Goal: Use online tool/utility: Utilize a website feature to perform a specific function

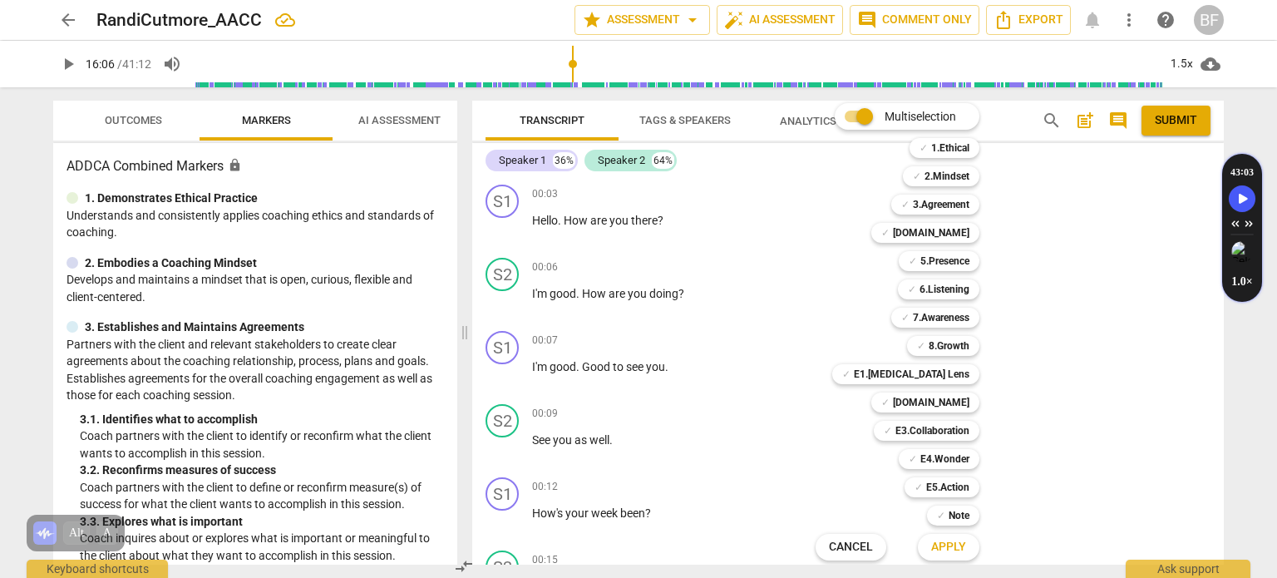
scroll to position [13897, 0]
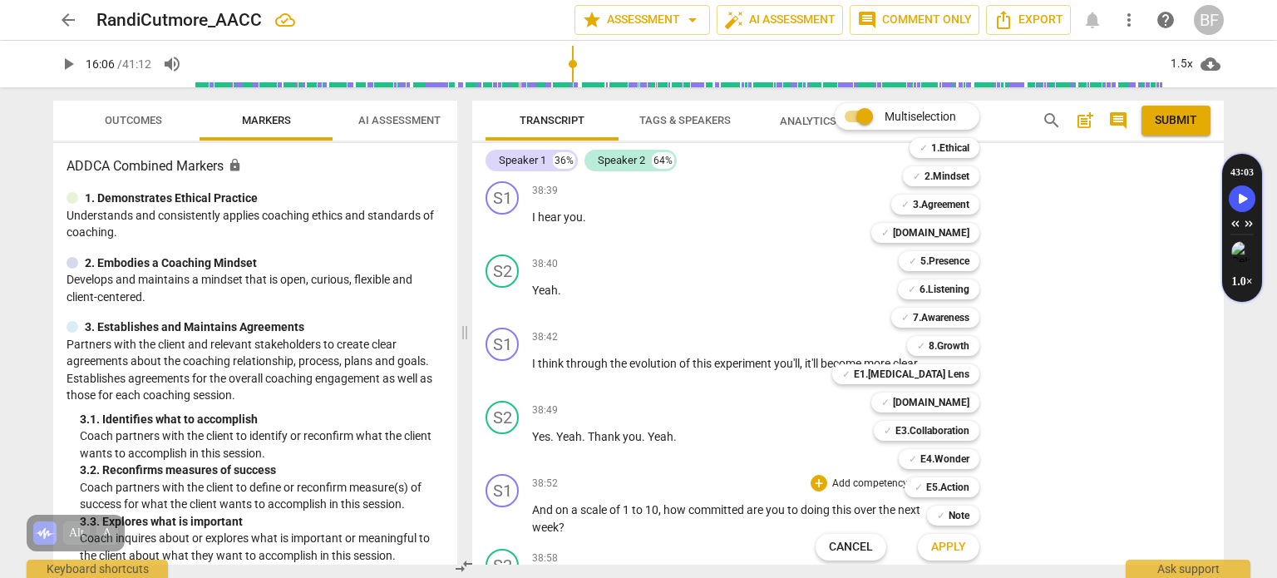
drag, startPoint x: 1174, startPoint y: 303, endPoint x: 1121, endPoint y: 305, distance: 53.2
click at [1174, 303] on div at bounding box center [638, 289] width 1277 height 578
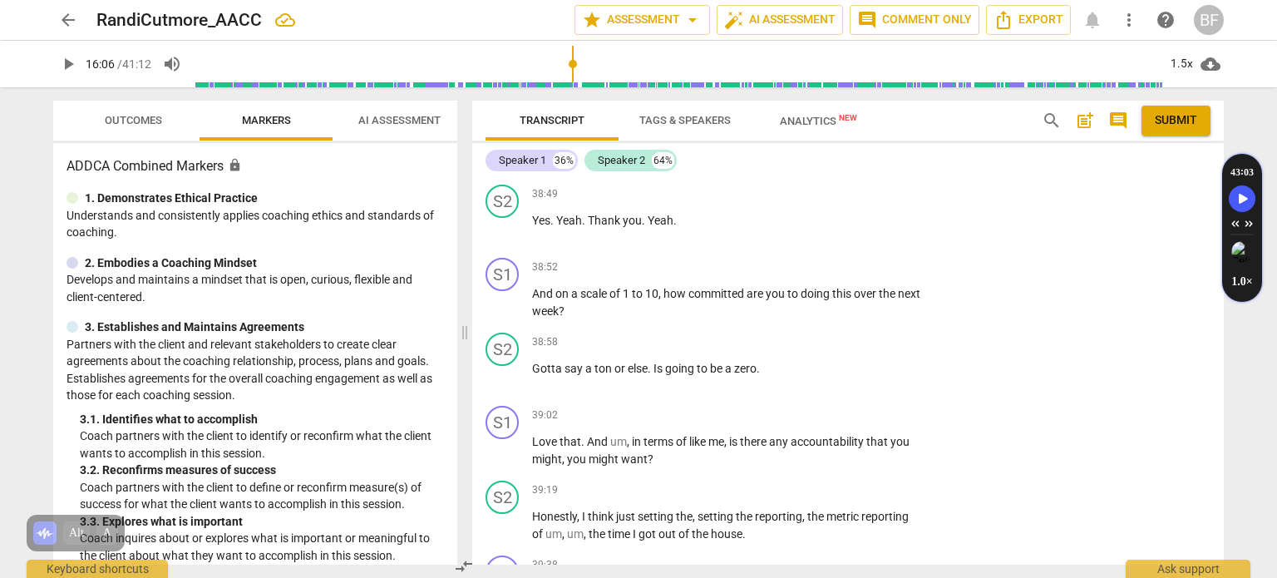
scroll to position [14123, 0]
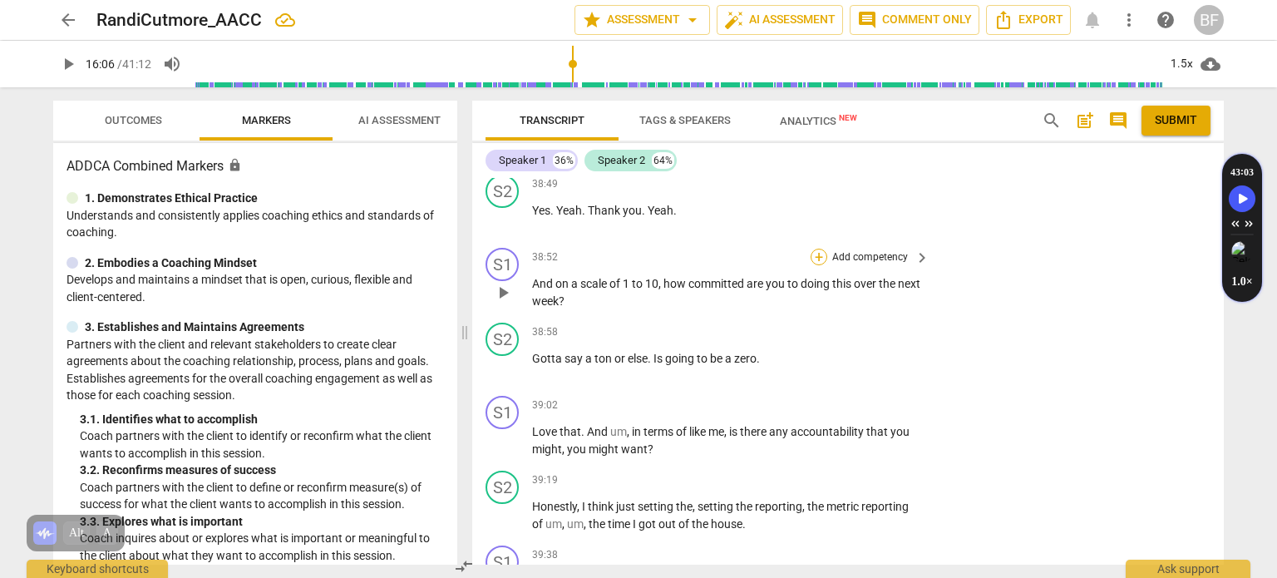
click at [820, 249] on div "+" at bounding box center [818, 257] width 17 height 17
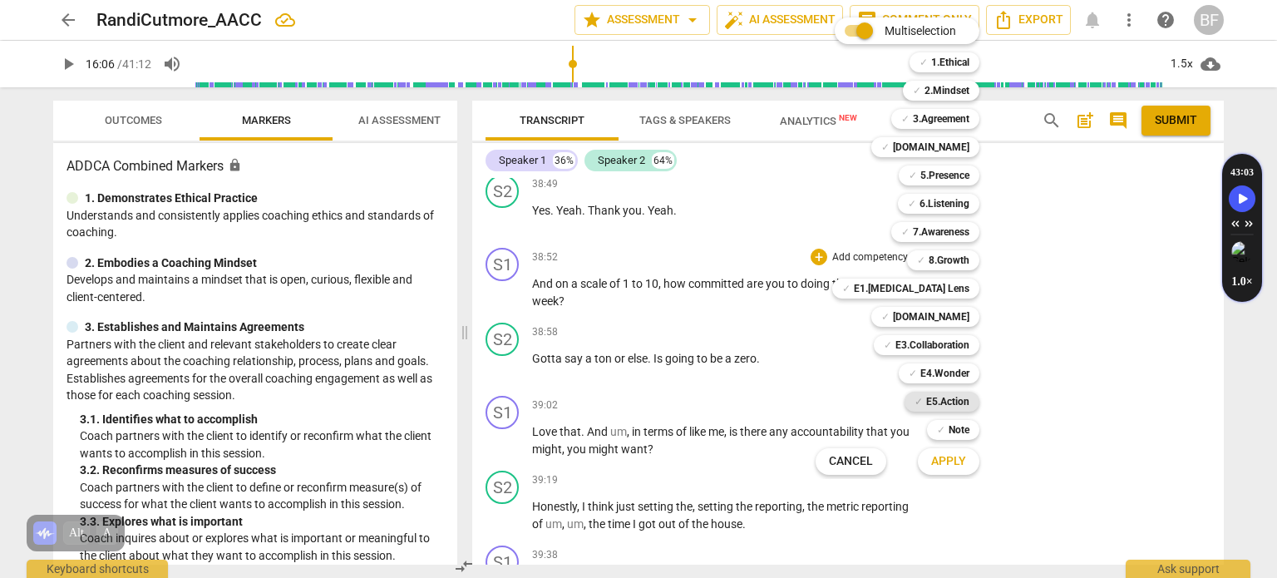
click at [938, 396] on b "E5.Action" at bounding box center [947, 402] width 43 height 20
click at [973, 455] on button "Apply" at bounding box center [949, 461] width 62 height 30
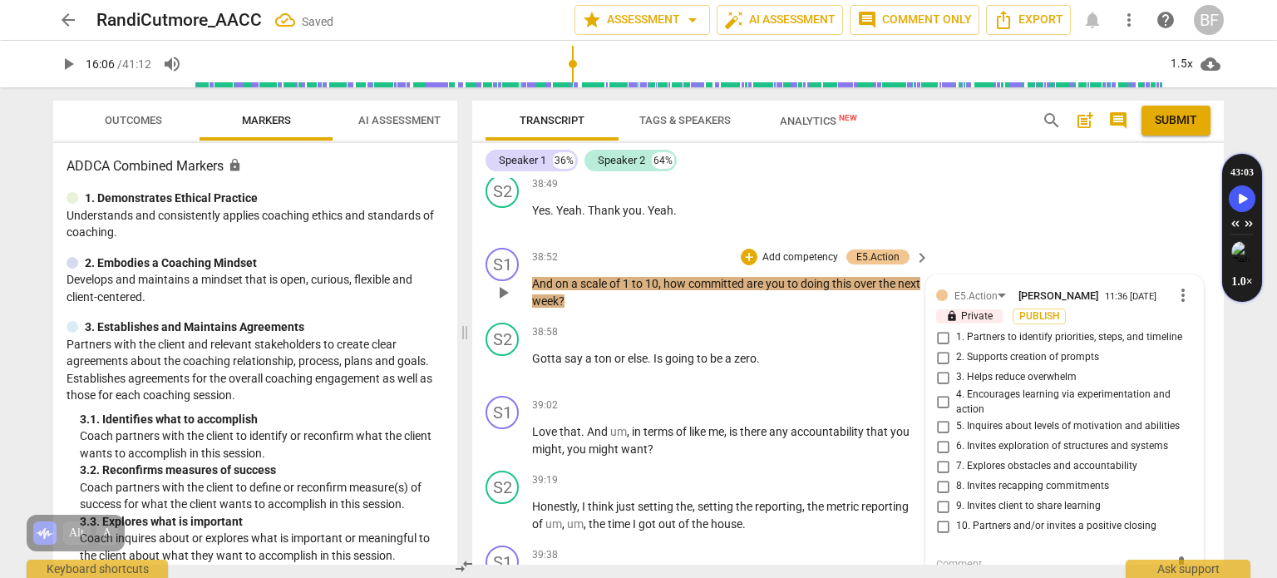
click at [943, 476] on input "8. Invites recapping commitments" at bounding box center [942, 486] width 27 height 20
checkbox input "true"
click at [1051, 193] on div "S2 play_arrow pause 38:49 + Add competency keyboard_arrow_right Yes . Yeah . Th…" at bounding box center [847, 204] width 751 height 73
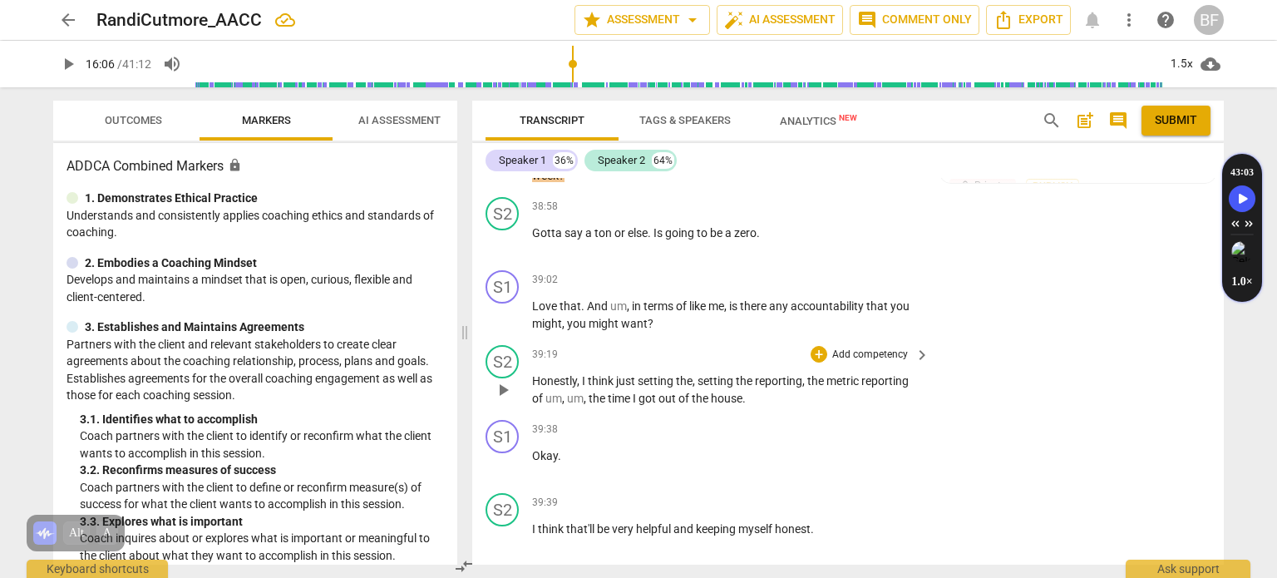
scroll to position [14283, 0]
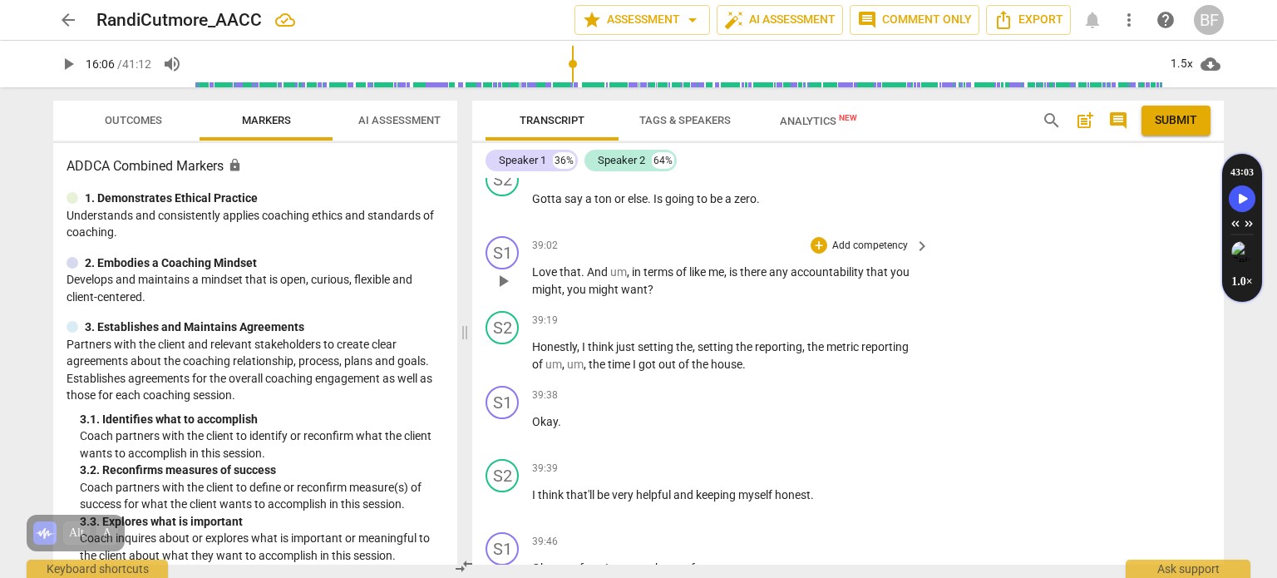
click at [801, 236] on div "39:02 + Add competency keyboard_arrow_right" at bounding box center [731, 245] width 399 height 18
click at [821, 237] on div "+" at bounding box center [818, 245] width 17 height 17
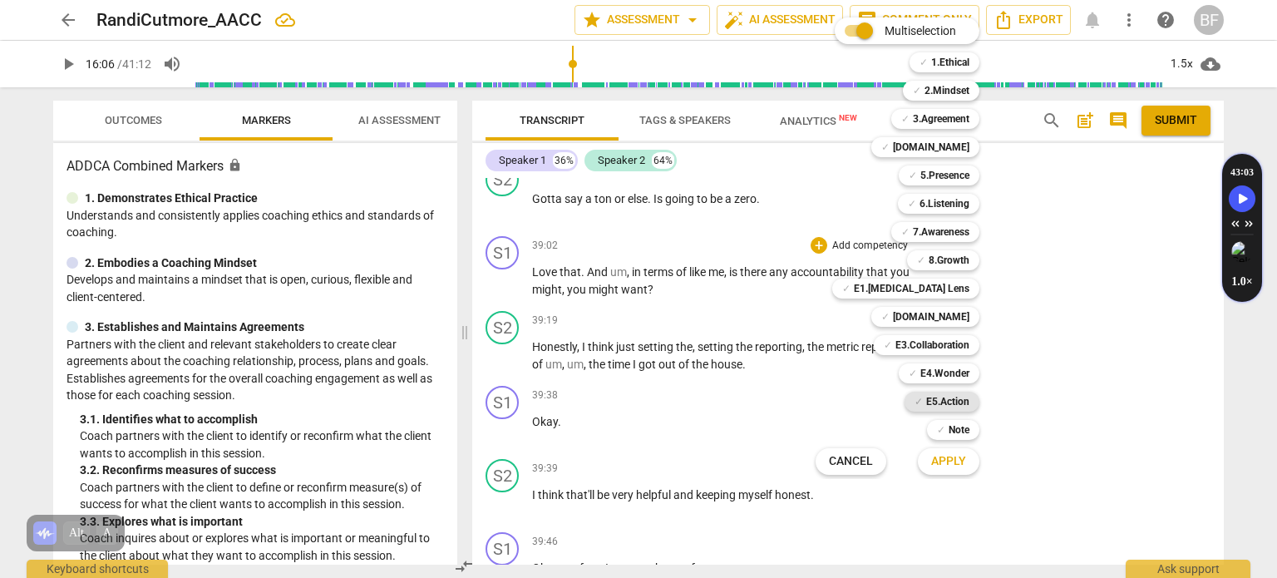
click at [963, 398] on b "E5.Action" at bounding box center [947, 402] width 43 height 20
click at [954, 479] on div at bounding box center [638, 289] width 1277 height 578
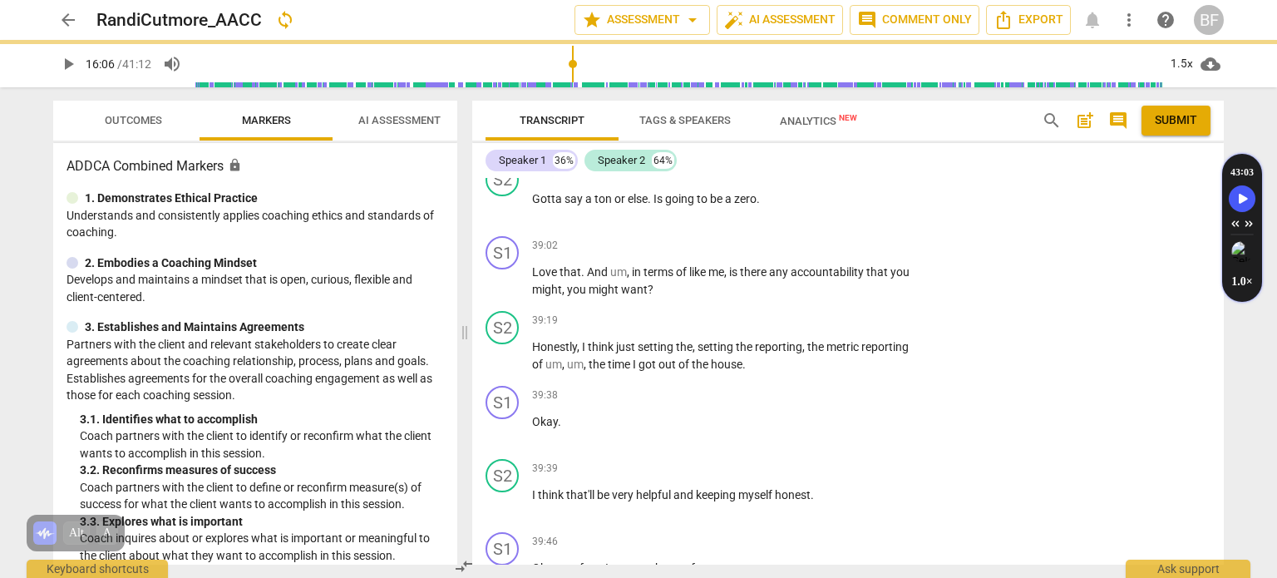
click at [957, 466] on div at bounding box center [638, 289] width 1277 height 578
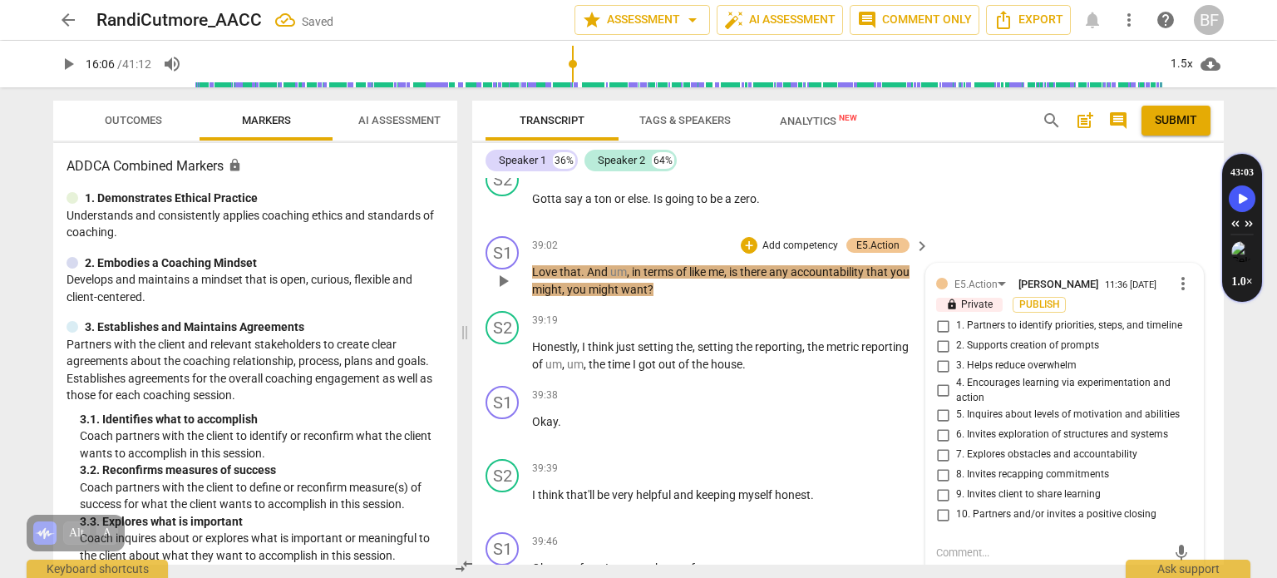
click at [942, 445] on input "7. Explores obstacles and accountability" at bounding box center [942, 455] width 27 height 20
checkbox input "true"
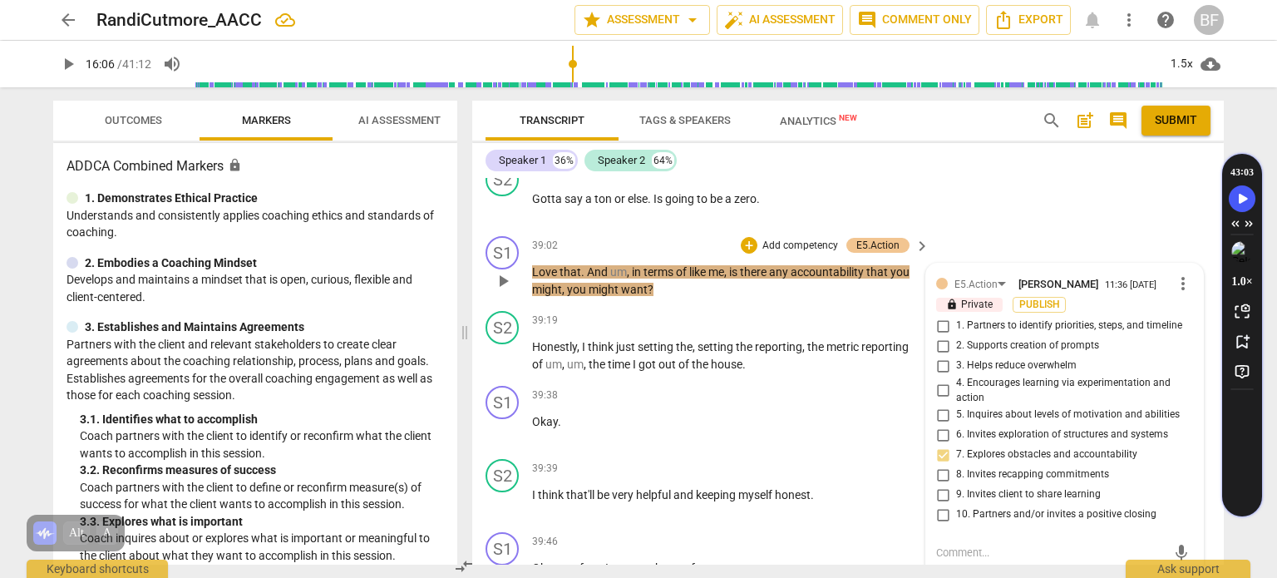
click at [1131, 229] on div "S1 play_arrow pause 39:02 + Add competency E5.Action keyboard_arrow_right Love …" at bounding box center [847, 266] width 751 height 75
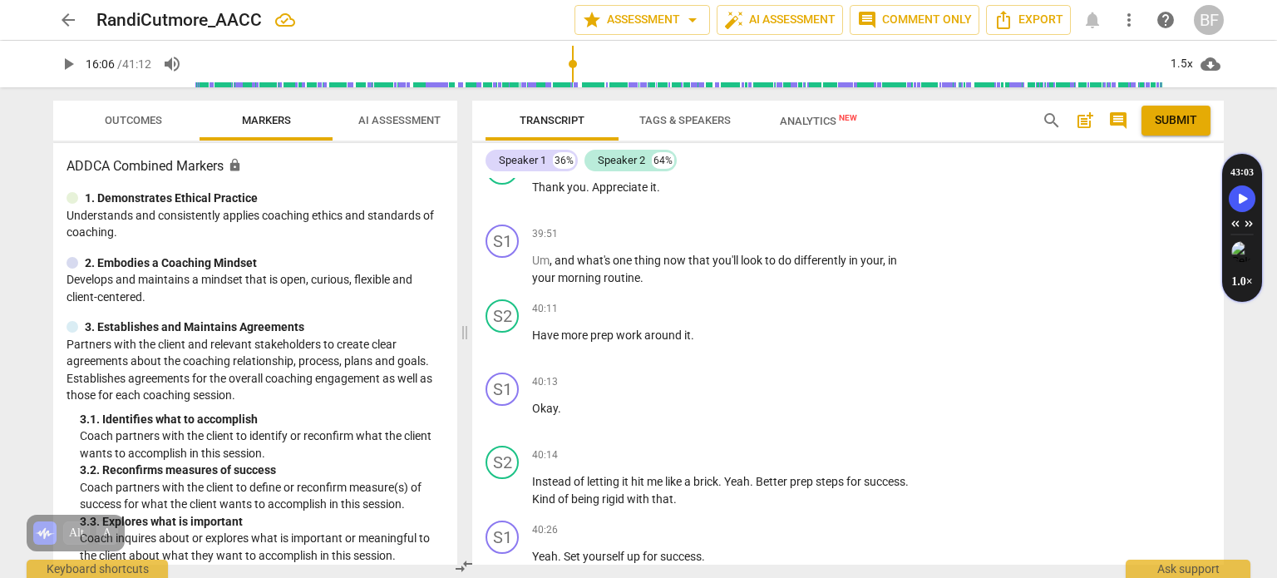
scroll to position [14742, 0]
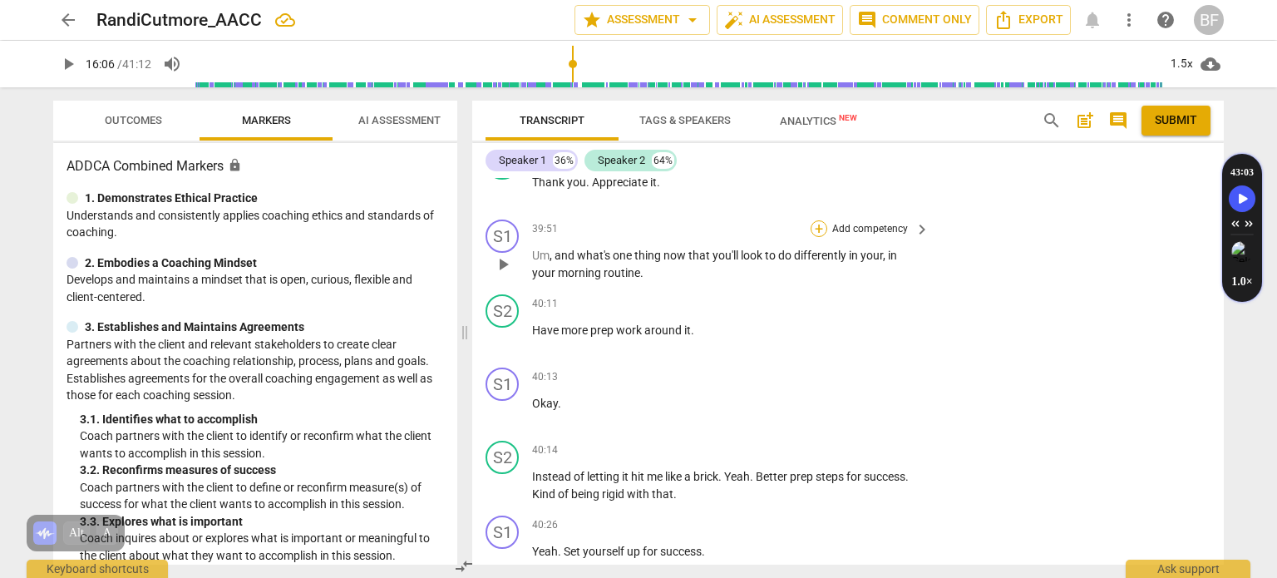
click at [821, 220] on div "+" at bounding box center [818, 228] width 17 height 17
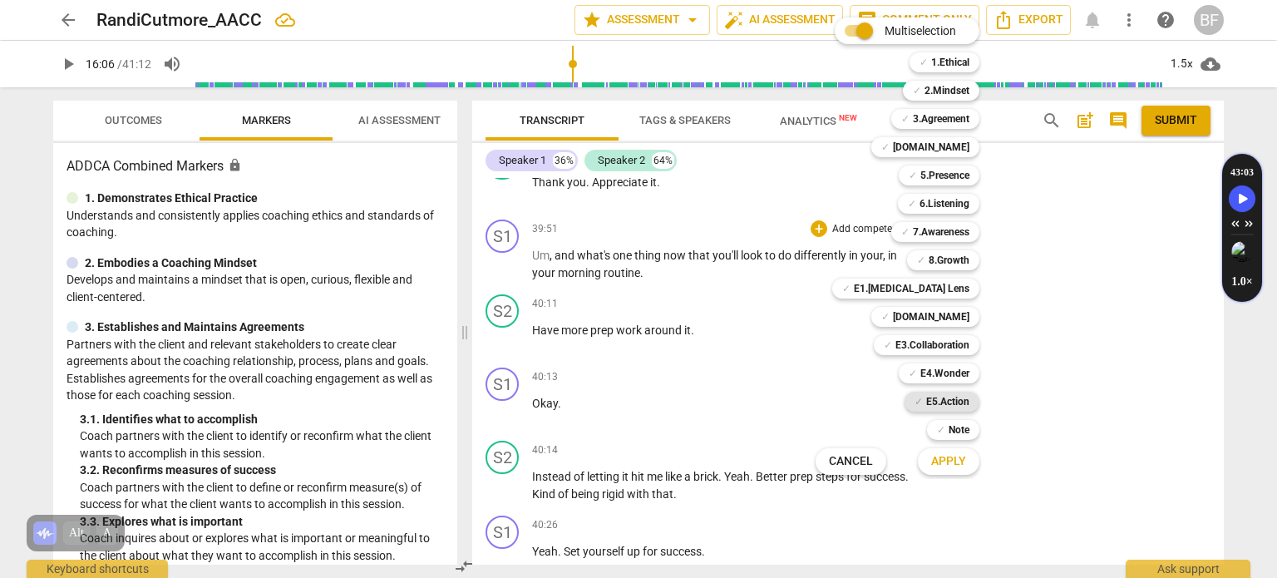
click at [950, 398] on b "E5.Action" at bounding box center [947, 402] width 43 height 20
click at [958, 257] on b "8.Growth" at bounding box center [949, 260] width 41 height 20
click at [956, 455] on span "Apply" at bounding box center [948, 461] width 35 height 17
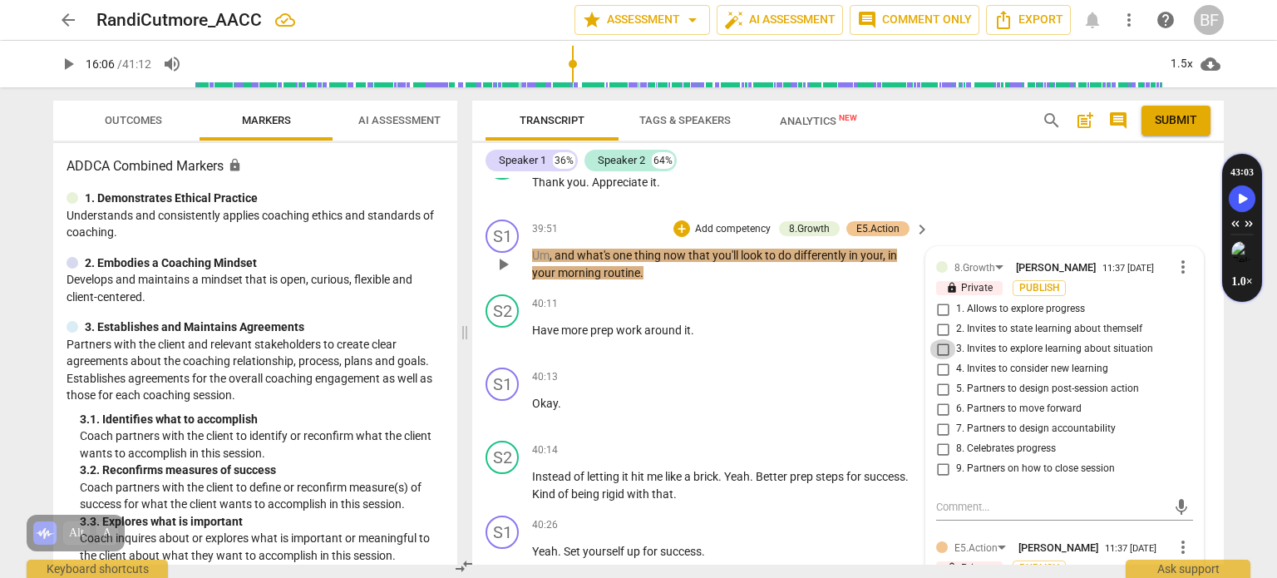
click at [936, 339] on input "3. Invites to explore learning about situation" at bounding box center [942, 349] width 27 height 20
checkbox input "true"
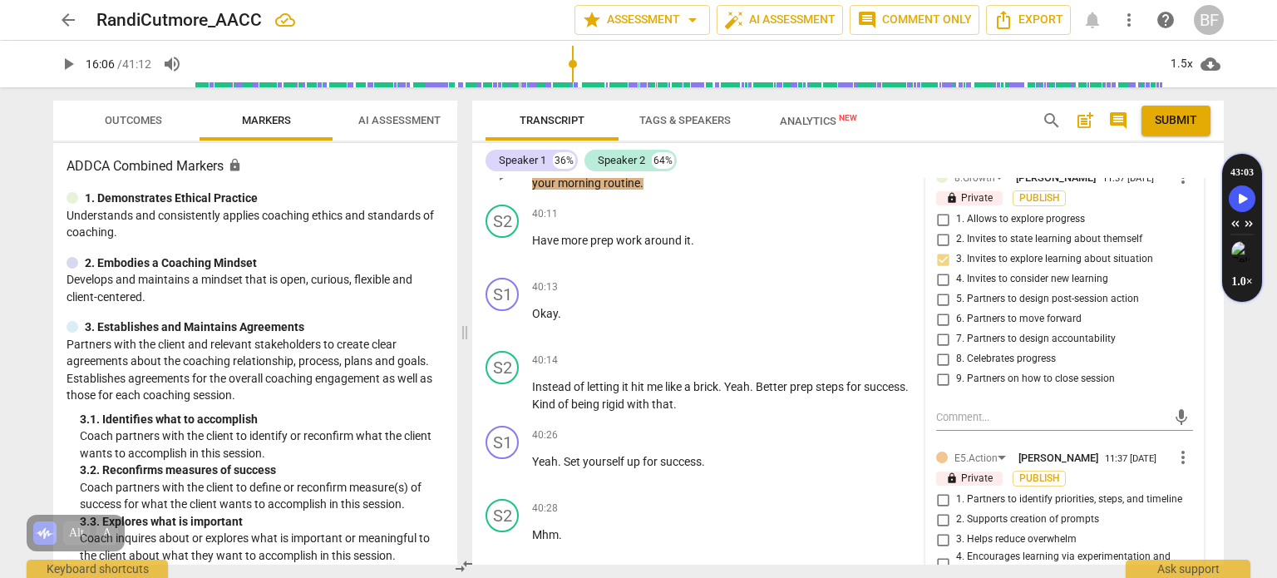
scroll to position [14836, 0]
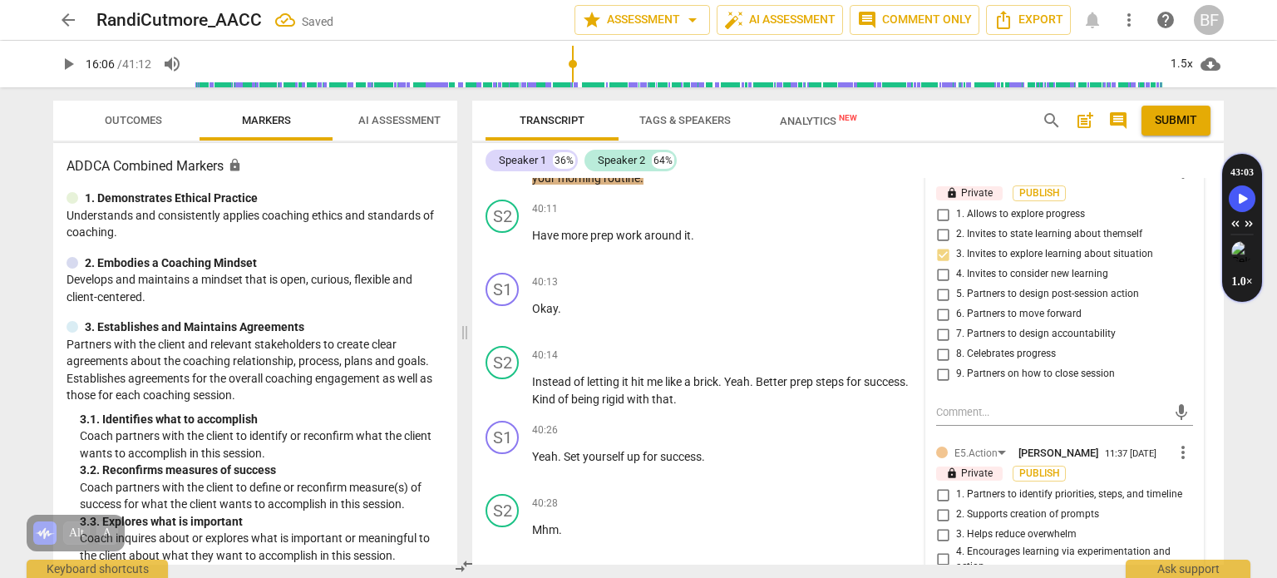
click at [936, 284] on input "5. Partners to design post-session action" at bounding box center [942, 294] width 27 height 20
checkbox input "true"
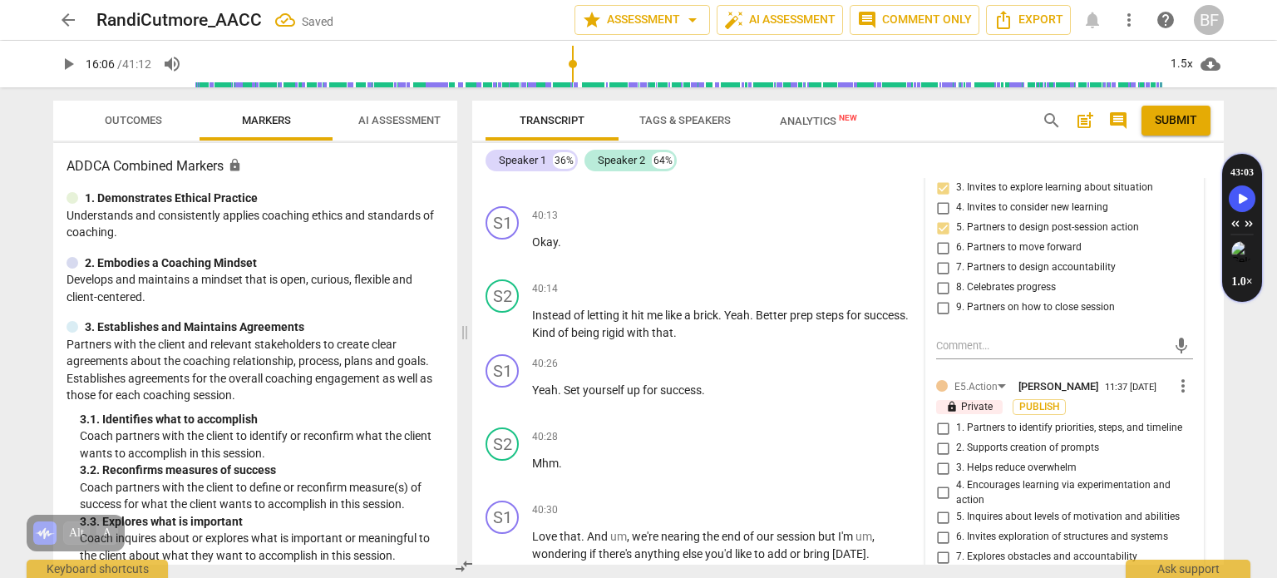
scroll to position [15043, 0]
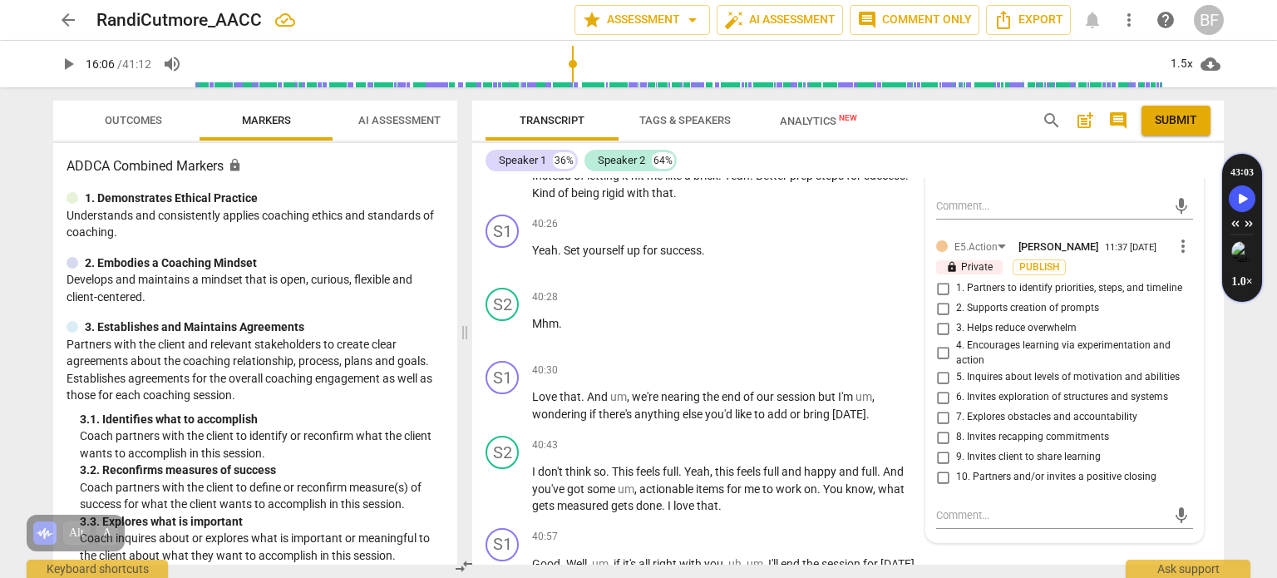
click at [939, 278] on input "1. Partners to identify priorities, steps, and timeline" at bounding box center [942, 288] width 27 height 20
checkbox input "true"
click at [1037, 542] on div "S1 play_arrow pause 40:57 + Add competency keyboard_arrow_right Good . Well , u…" at bounding box center [847, 557] width 751 height 73
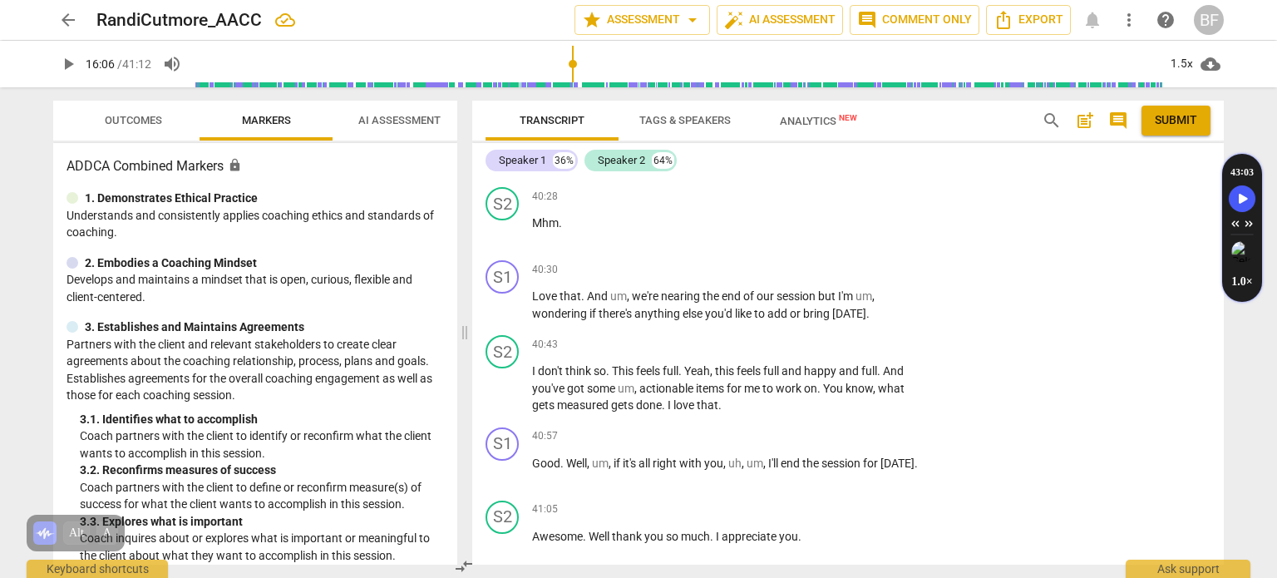
scroll to position [15149, 0]
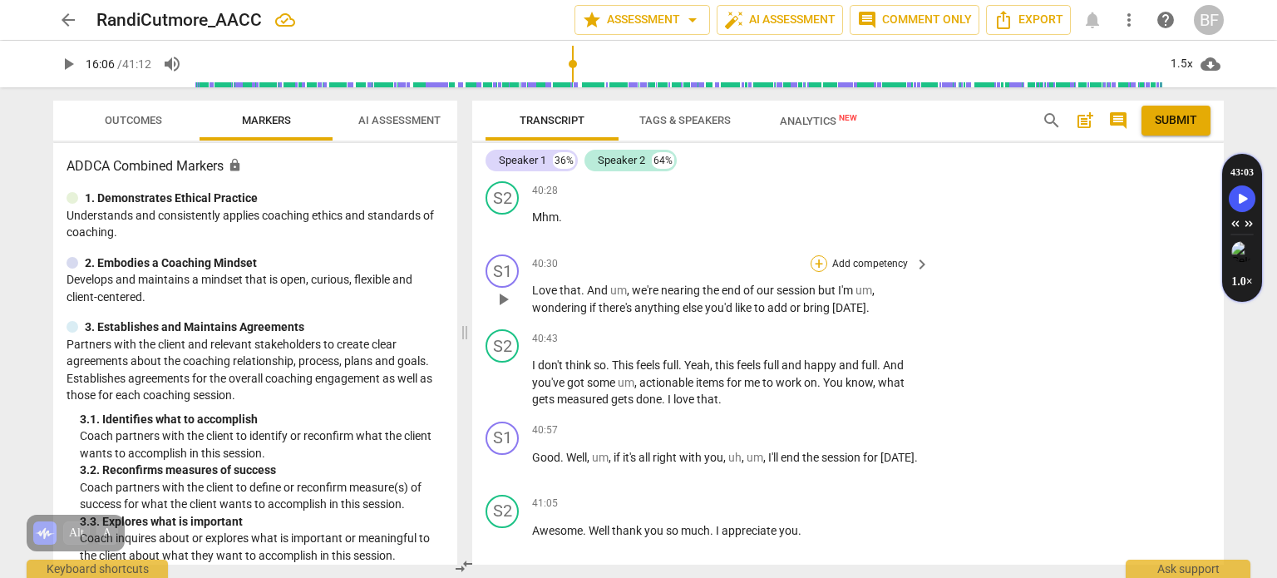
click at [815, 255] on div "+" at bounding box center [818, 263] width 17 height 17
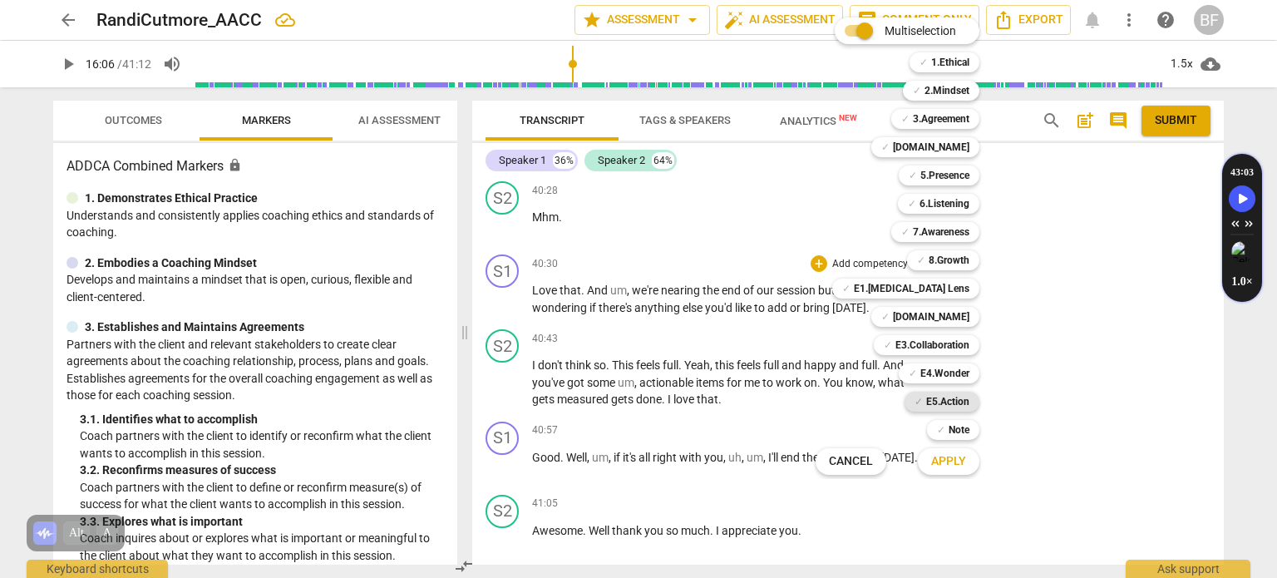
click at [952, 398] on b "E5.Action" at bounding box center [947, 402] width 43 height 20
click at [966, 258] on b "8.Growth" at bounding box center [949, 260] width 41 height 20
click at [959, 455] on span "Apply" at bounding box center [948, 461] width 35 height 17
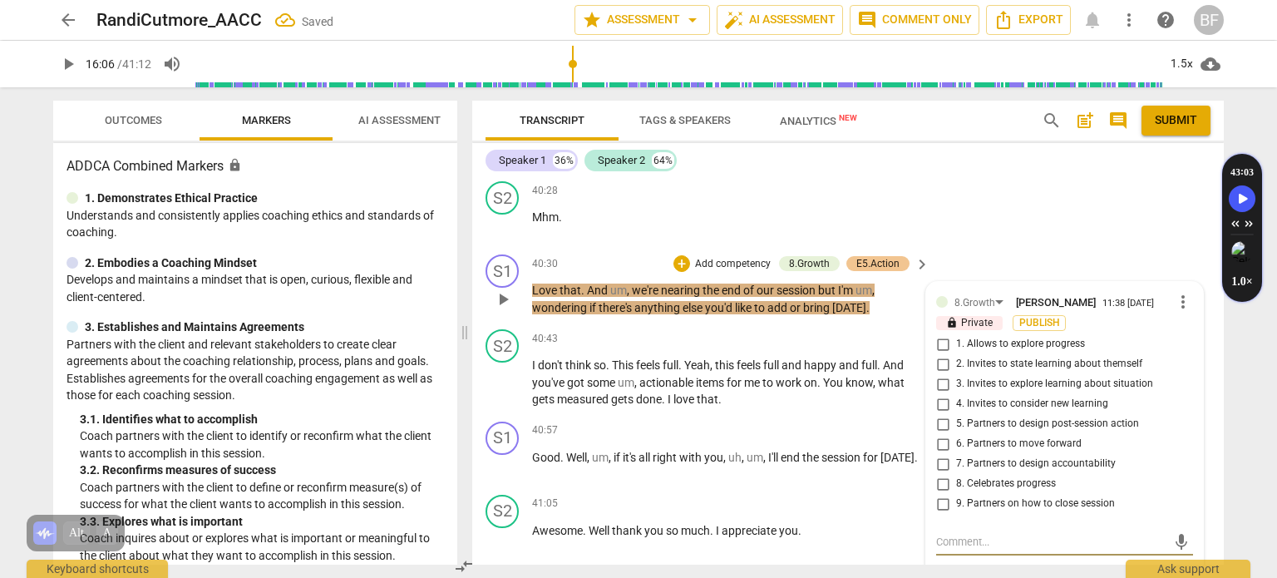
click at [937, 494] on input "9. Partners on how to close session" at bounding box center [942, 504] width 27 height 20
checkbox input "true"
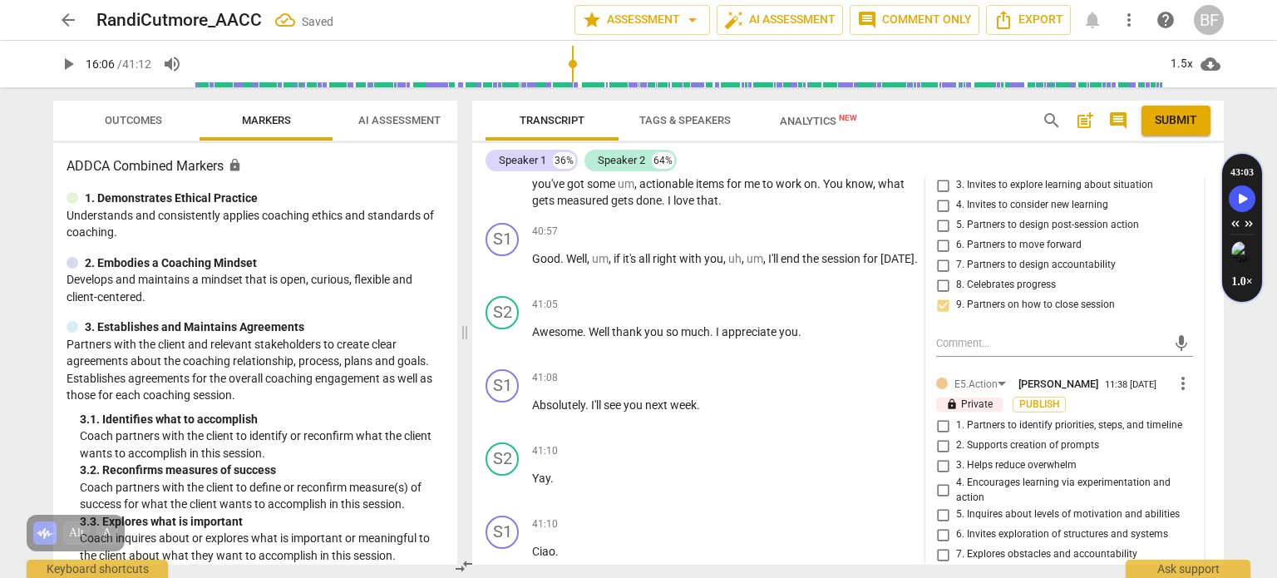
scroll to position [15380, 0]
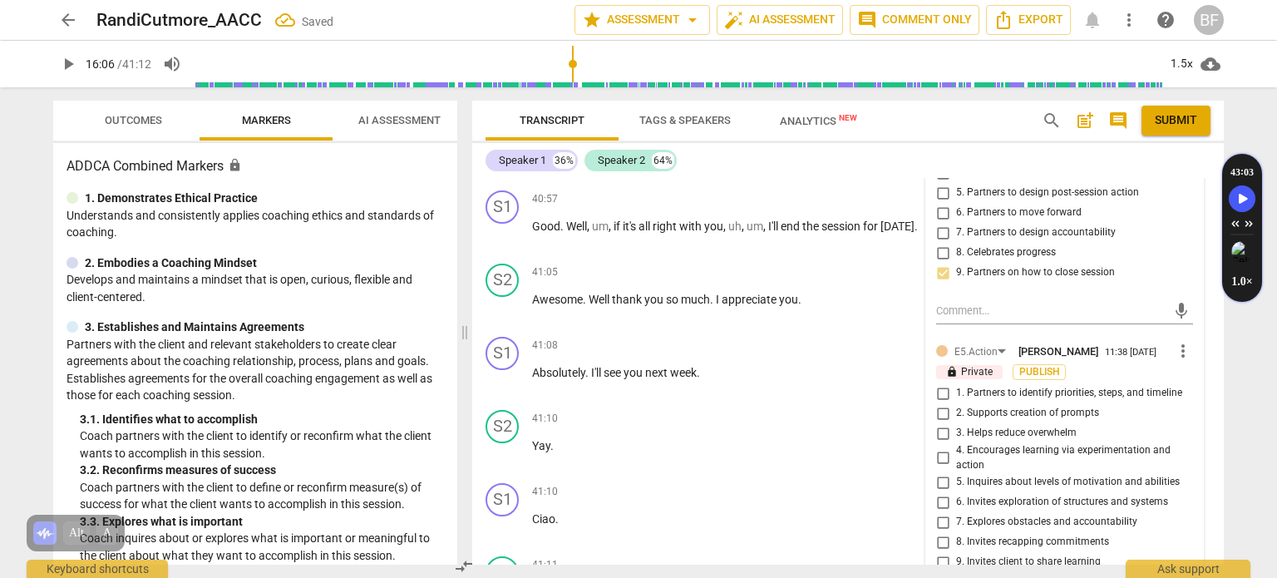
click at [941, 572] on input "10. Partners and/or invites a positive closing" at bounding box center [942, 582] width 27 height 20
checkbox input "true"
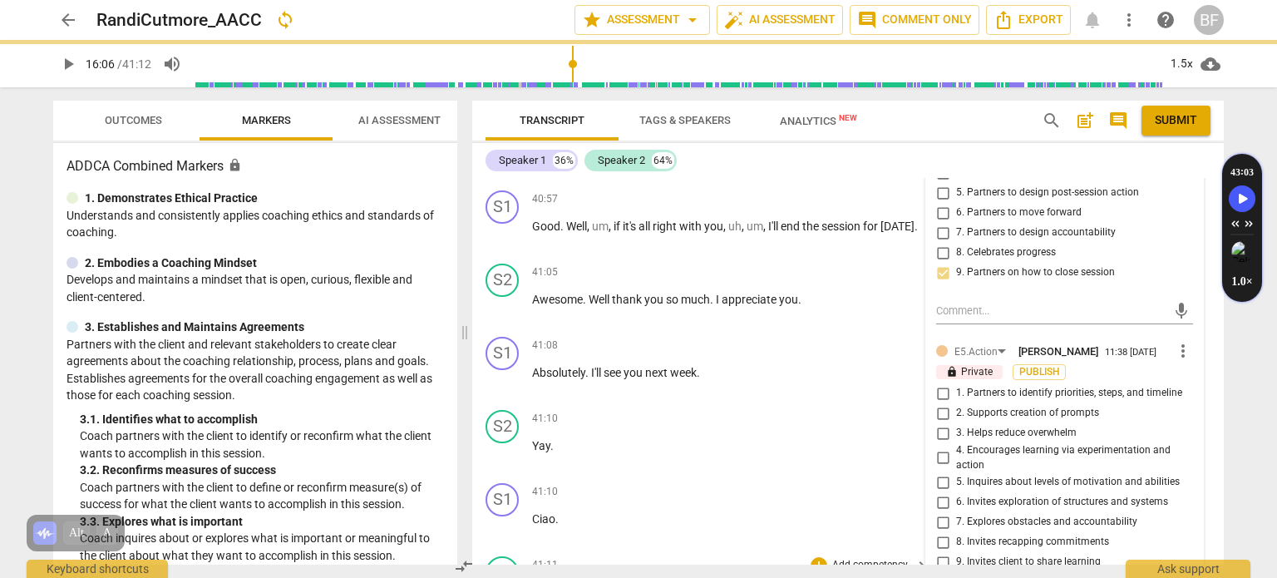
click at [874, 558] on p "Add competency" at bounding box center [869, 565] width 79 height 15
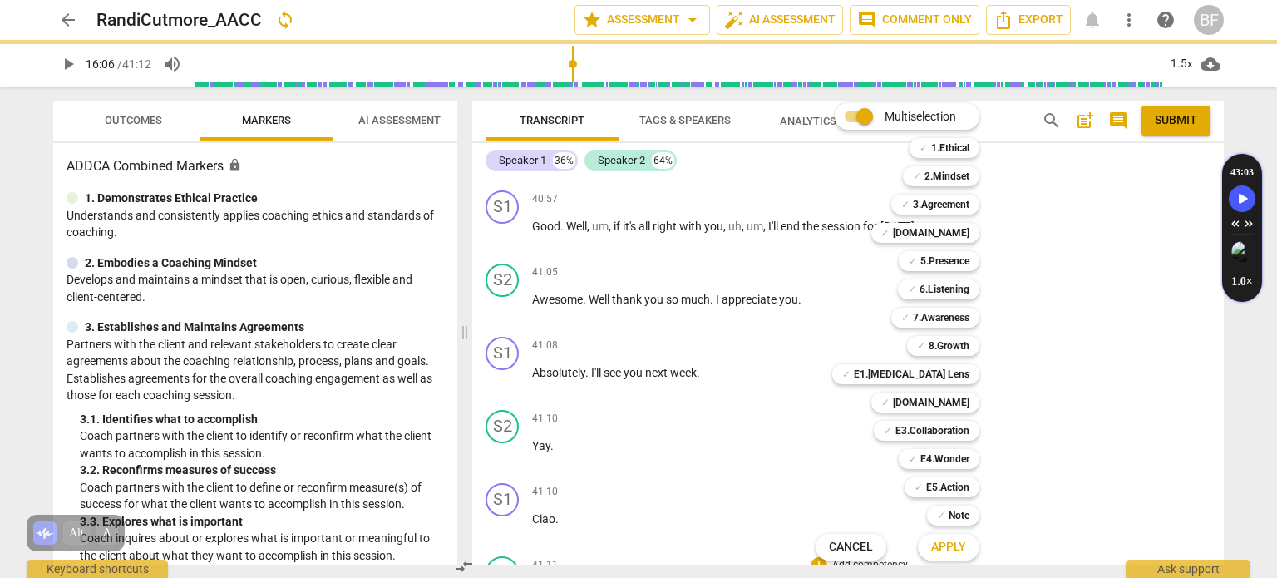
click at [1190, 361] on div at bounding box center [638, 289] width 1277 height 578
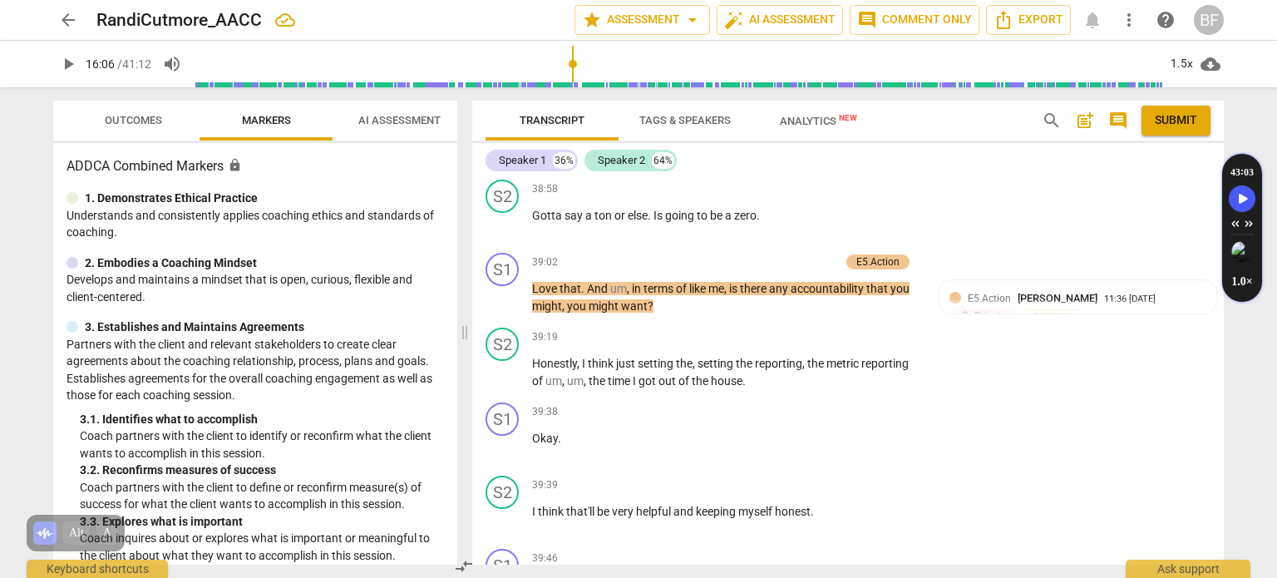
scroll to position [14240, 0]
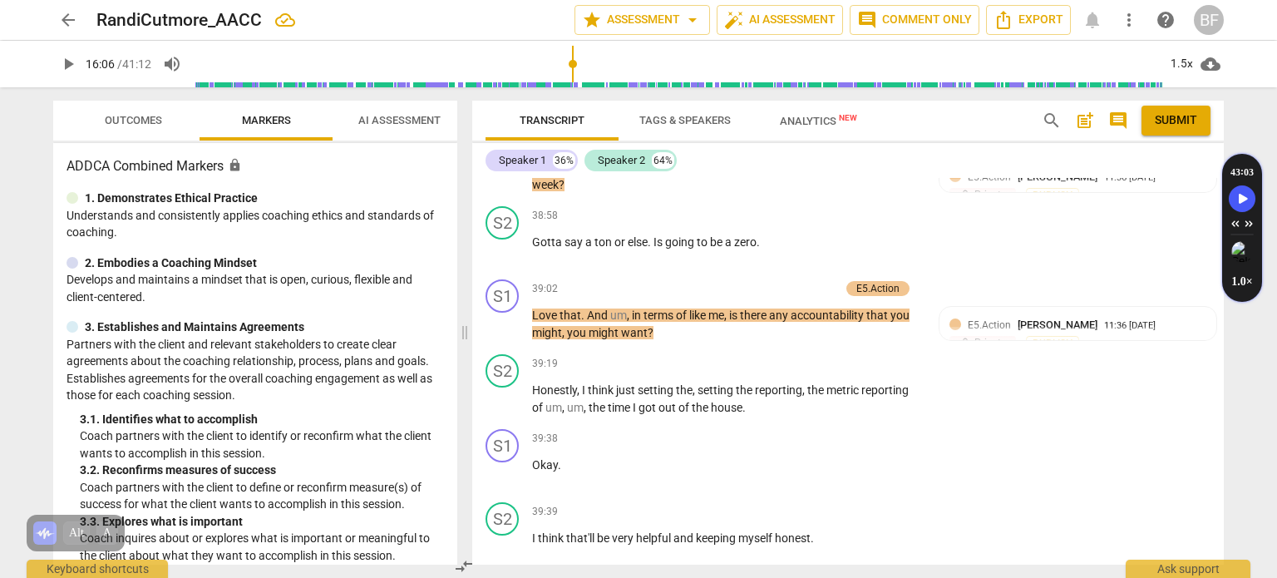
click at [121, 116] on span "Outcomes" at bounding box center [133, 120] width 57 height 12
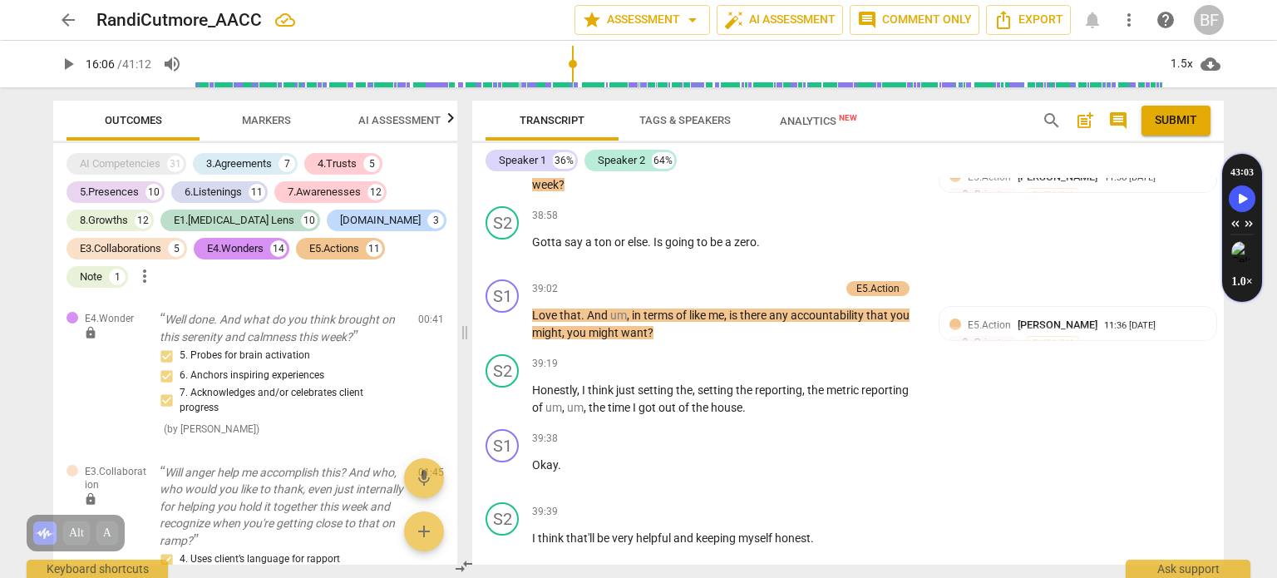
click at [278, 121] on span "Markers" at bounding box center [266, 120] width 49 height 12
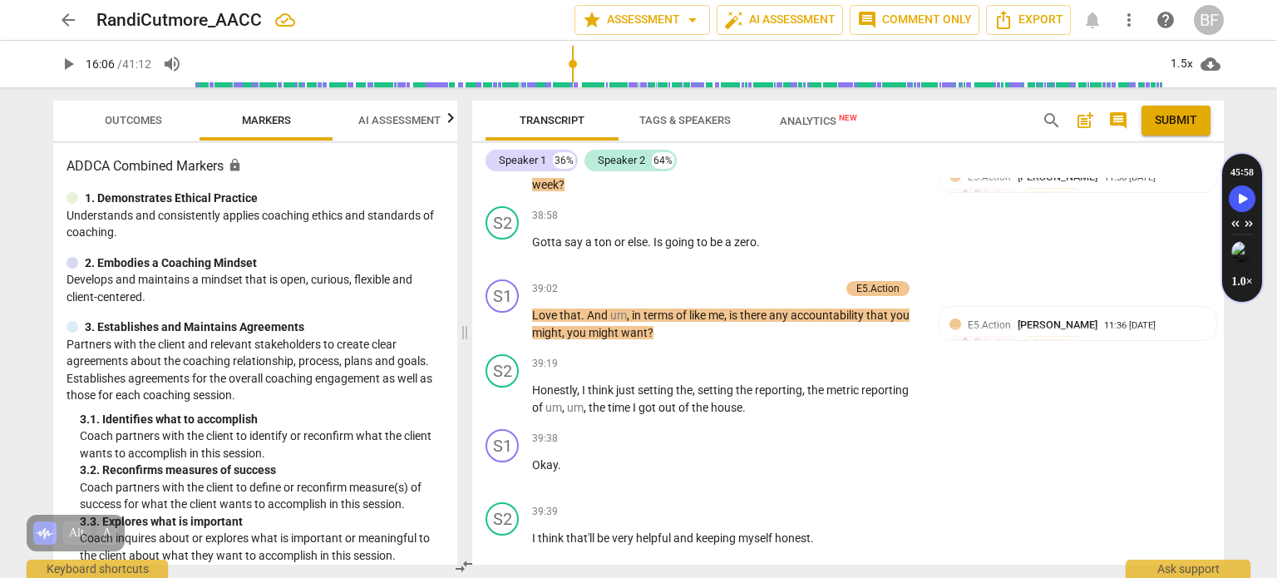
drag, startPoint x: 278, startPoint y: 121, endPoint x: 153, endPoint y: 126, distance: 125.6
click at [153, 126] on div "Outcomes Markers AI Assessment Scores" at bounding box center [255, 121] width 377 height 40
click at [451, 116] on icon "button" at bounding box center [451, 118] width 20 height 20
click at [382, 118] on span "Scores" at bounding box center [377, 120] width 40 height 12
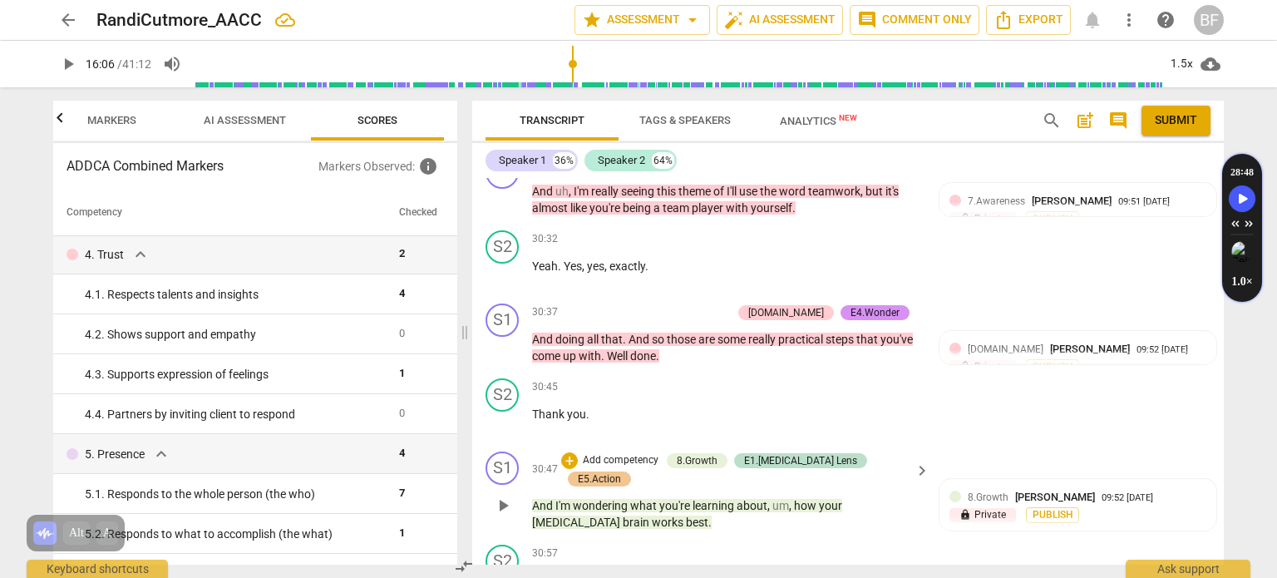
scroll to position [10123, 0]
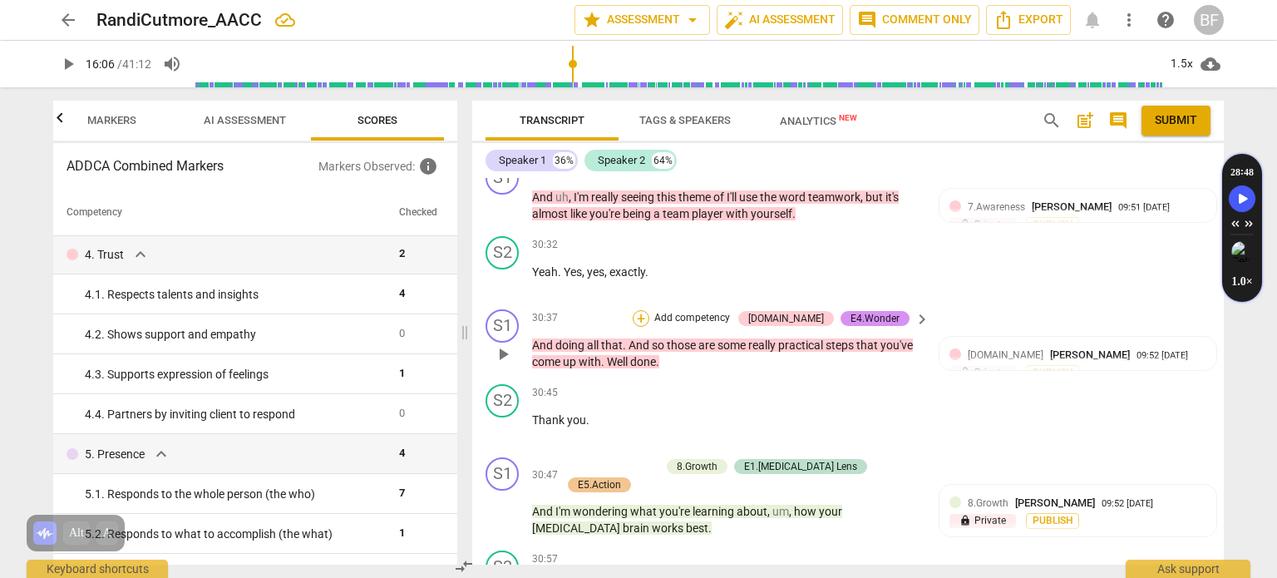
click at [649, 310] on div "+" at bounding box center [641, 318] width 17 height 17
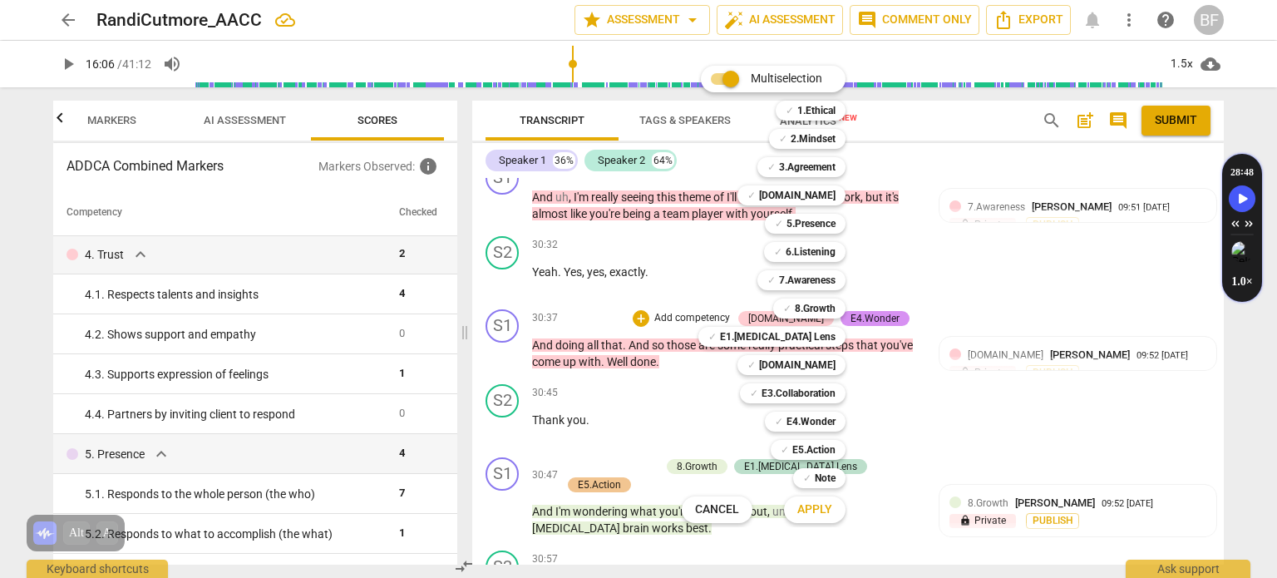
click at [702, 353] on div "Multiselection m ✓ 1.Ethical 1 ✓ 2.Mindset 2 ✓ 3.Agreement 3 ✓ [DOMAIN_NAME] 4 …" at bounding box center [776, 295] width 202 height 466
click at [1109, 235] on div at bounding box center [638, 289] width 1277 height 578
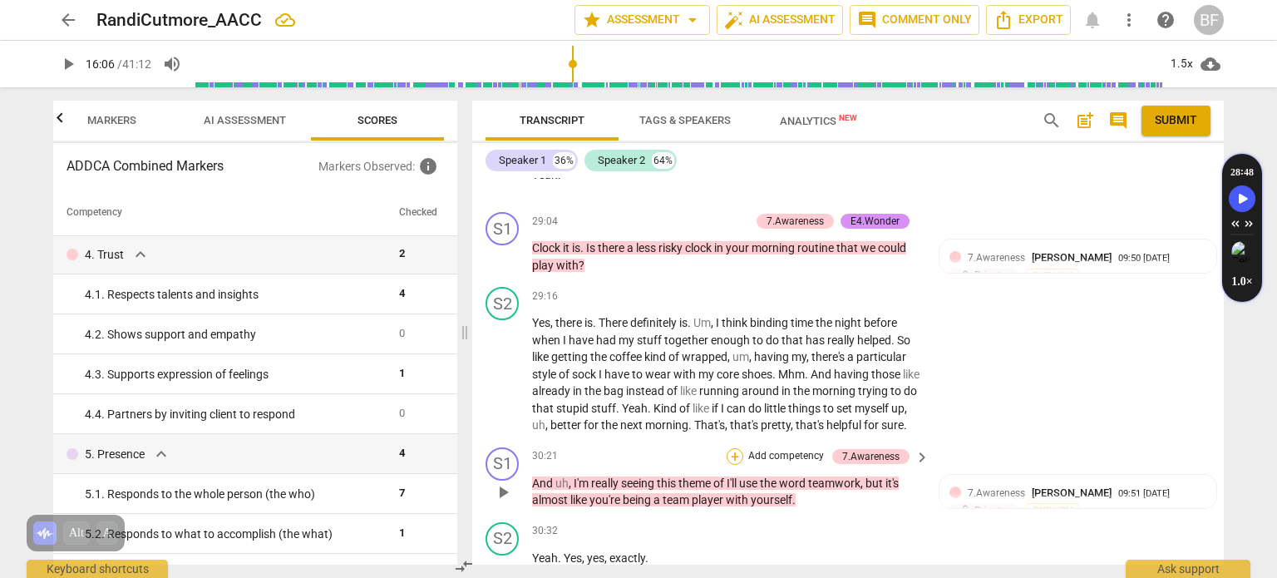
scroll to position [9915, 0]
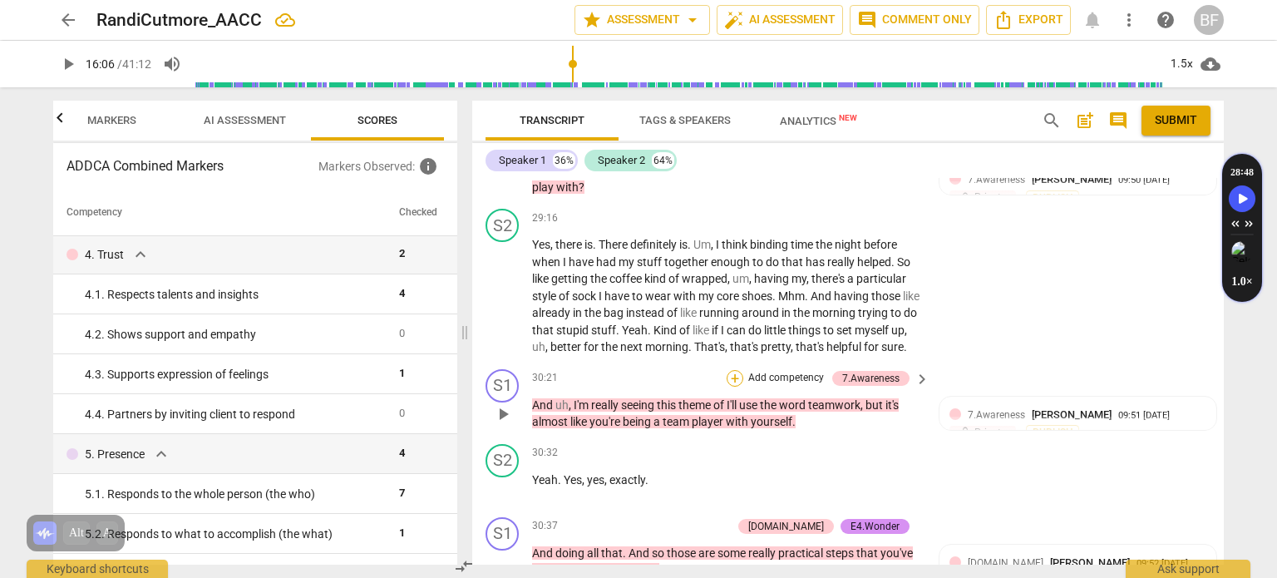
click at [733, 370] on div "+" at bounding box center [735, 378] width 17 height 17
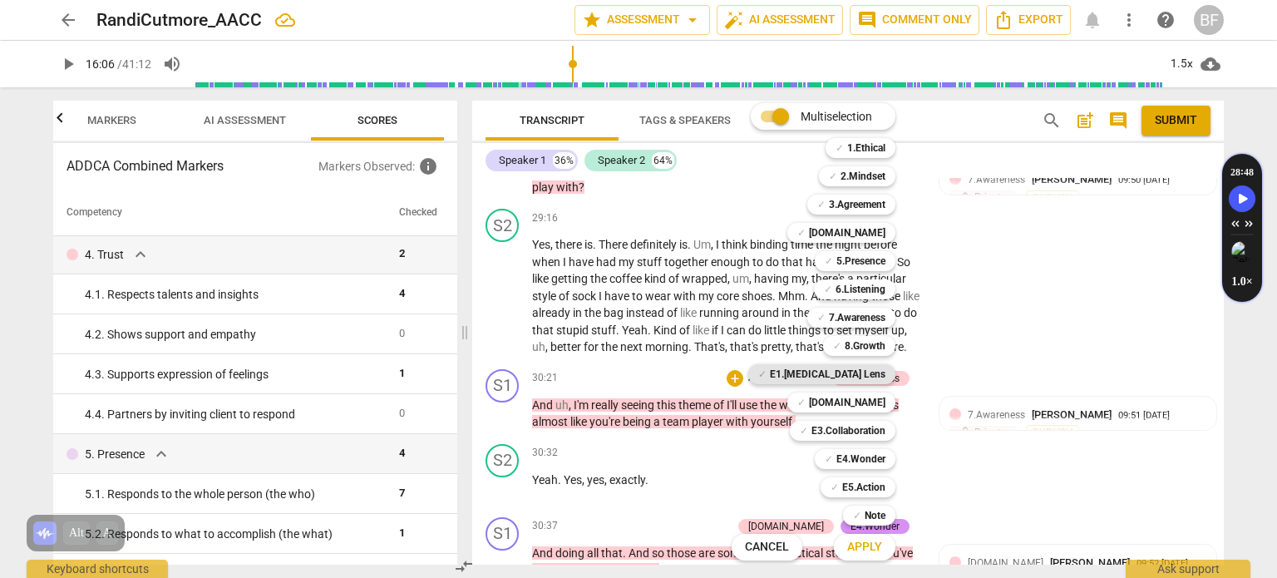
click at [845, 366] on b "E1.[MEDICAL_DATA] Lens" at bounding box center [828, 374] width 116 height 20
click at [855, 549] on span "Apply" at bounding box center [864, 547] width 35 height 17
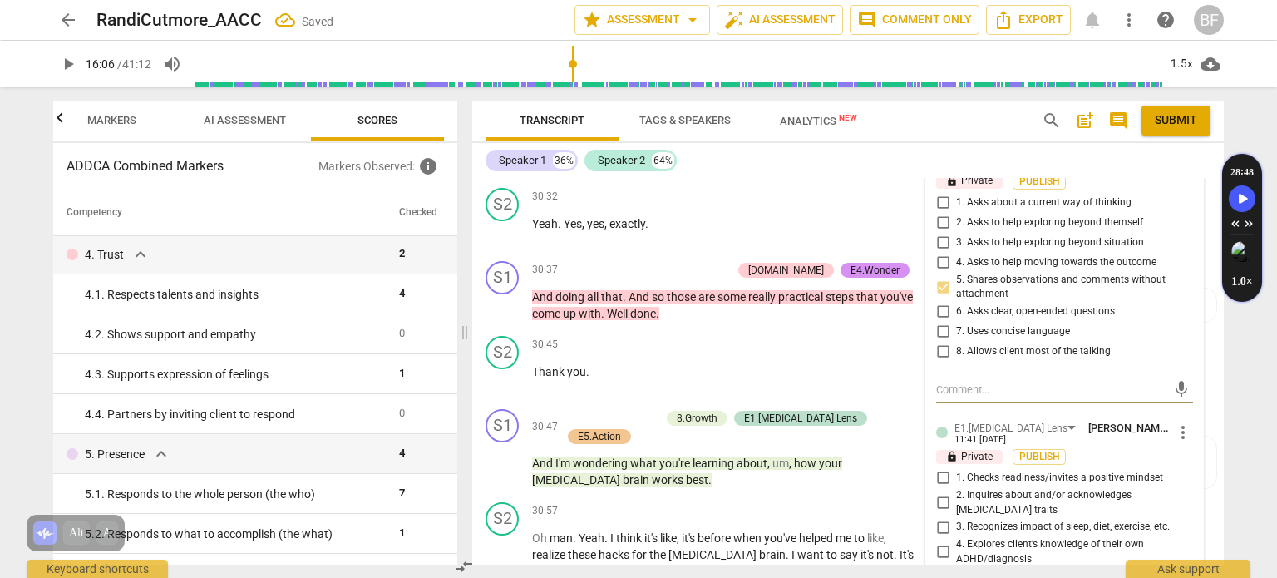
scroll to position [10364, 0]
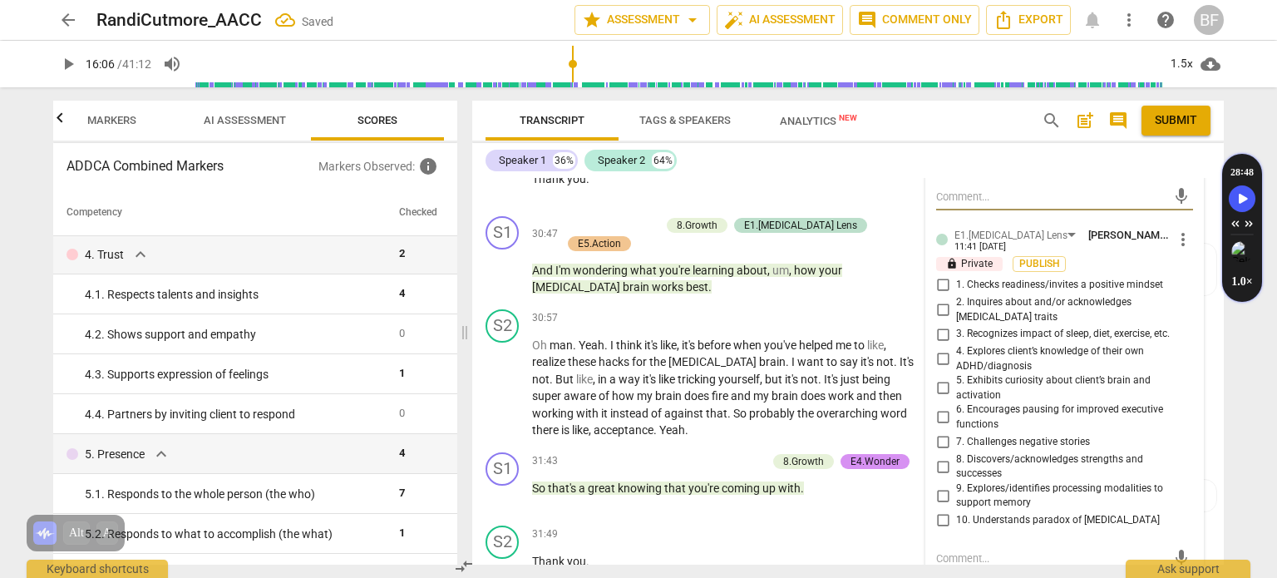
click at [941, 456] on input "8. Discovers/acknowledges strengths and successes" at bounding box center [942, 466] width 27 height 20
checkbox input "true"
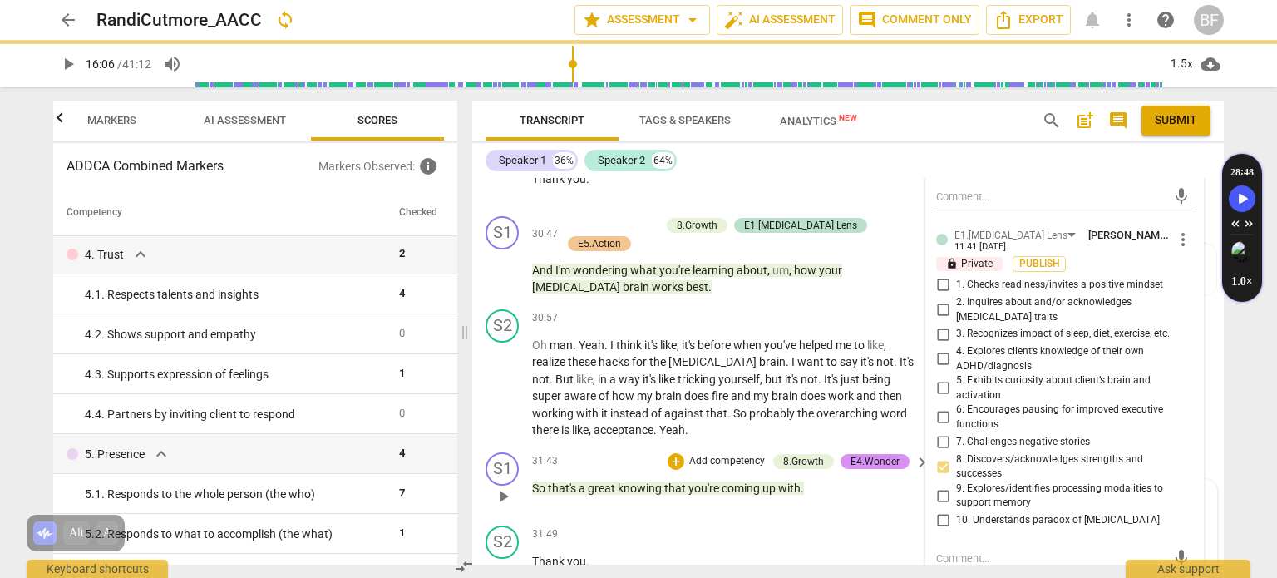
click at [1205, 480] on div "8.Growth [PERSON_NAME] 09:53 [DATE] lock Private Publish 8. Celebrates progress…" at bounding box center [1077, 559] width 277 height 159
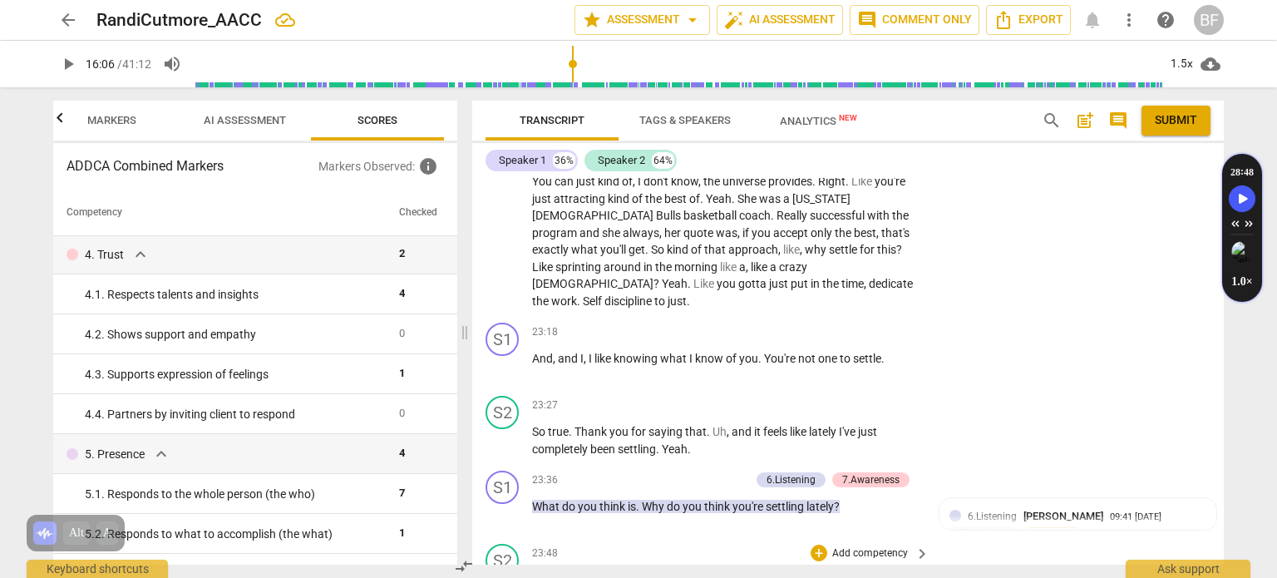
scroll to position [7732, 0]
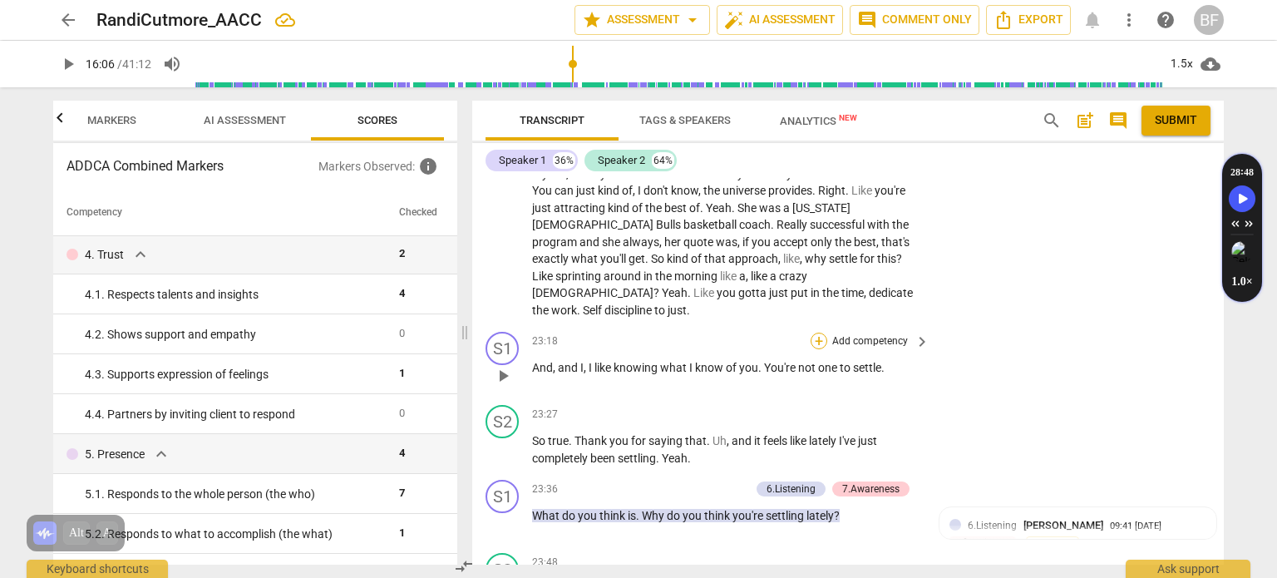
click at [820, 333] on div "+" at bounding box center [818, 341] width 17 height 17
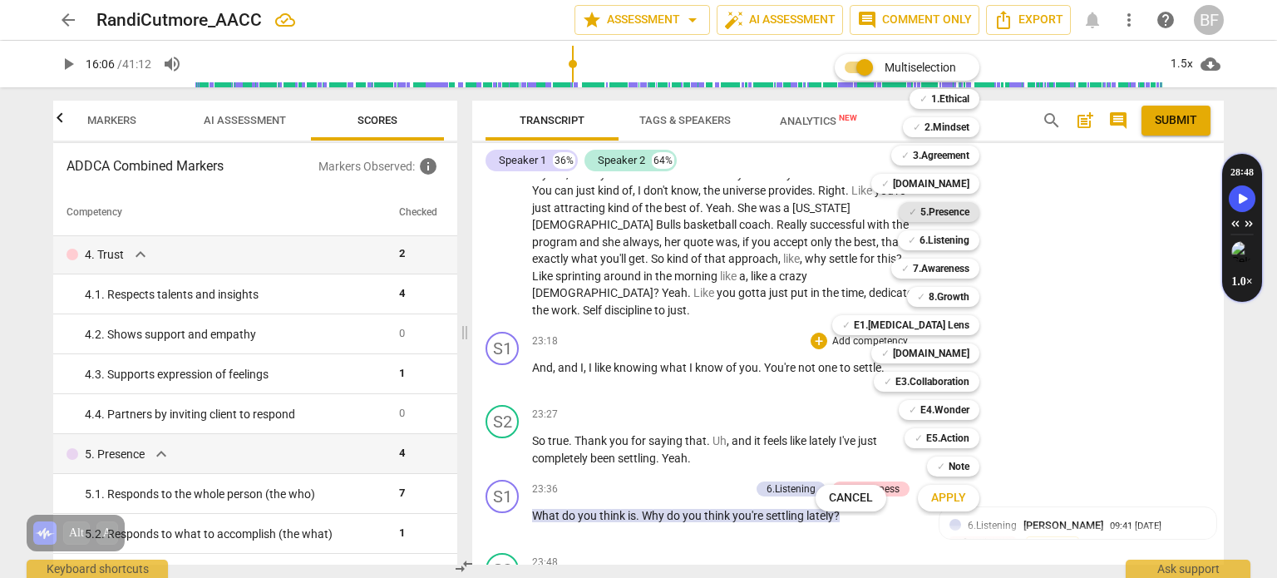
click at [938, 209] on b "5.Presence" at bounding box center [944, 212] width 49 height 20
click at [932, 488] on button "Apply" at bounding box center [949, 498] width 62 height 30
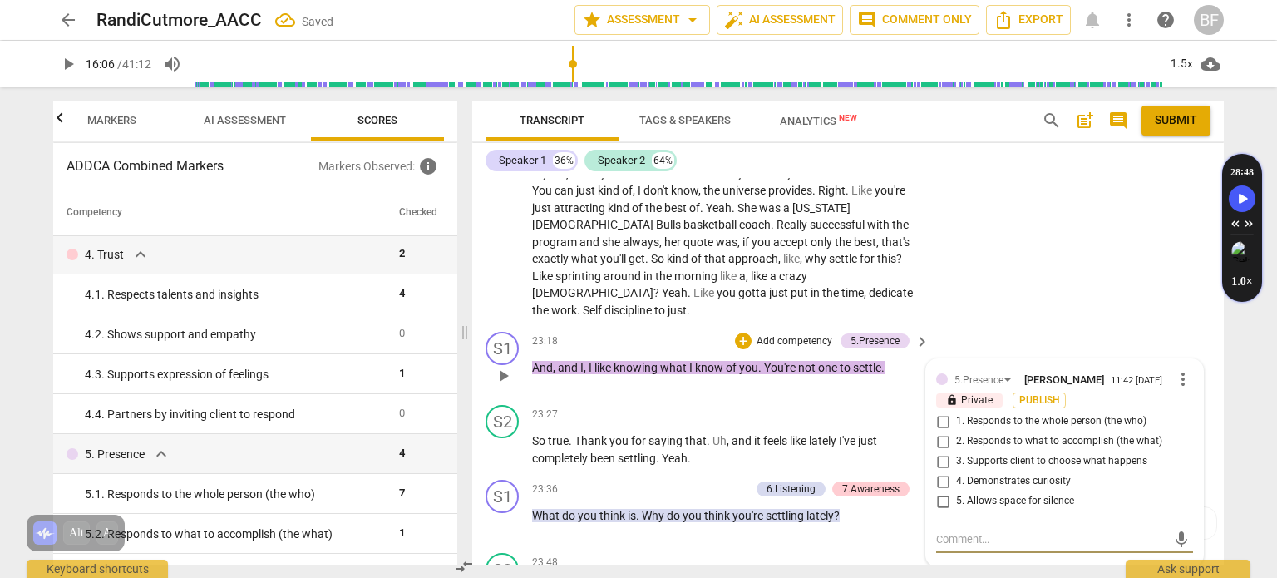
drag, startPoint x: 940, startPoint y: 370, endPoint x: 944, endPoint y: 361, distance: 10.0
click at [940, 411] on input "1. Responds to the whole person (the who)" at bounding box center [942, 421] width 27 height 20
checkbox input "true"
click at [1097, 225] on div "S2 play_arrow pause 22:25 + Add competency keyboard_arrow_right Myself , like m…" at bounding box center [847, 228] width 751 height 195
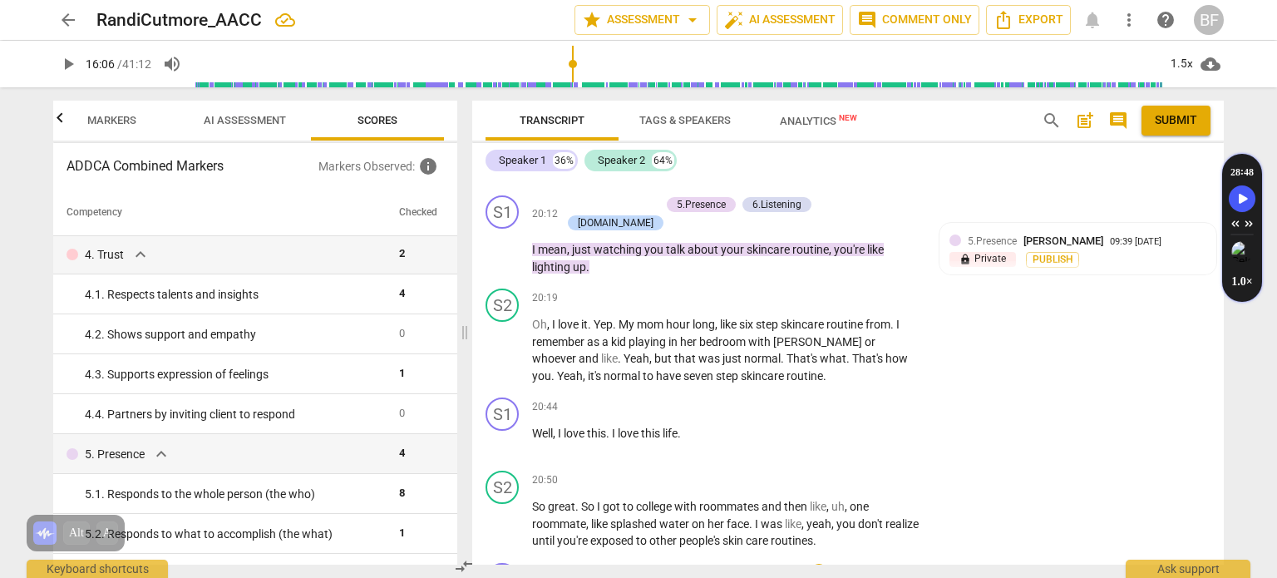
scroll to position [6879, 0]
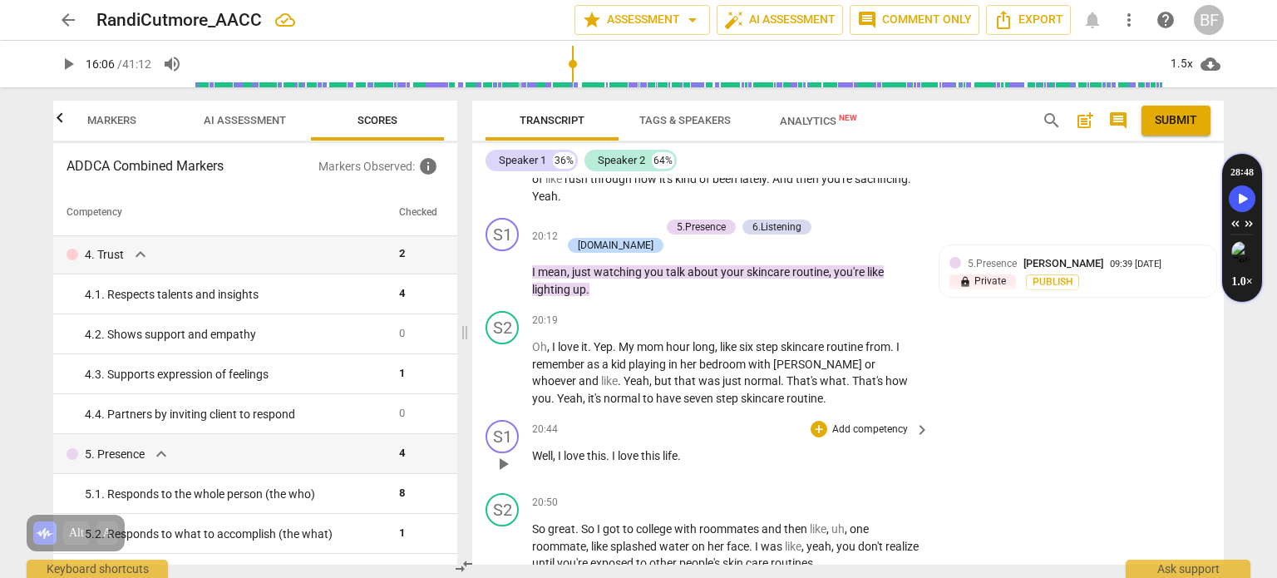
click at [501, 454] on span "play_arrow" at bounding box center [503, 464] width 20 height 20
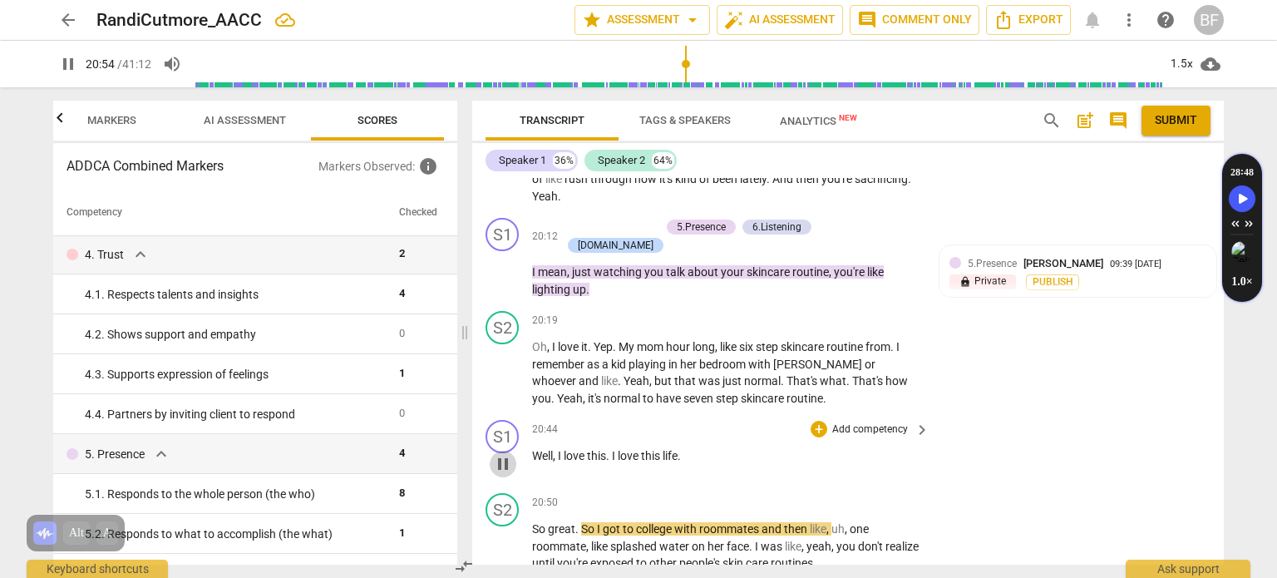
click at [496, 454] on span "pause" at bounding box center [503, 464] width 20 height 20
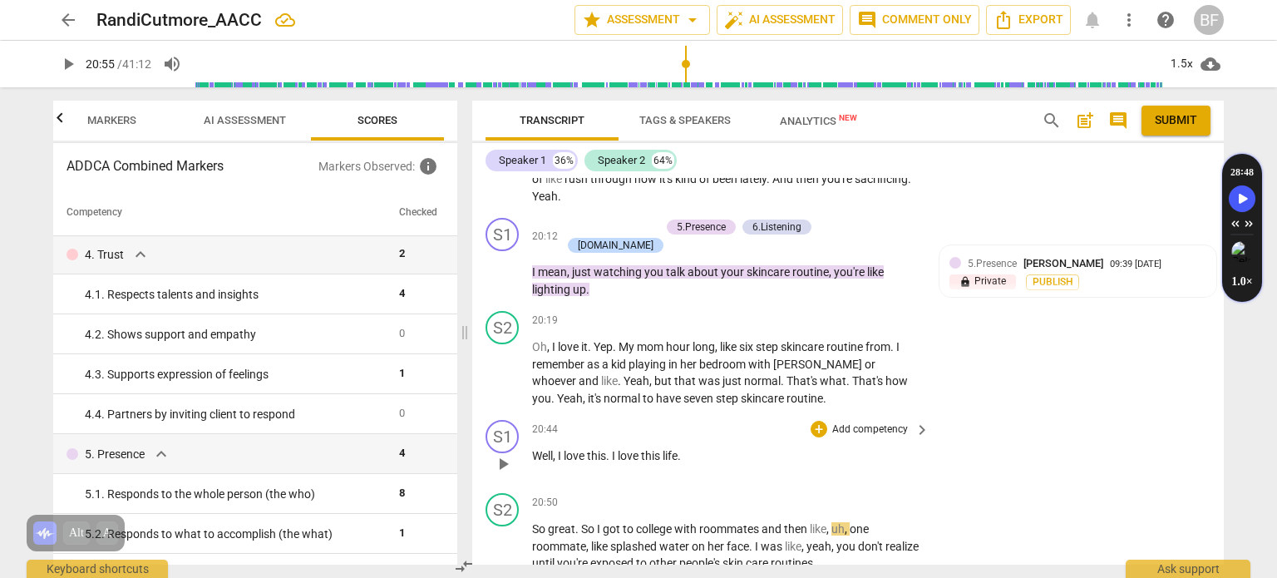
type input "1255"
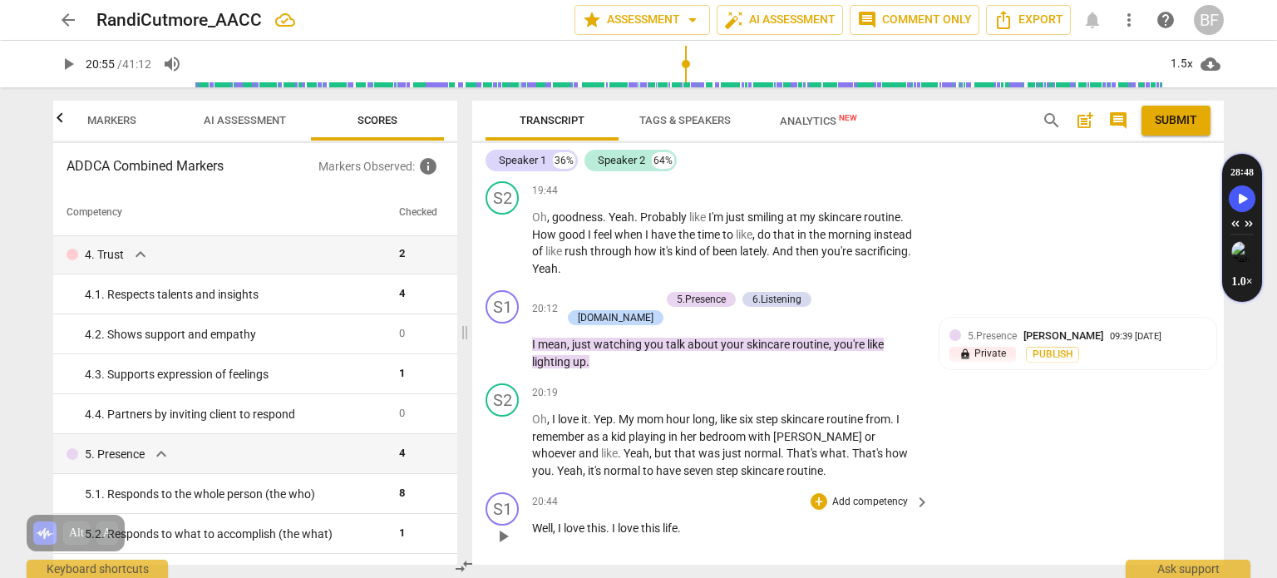
scroll to position [6871, 0]
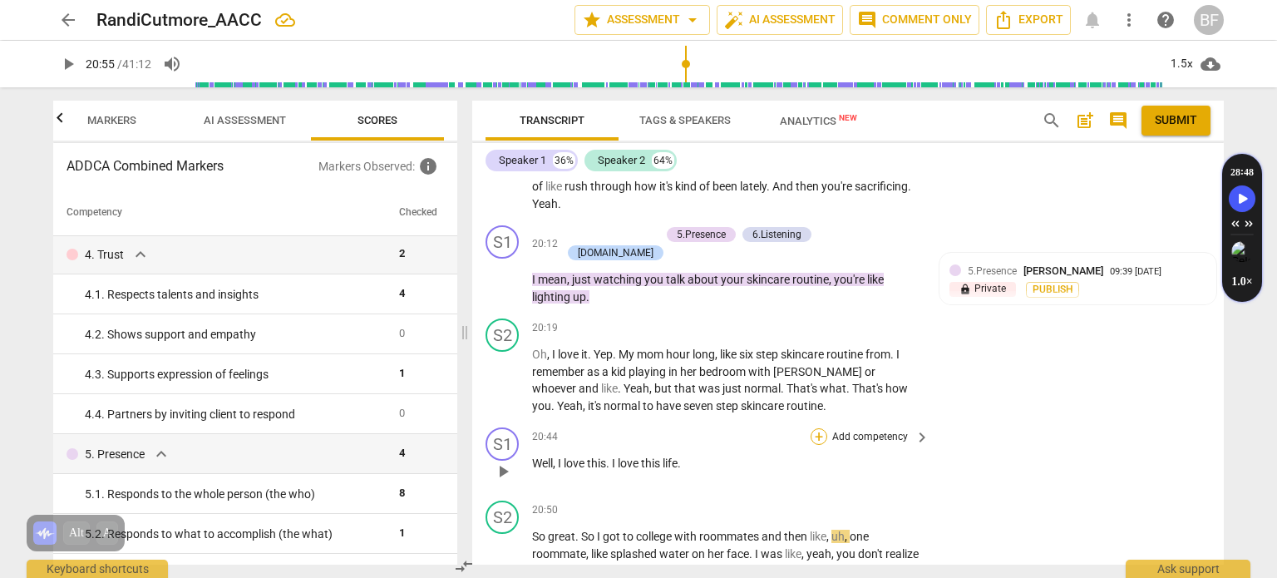
click at [811, 428] on div "+" at bounding box center [818, 436] width 17 height 17
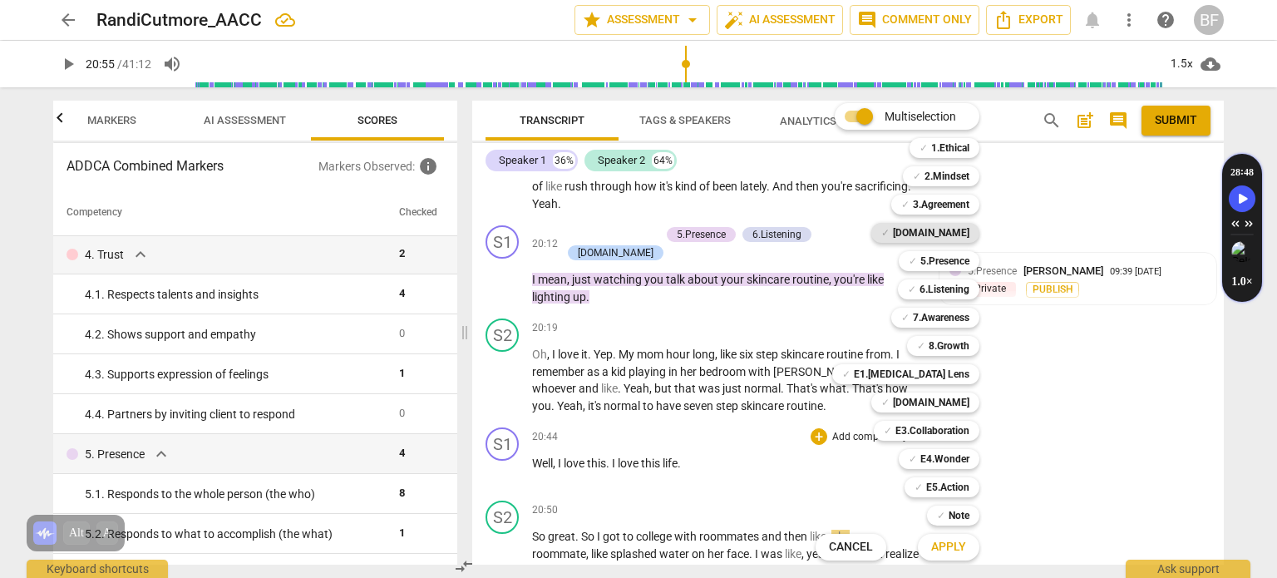
click at [965, 236] on b "[DOMAIN_NAME]" at bounding box center [931, 233] width 76 height 20
click at [928, 539] on button "Apply" at bounding box center [949, 547] width 62 height 30
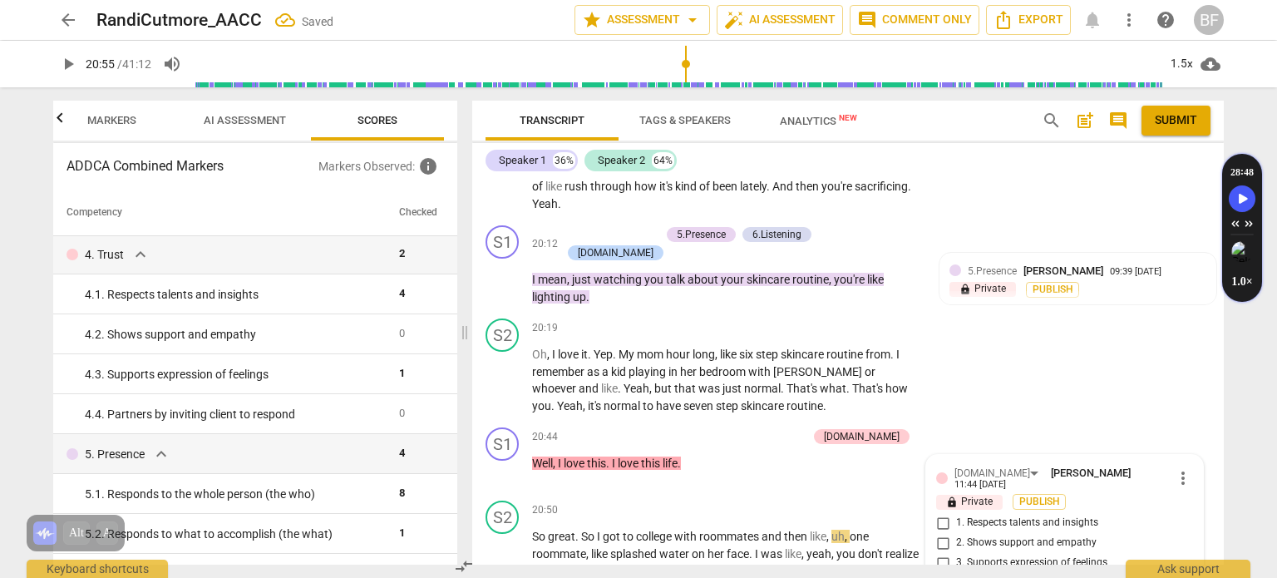
scroll to position [7073, 0]
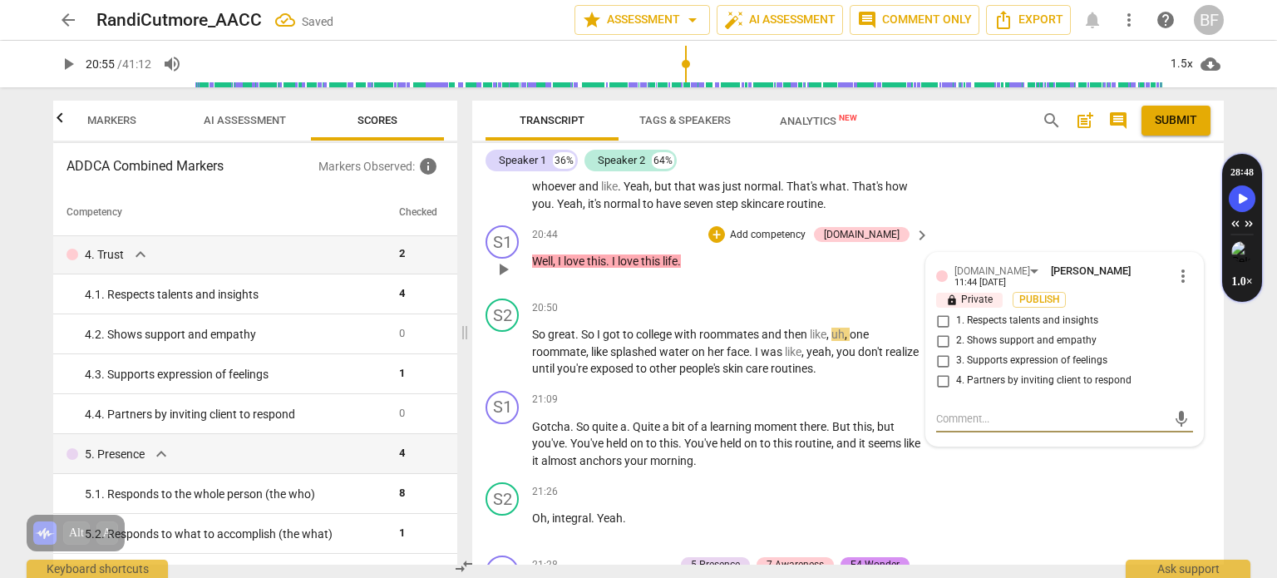
click at [940, 331] on input "2. Shows support and empathy" at bounding box center [942, 341] width 27 height 20
checkbox input "true"
click at [1187, 475] on div "S2 play_arrow pause 21:26 + Add competency keyboard_arrow_right Oh , integral .…" at bounding box center [847, 511] width 751 height 73
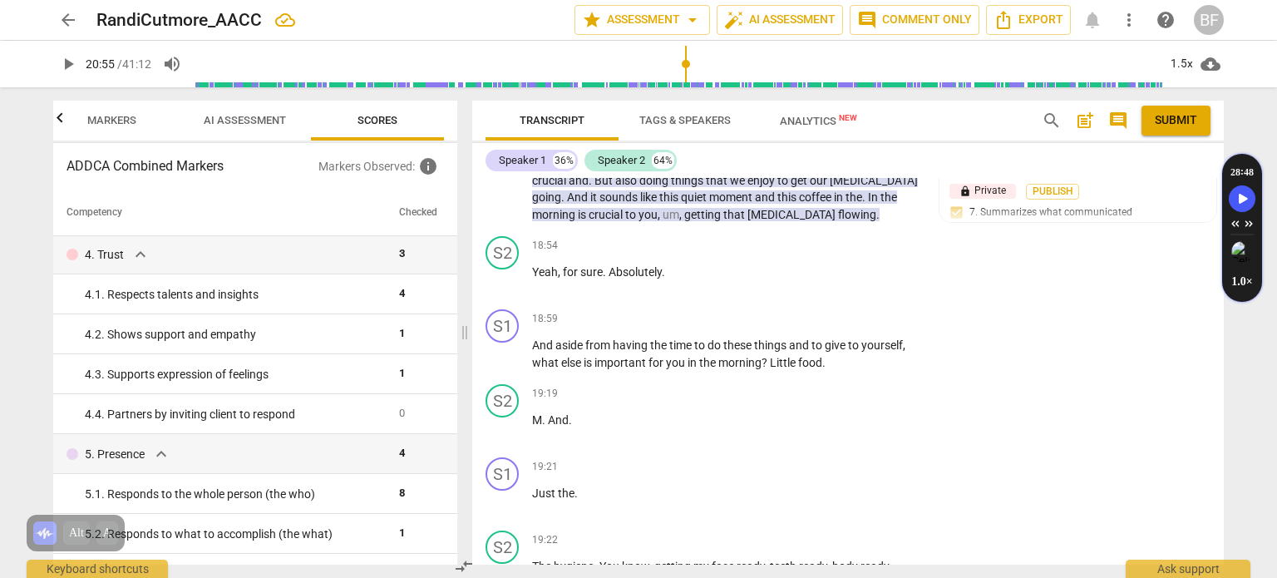
scroll to position [6299, 0]
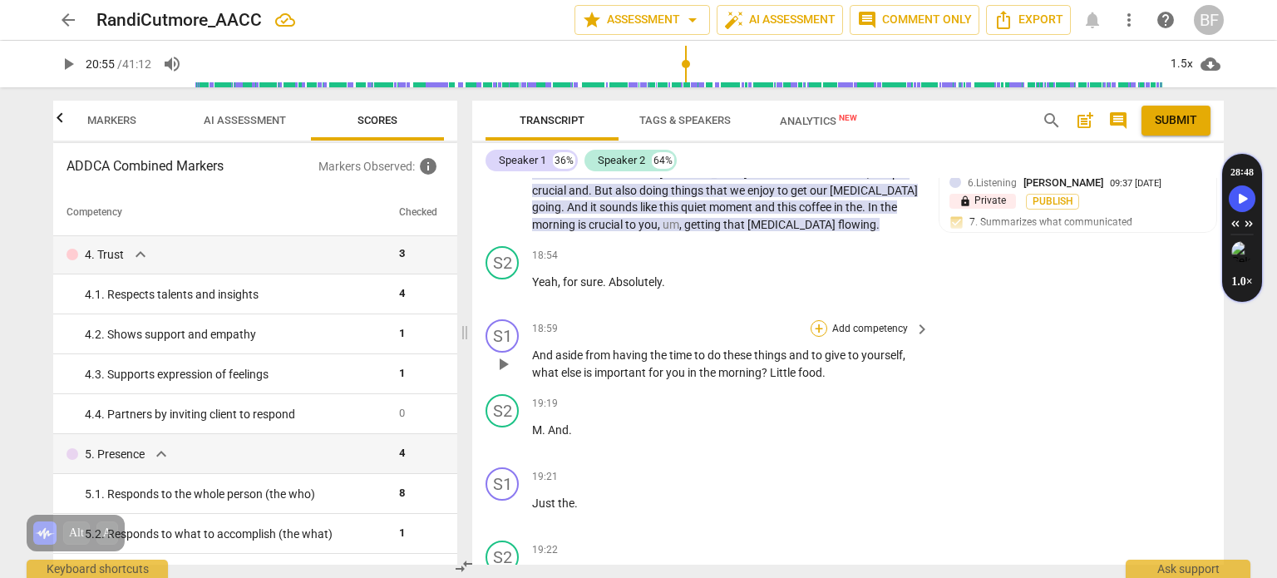
click at [818, 320] on div "+" at bounding box center [818, 328] width 17 height 17
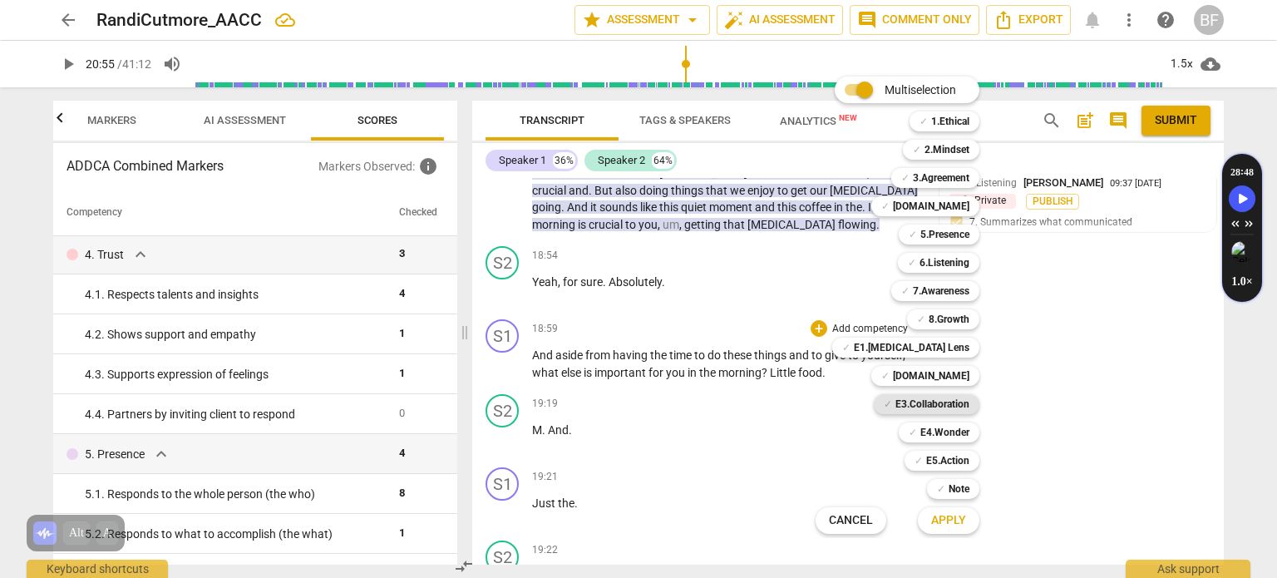
click at [953, 412] on b "E3.Collaboration" at bounding box center [932, 404] width 74 height 20
click at [964, 284] on b "7.Awareness" at bounding box center [941, 291] width 57 height 20
click at [946, 521] on span "Apply" at bounding box center [948, 520] width 35 height 17
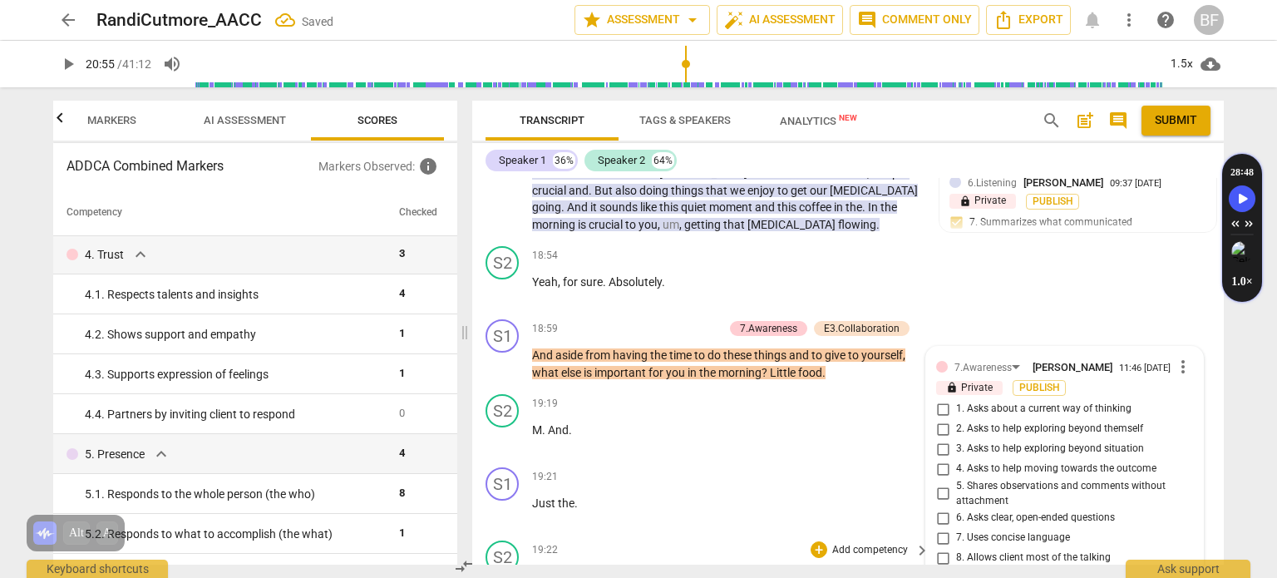
scroll to position [6506, 0]
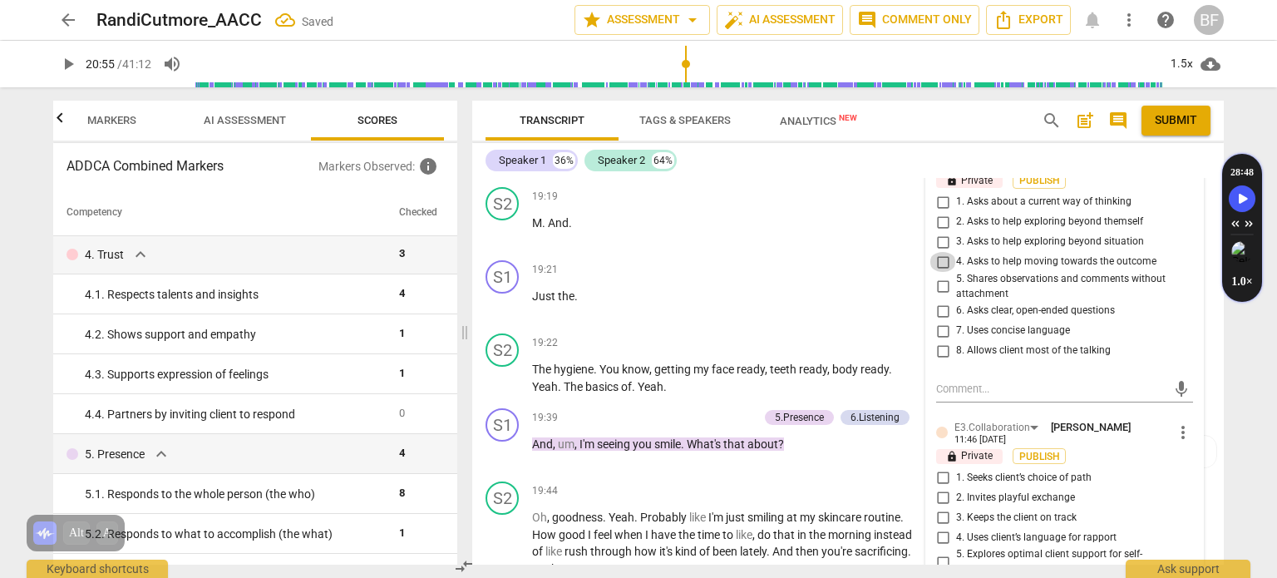
click at [935, 252] on input "4. Asks to help moving towards the outcome" at bounding box center [942, 262] width 27 height 20
checkbox input "true"
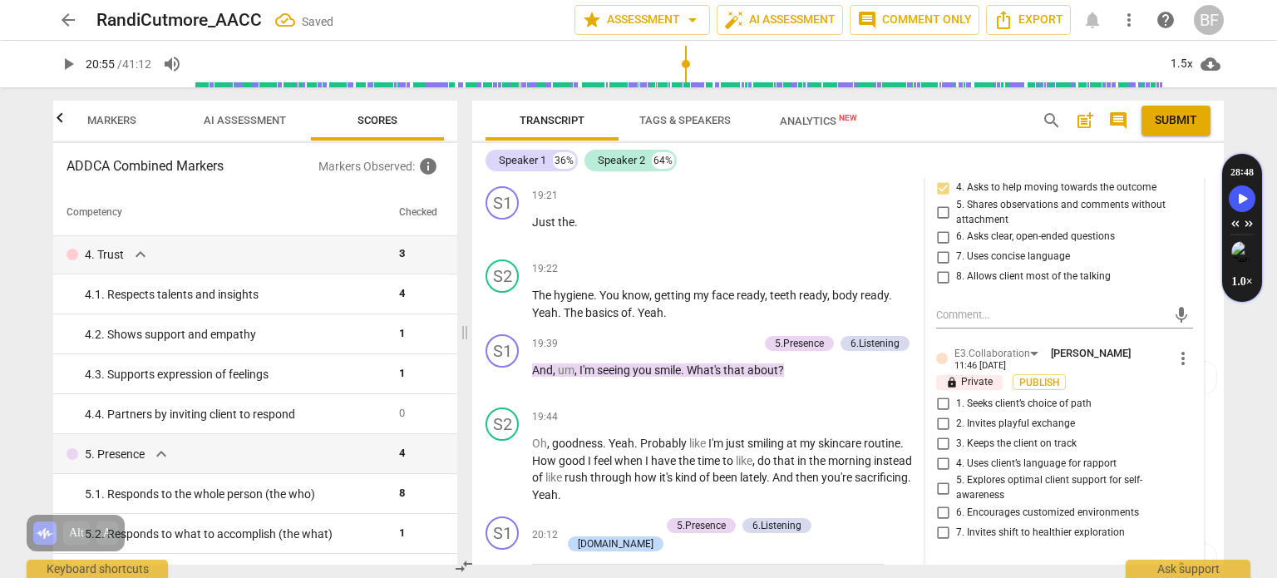
scroll to position [6610, 0]
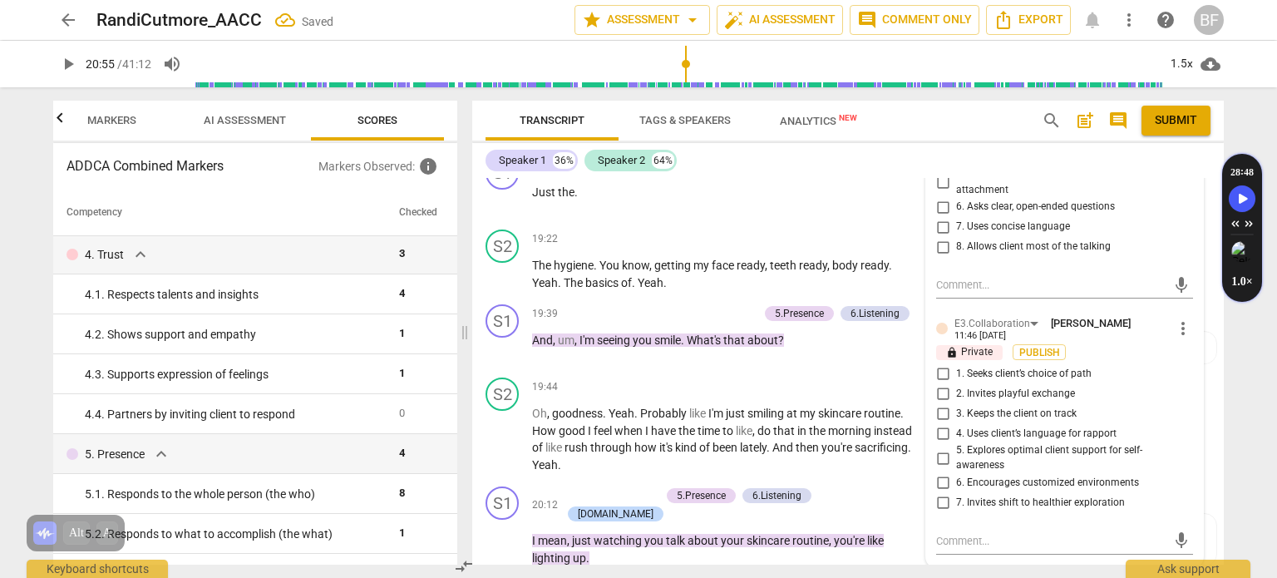
click at [934, 448] on input "5. Explores optimal client support for self-awareness" at bounding box center [942, 458] width 27 height 20
checkbox input "true"
click at [1209, 408] on div "S2 play_arrow pause 19:44 + Add competency keyboard_arrow_right Oh , goodness .…" at bounding box center [847, 425] width 751 height 109
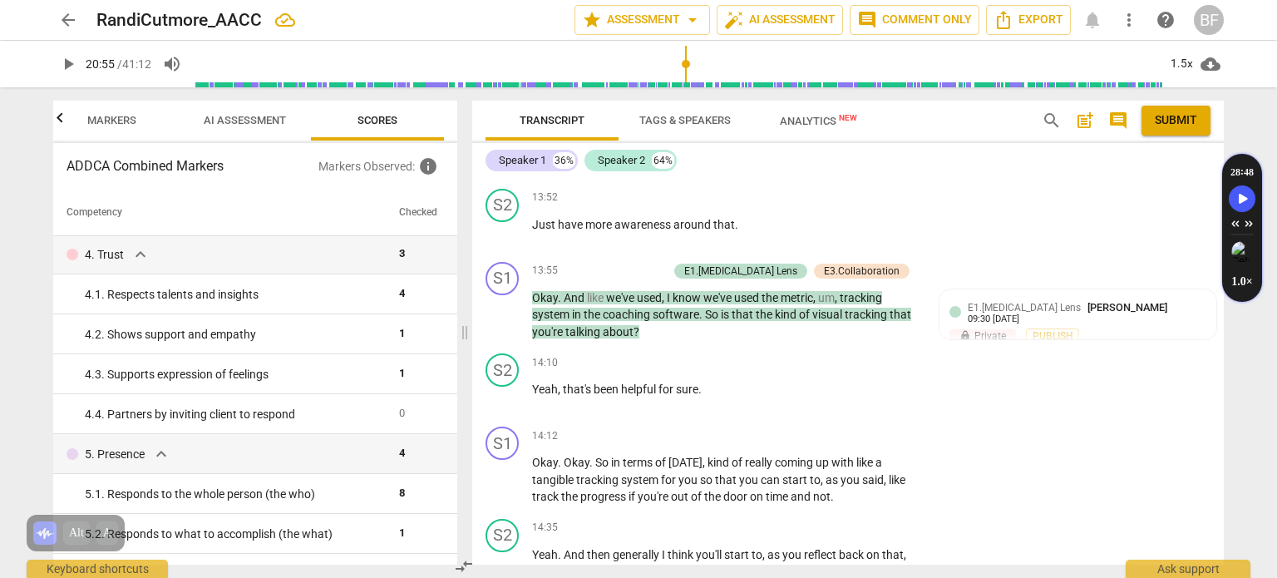
scroll to position [4923, 0]
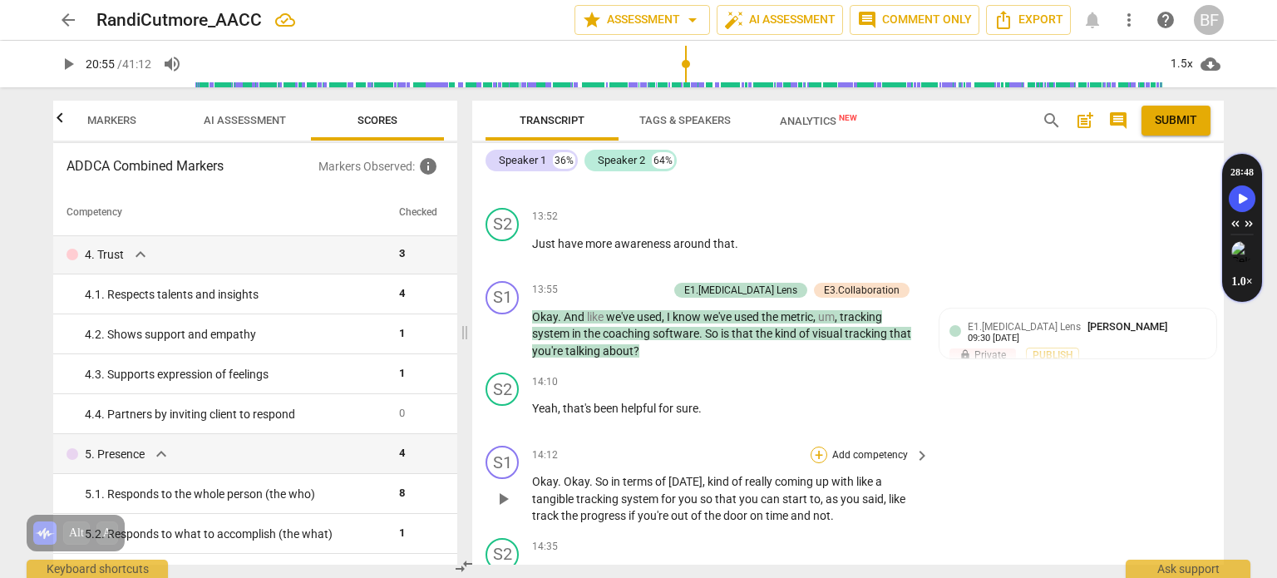
click at [815, 446] on div "+" at bounding box center [818, 454] width 17 height 17
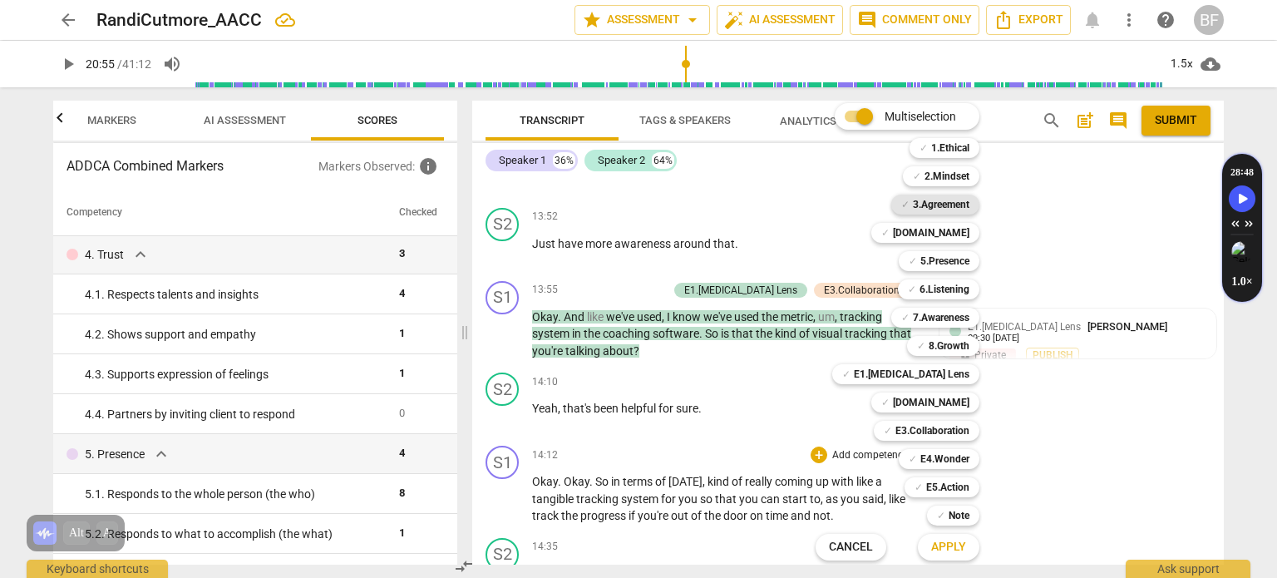
click at [947, 202] on b "3.Agreement" at bounding box center [941, 205] width 57 height 20
click at [947, 546] on span "Apply" at bounding box center [948, 547] width 35 height 17
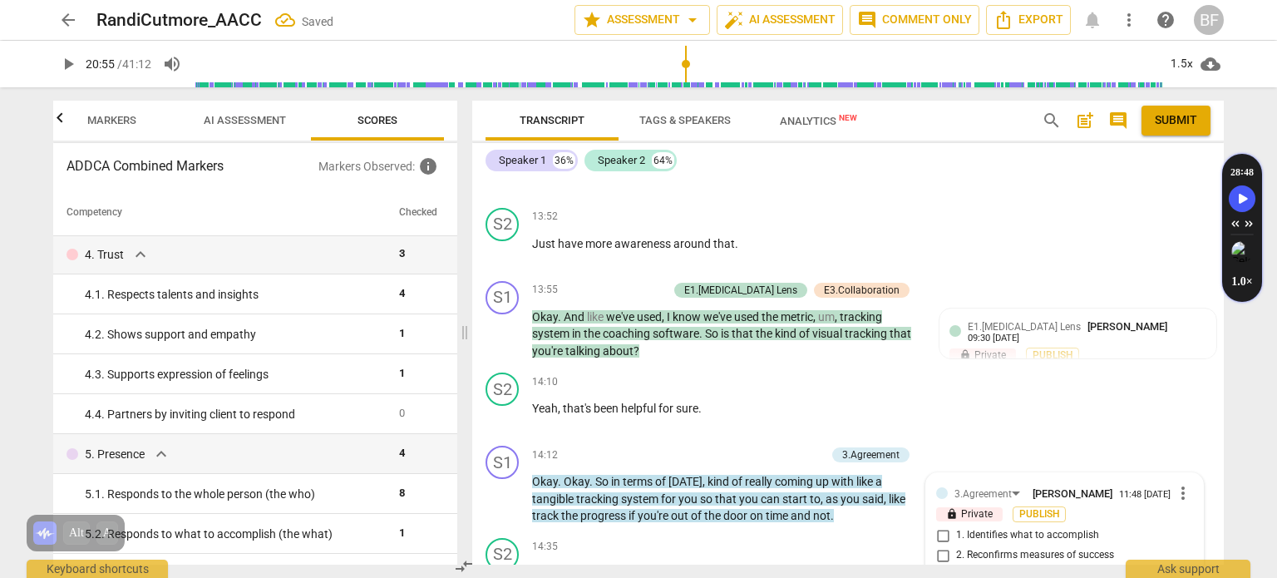
scroll to position [5151, 0]
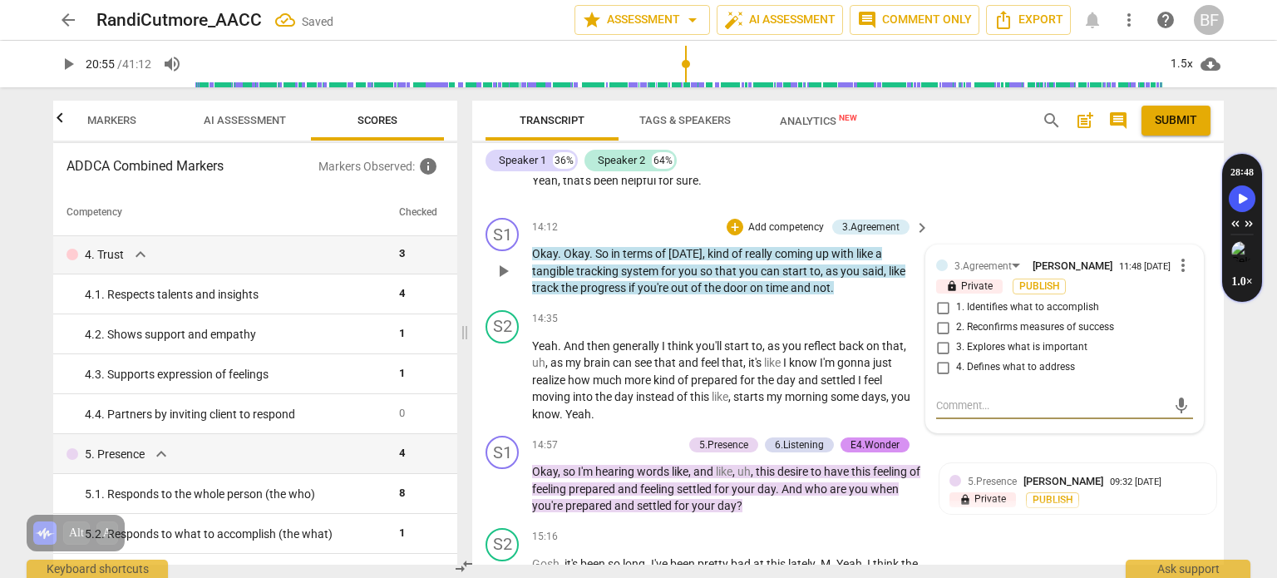
click at [936, 318] on input "2. Reconfirms measures of success" at bounding box center [942, 328] width 27 height 20
checkbox input "true"
click at [1209, 429] on div "S1 play_arrow pause 14:57 + Add competency 5.Presence 6.Listening E4.Wonder key…" at bounding box center [847, 475] width 751 height 92
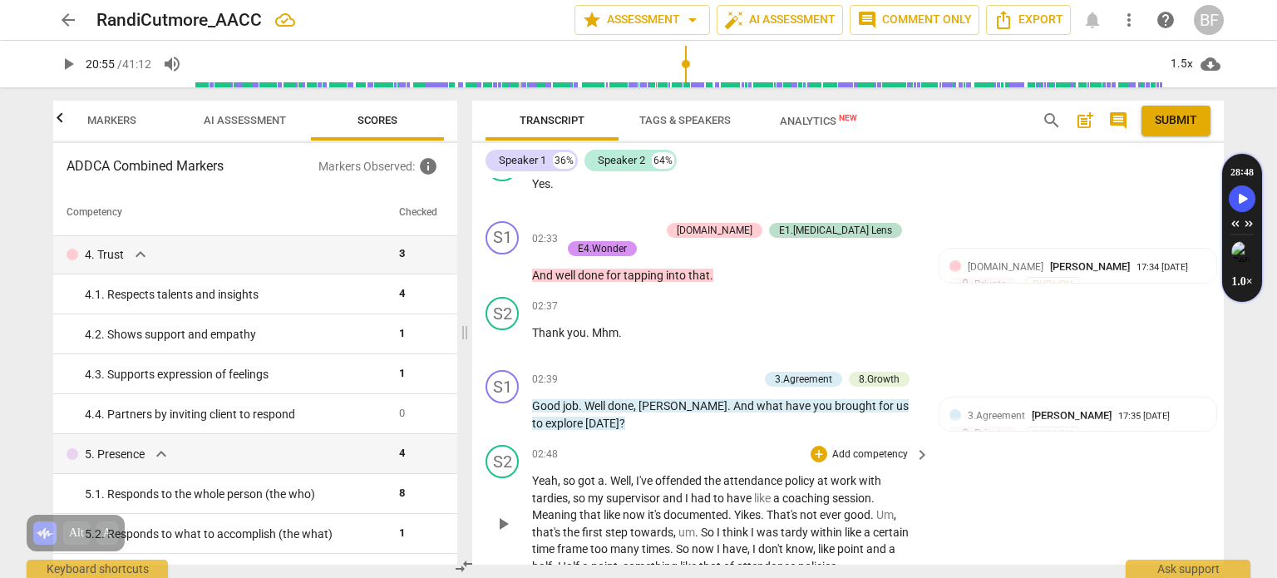
scroll to position [1311, 0]
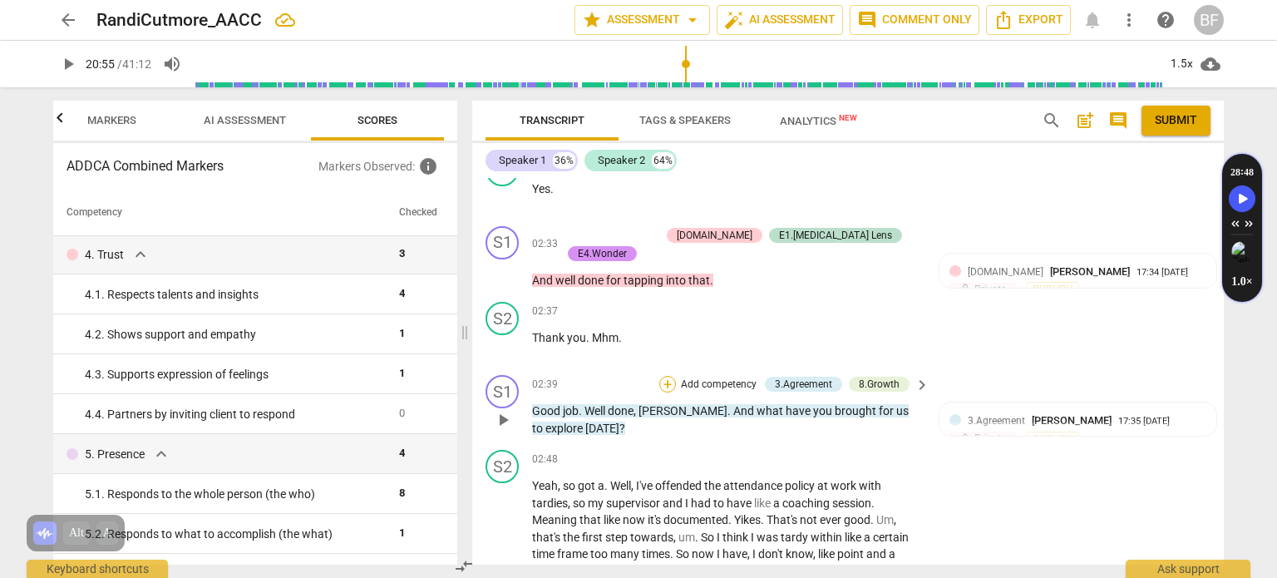
click at [663, 376] on div "+" at bounding box center [667, 384] width 17 height 17
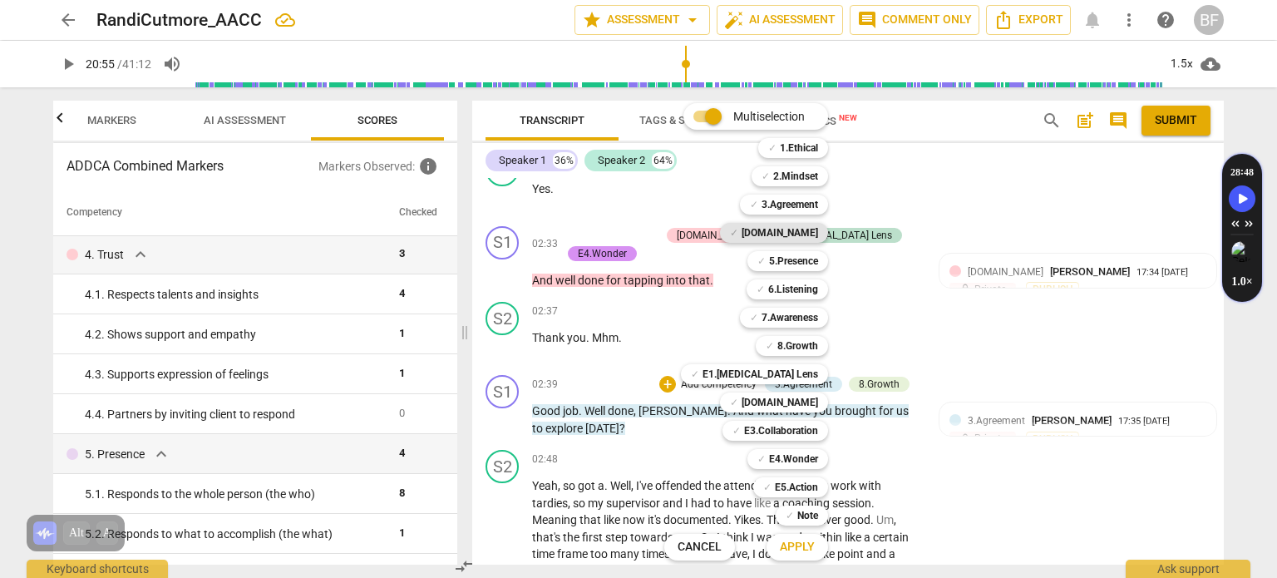
click at [818, 237] on b "[DOMAIN_NAME]" at bounding box center [779, 233] width 76 height 20
click at [791, 548] on span "Apply" at bounding box center [797, 547] width 35 height 17
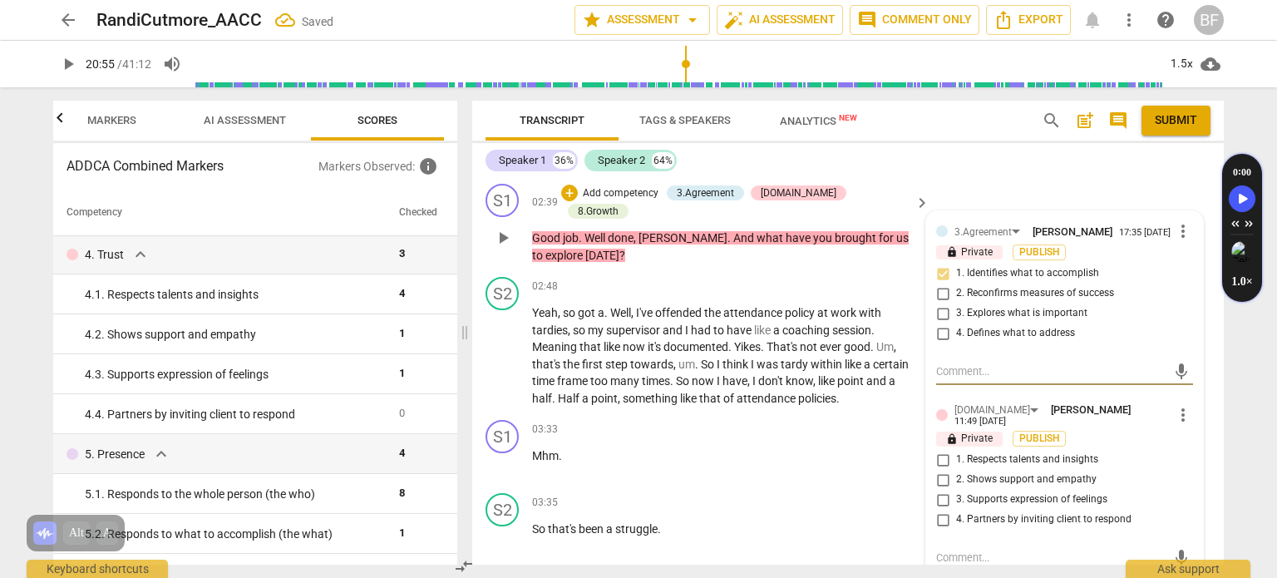
scroll to position [1508, 0]
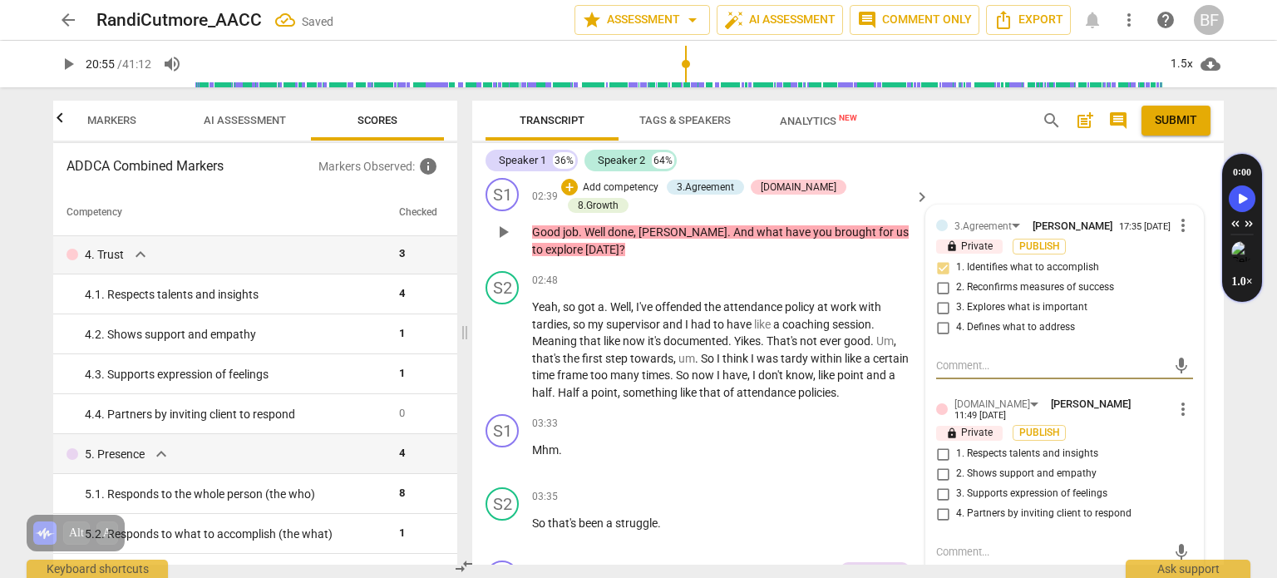
click at [939, 464] on input "2. Shows support and empathy" at bounding box center [942, 474] width 27 height 20
checkbox input "true"
click at [1092, 167] on div "Speaker 1 36% Speaker 2 64%" at bounding box center [847, 160] width 725 height 28
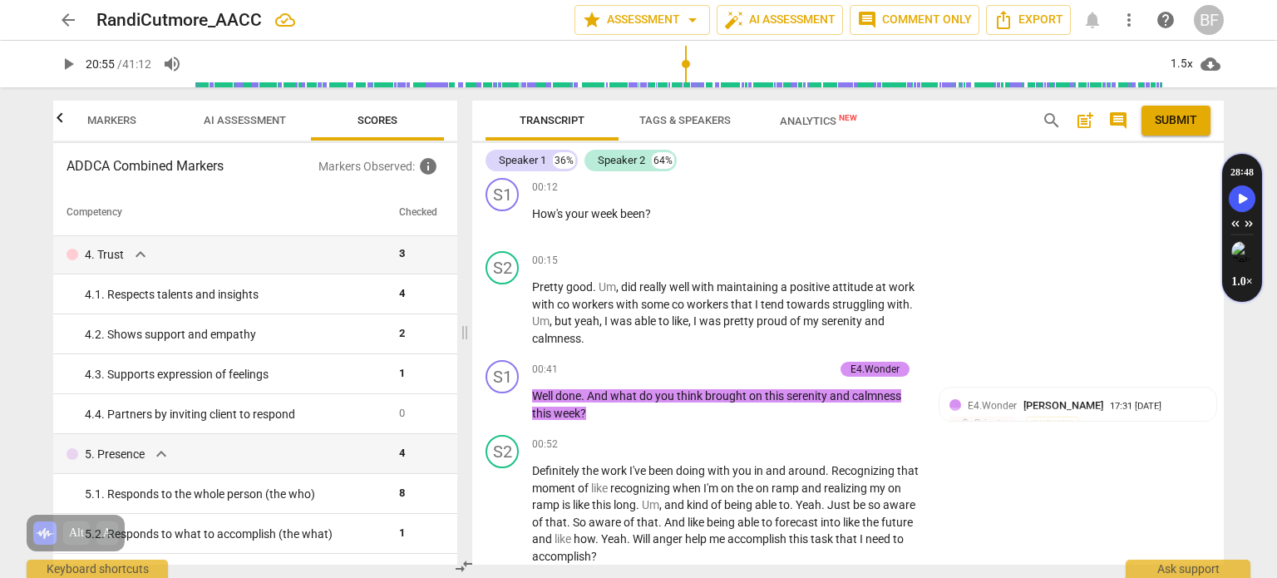
scroll to position [266, 0]
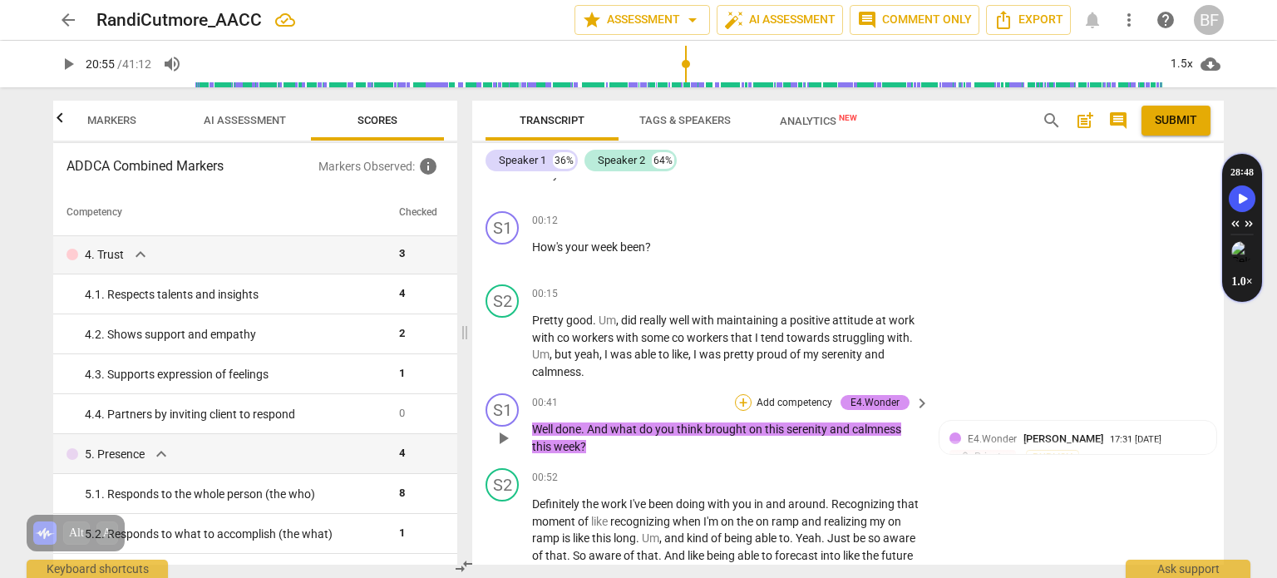
click at [738, 399] on div "+" at bounding box center [743, 402] width 17 height 17
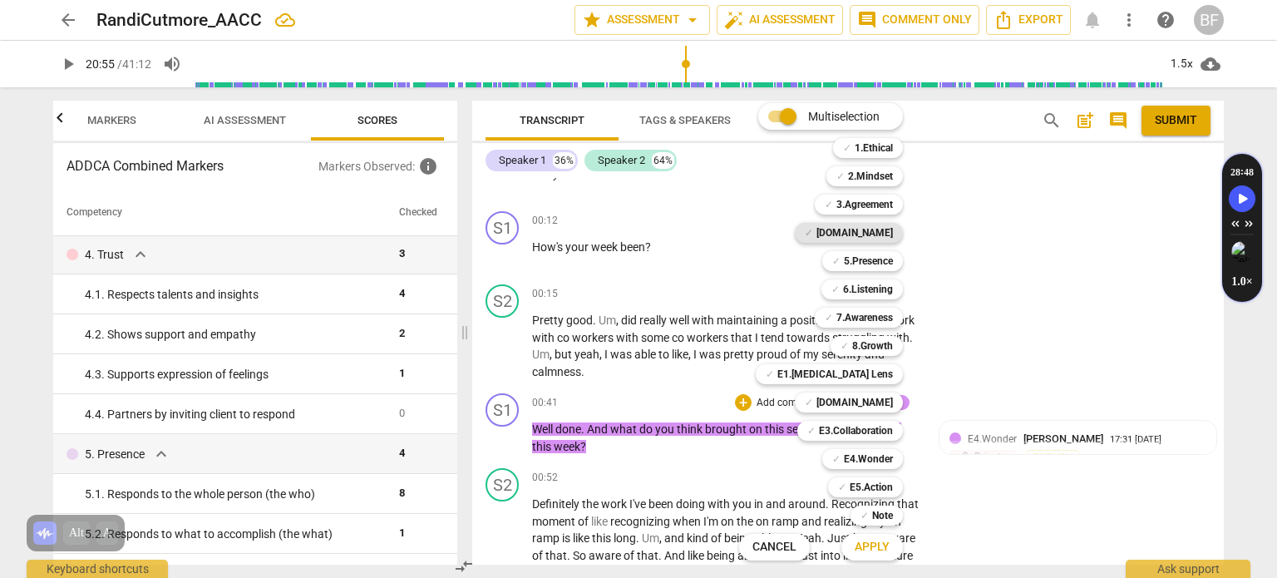
drag, startPoint x: 882, startPoint y: 230, endPoint x: 886, endPoint y: 399, distance: 168.8
click at [881, 231] on b "[DOMAIN_NAME]" at bounding box center [854, 233] width 76 height 20
click at [866, 539] on span "Apply" at bounding box center [872, 547] width 35 height 17
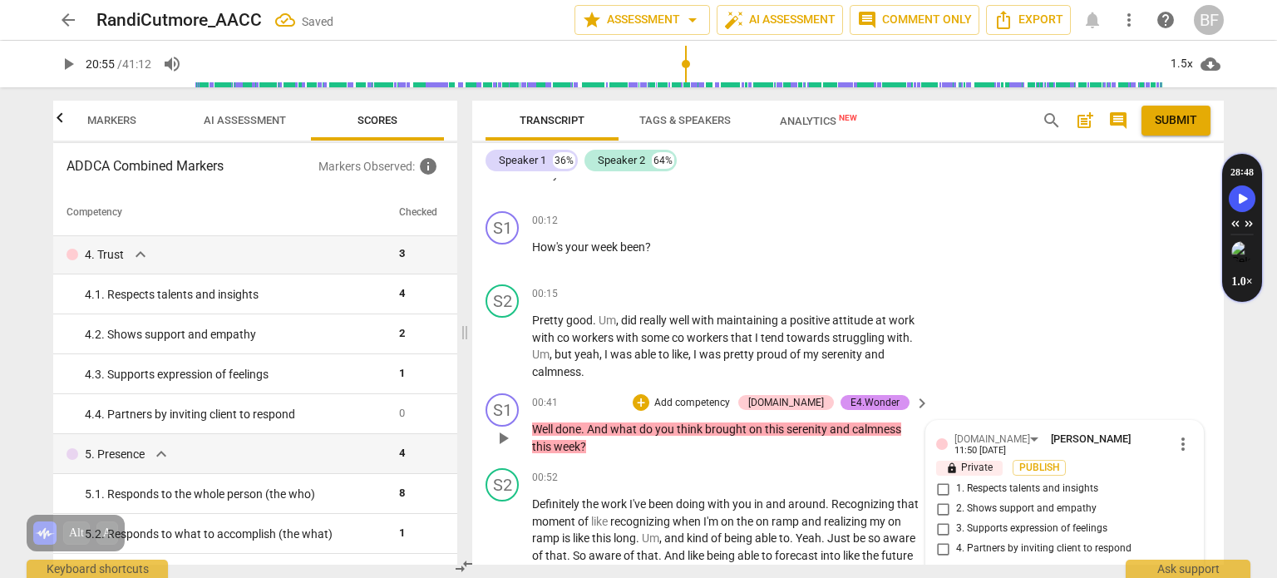
scroll to position [475, 0]
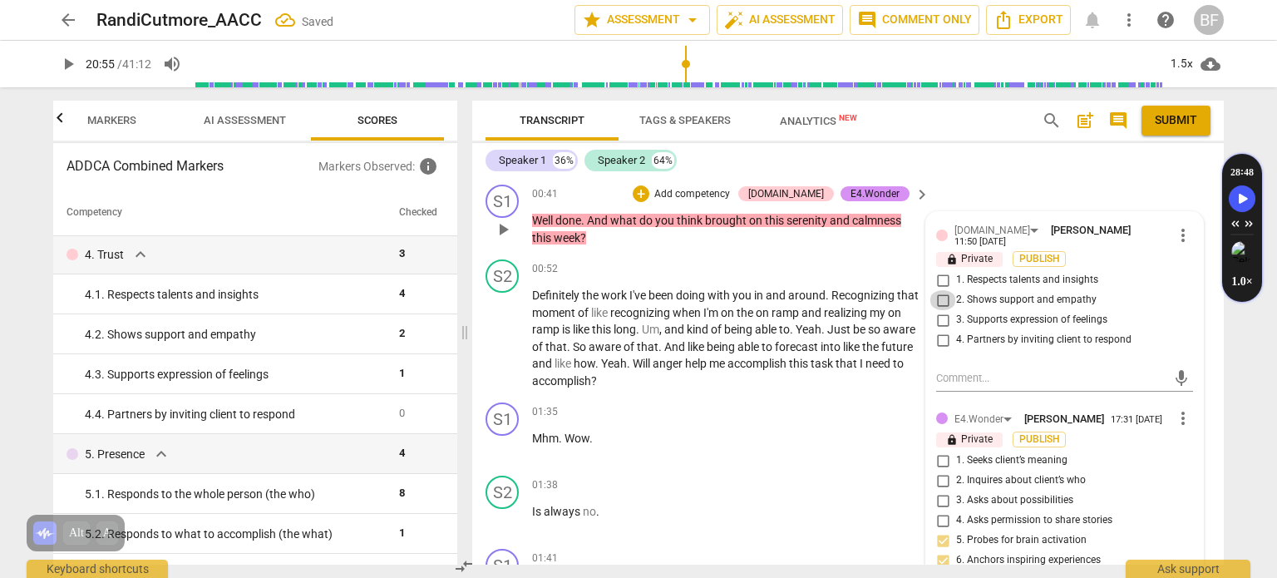
click at [936, 290] on input "2. Shows support and empathy" at bounding box center [942, 300] width 27 height 20
checkbox input "true"
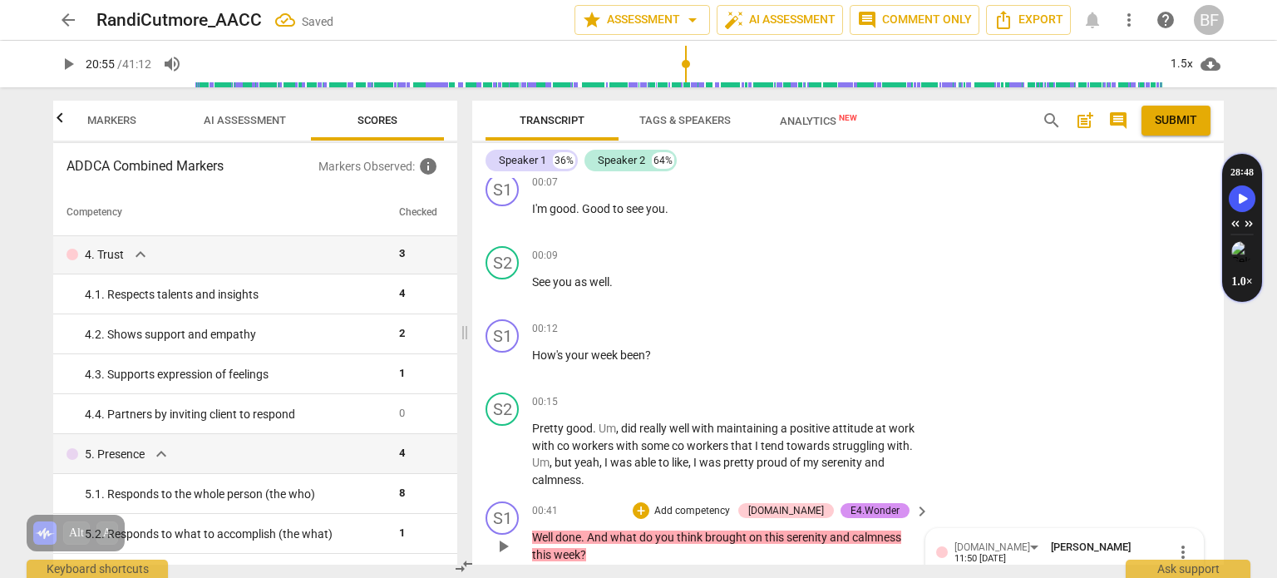
scroll to position [145, 0]
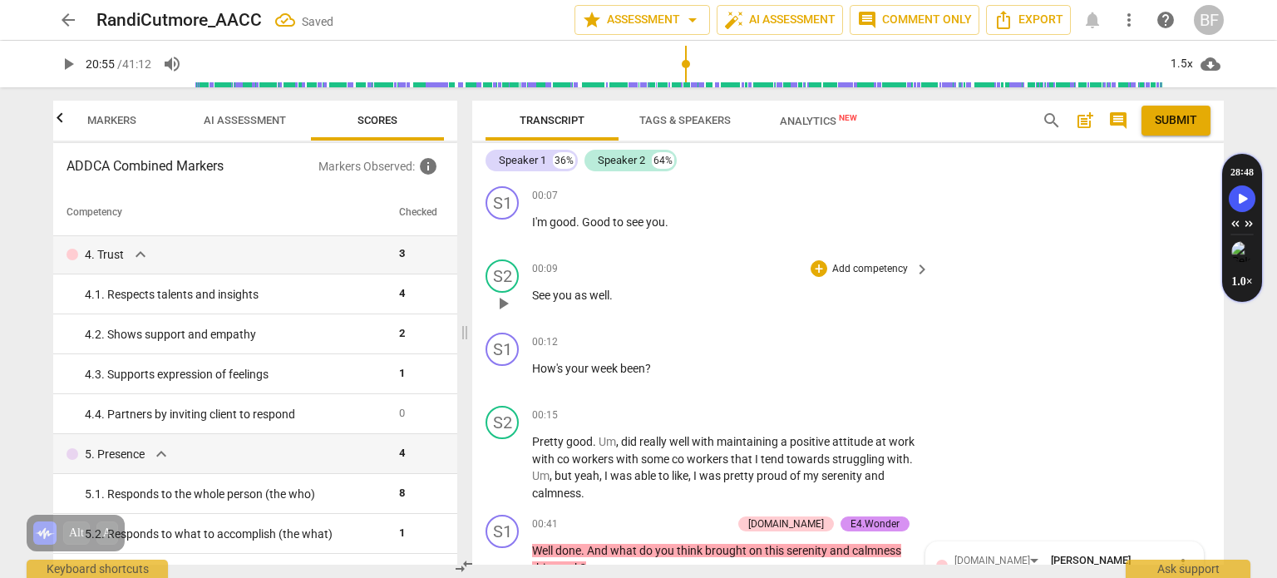
click at [1020, 318] on div "S2 play_arrow pause 00:09 + Add competency keyboard_arrow_right See you as well…" at bounding box center [847, 289] width 751 height 73
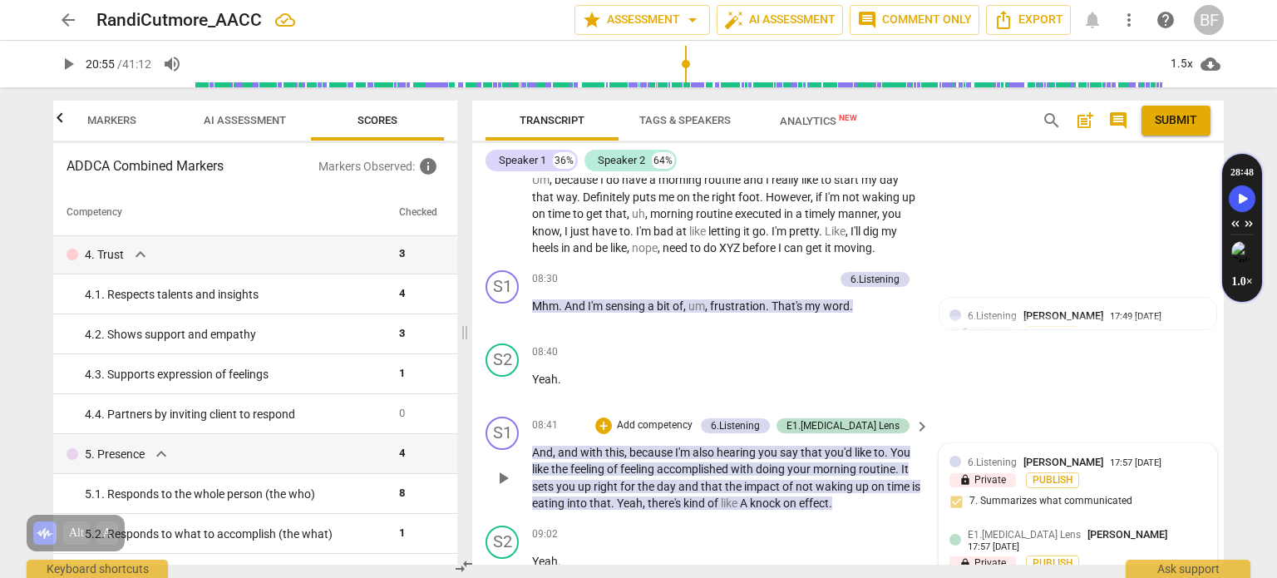
scroll to position [3224, 0]
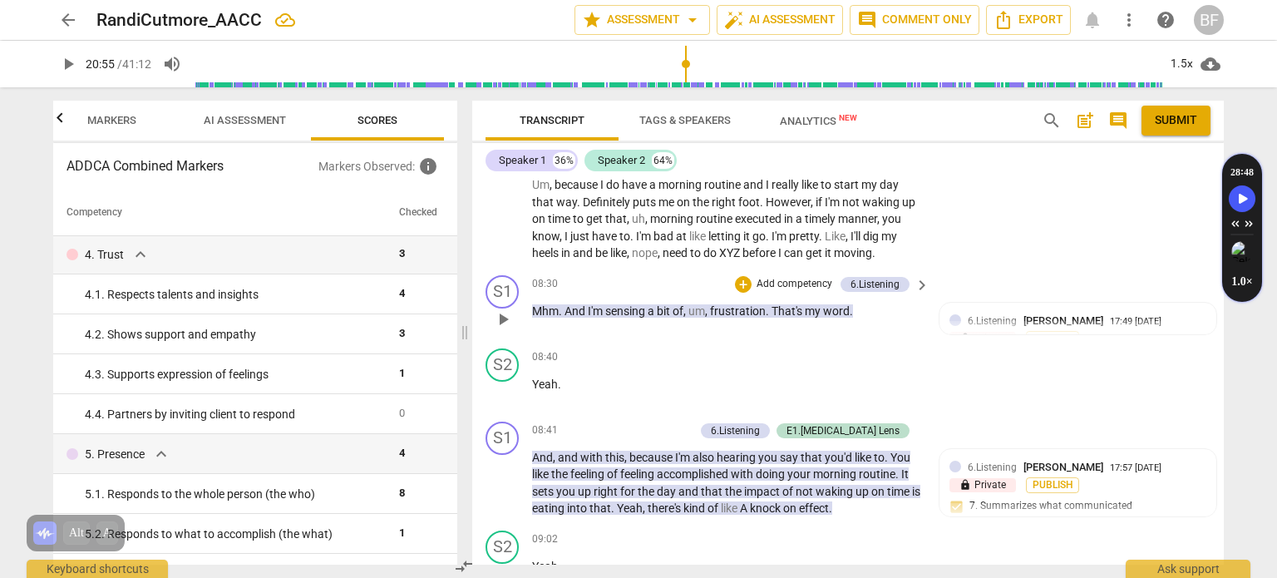
click at [737, 276] on div "+ Add competency" at bounding box center [784, 284] width 99 height 17
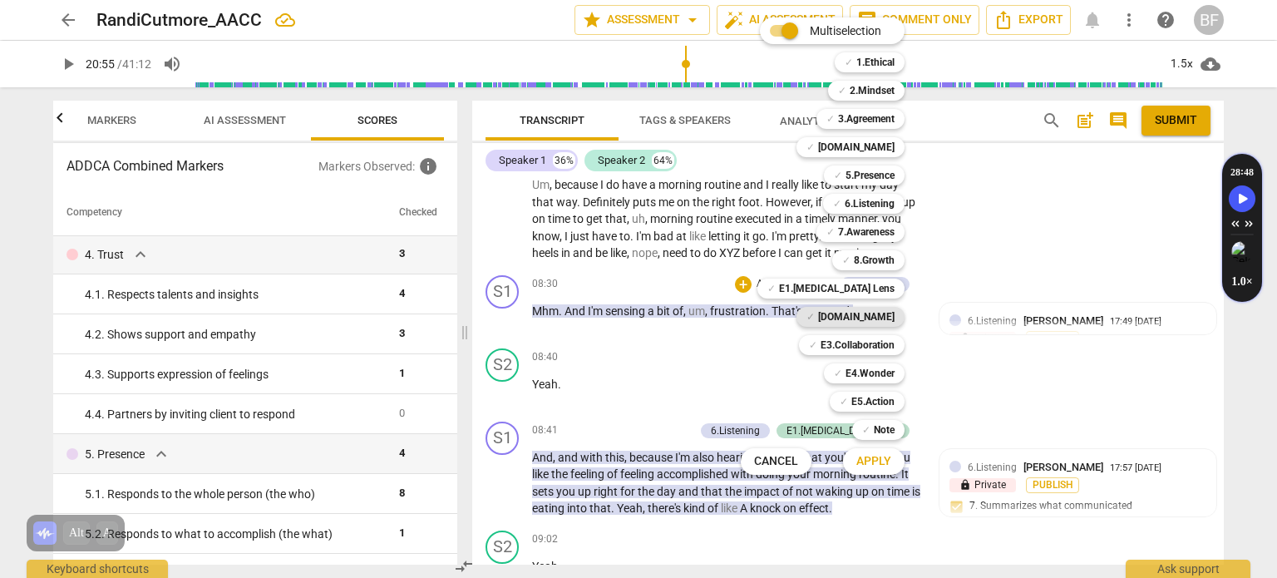
click at [870, 313] on b "[DOMAIN_NAME]" at bounding box center [856, 317] width 76 height 20
click at [874, 466] on span "Apply" at bounding box center [873, 461] width 35 height 17
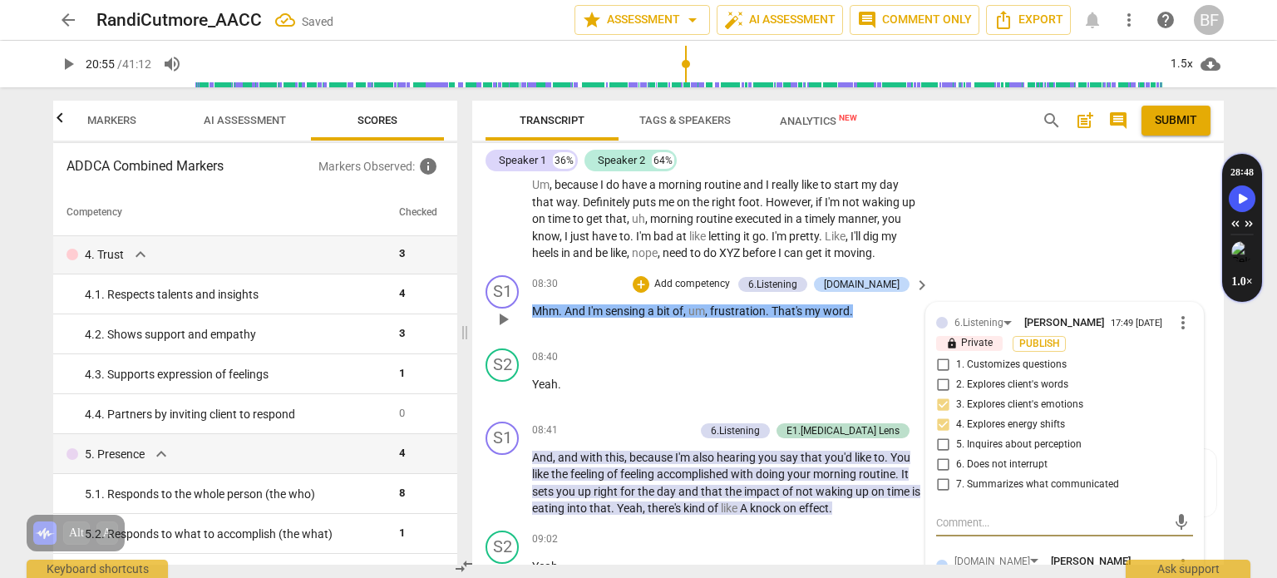
scroll to position [3376, 0]
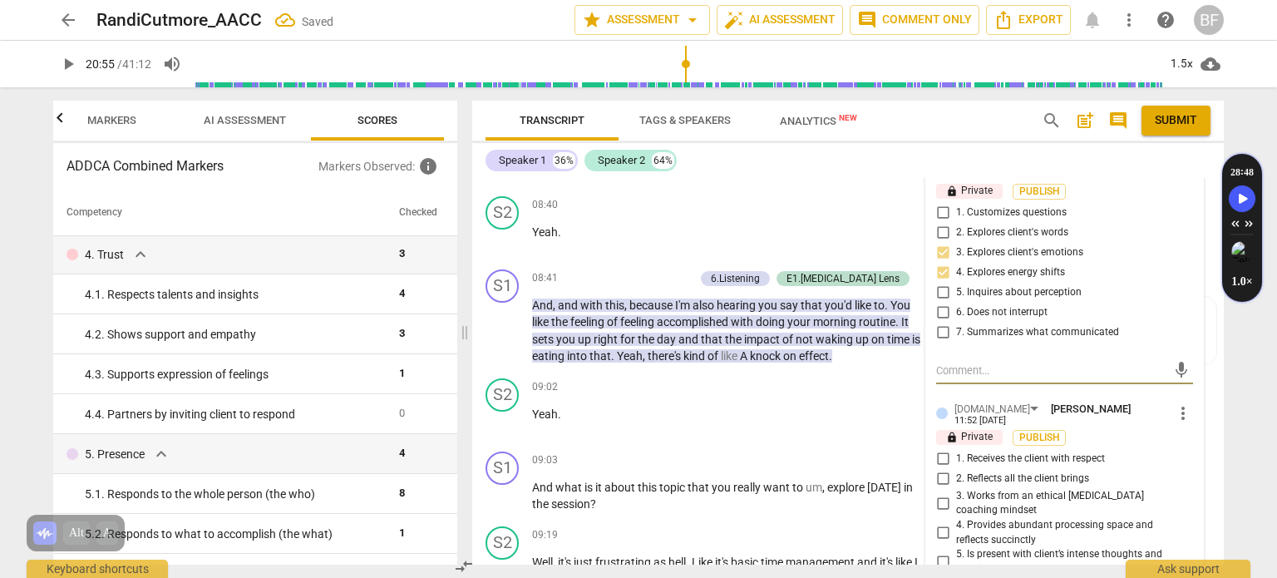
click at [936, 469] on input "2. Reflects all the client brings" at bounding box center [942, 479] width 27 height 20
checkbox input "true"
click at [1209, 372] on div "S2 play_arrow pause 09:02 + Add competency keyboard_arrow_right Yeah ." at bounding box center [847, 408] width 751 height 73
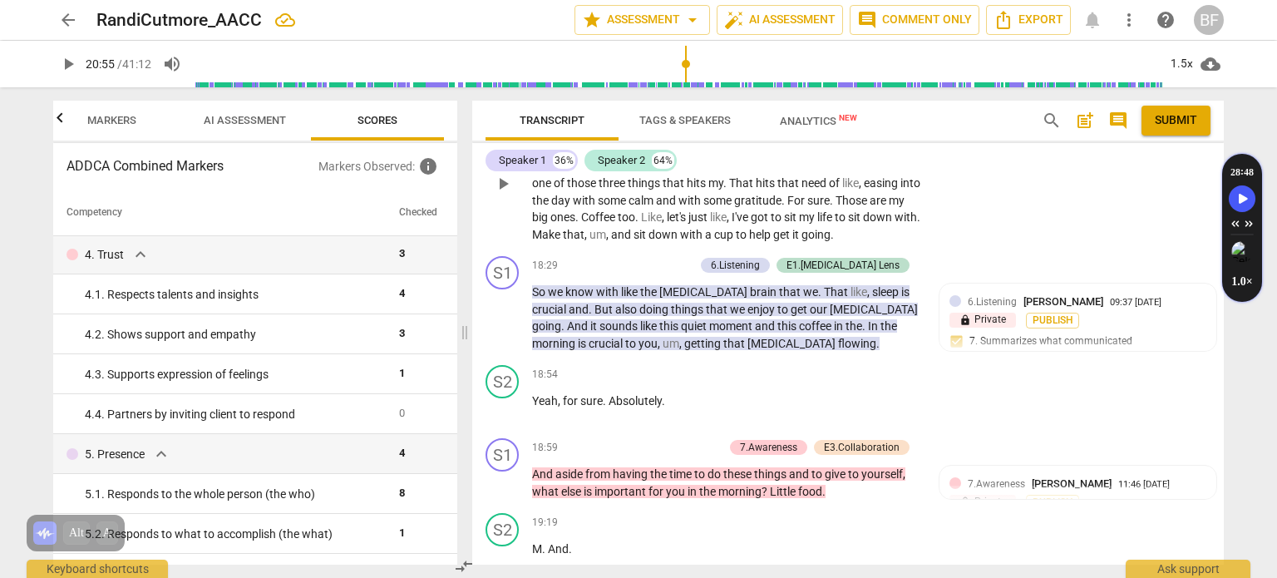
scroll to position [6219, 0]
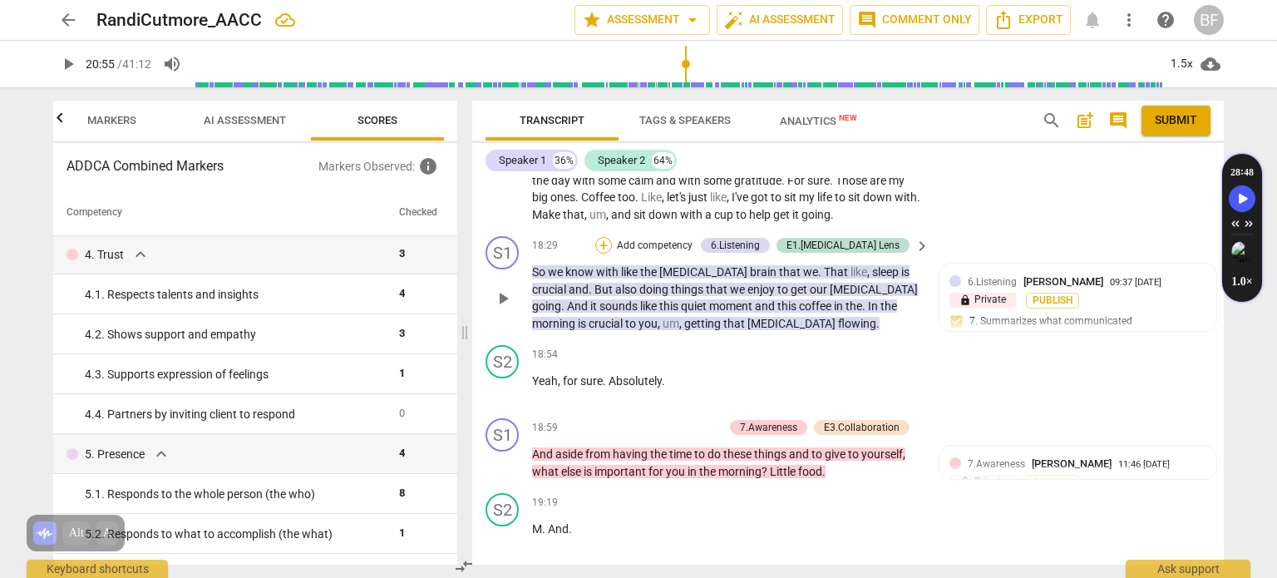
click at [612, 237] on div "+" at bounding box center [603, 245] width 17 height 17
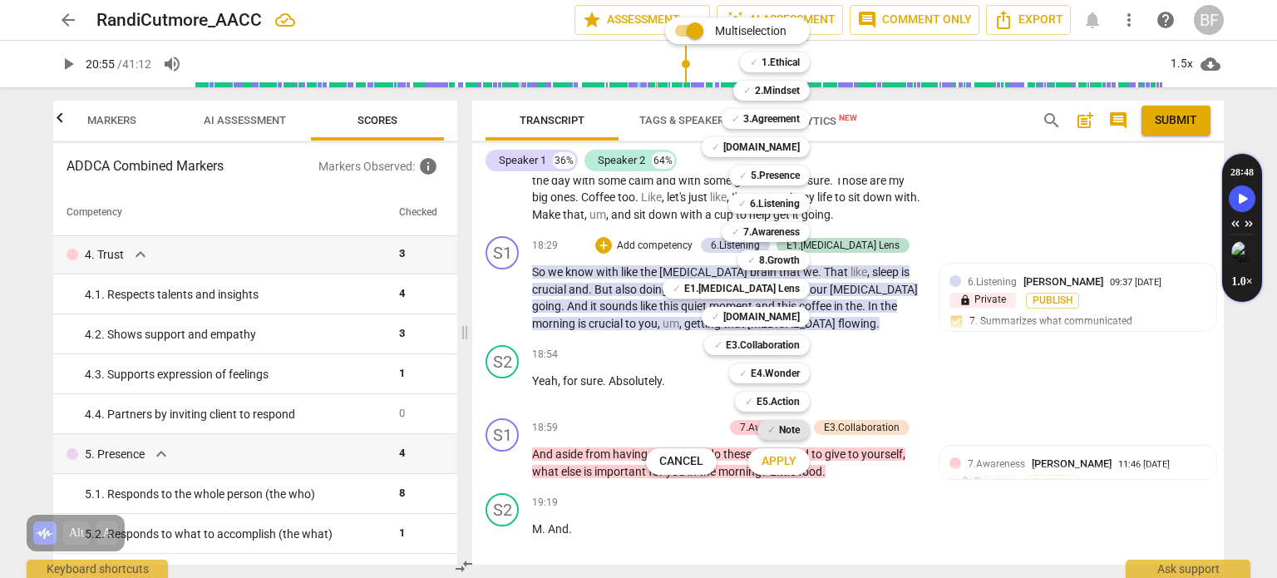
click at [798, 317] on b "[DOMAIN_NAME]" at bounding box center [761, 317] width 76 height 20
drag, startPoint x: 799, startPoint y: 456, endPoint x: 830, endPoint y: 455, distance: 30.8
click at [805, 456] on button "Apply" at bounding box center [779, 461] width 62 height 30
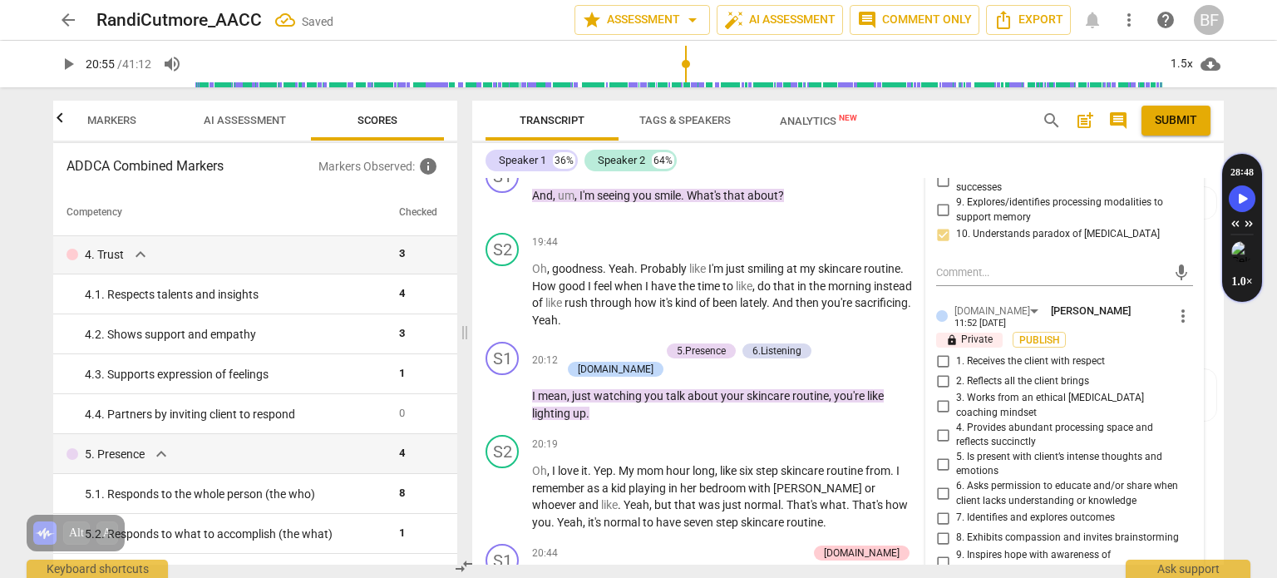
scroll to position [6938, 0]
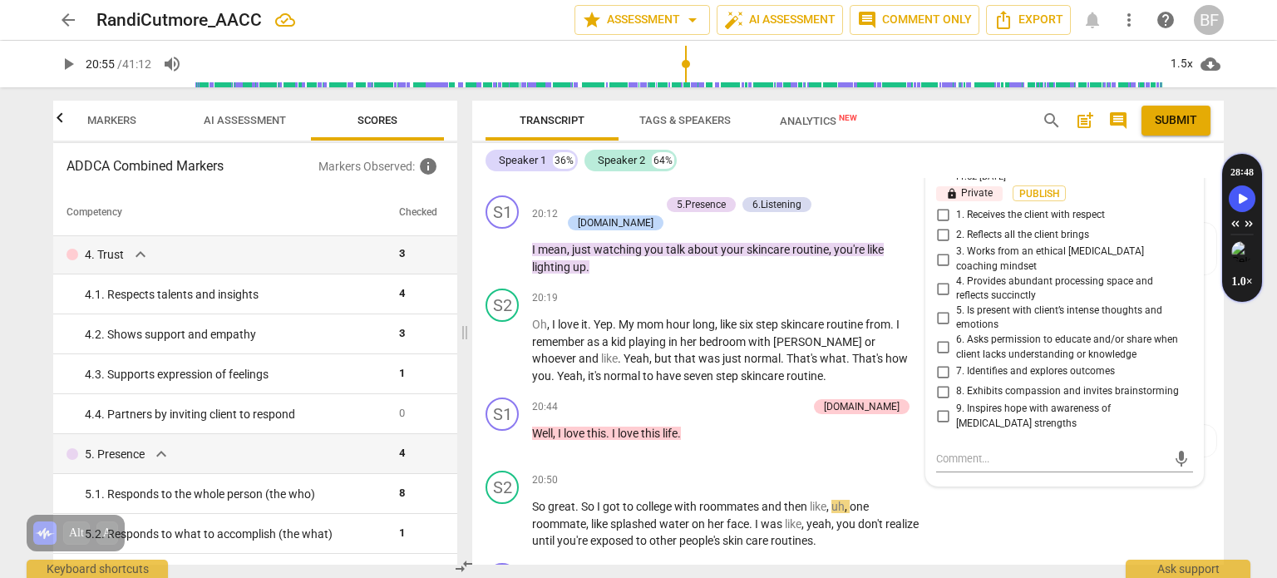
click at [939, 224] on input "2. Reflects all the client brings" at bounding box center [942, 234] width 27 height 20
checkbox input "true"
click at [1197, 464] on div "S2 play_arrow pause 20:50 + Add competency keyboard_arrow_right So great . So I…" at bounding box center [847, 510] width 751 height 92
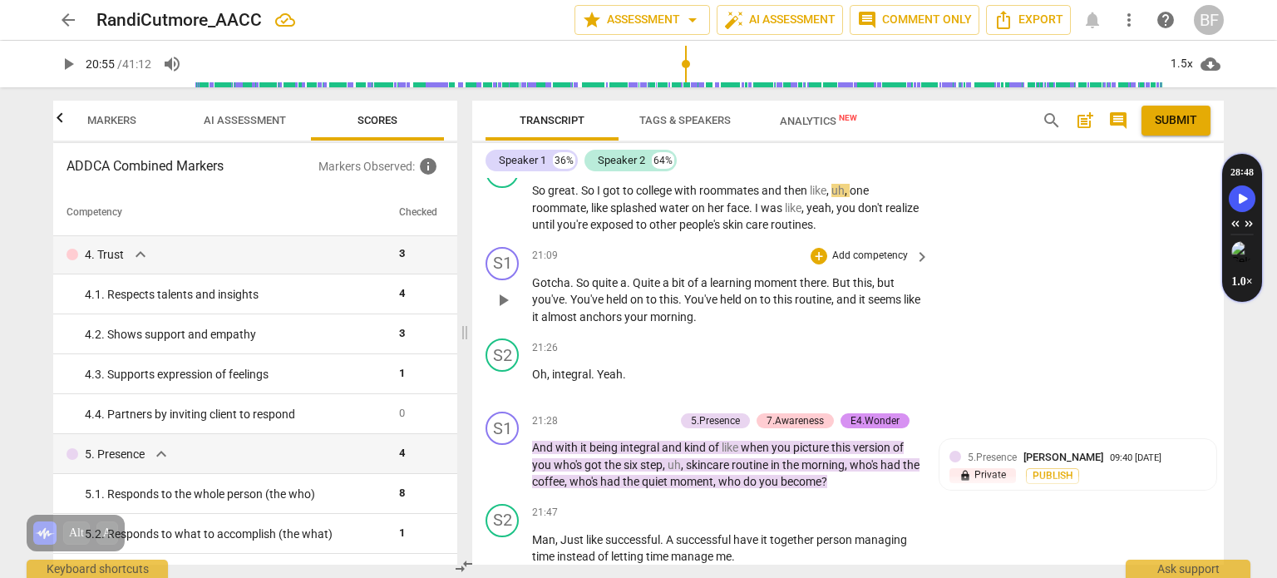
scroll to position [7143, 0]
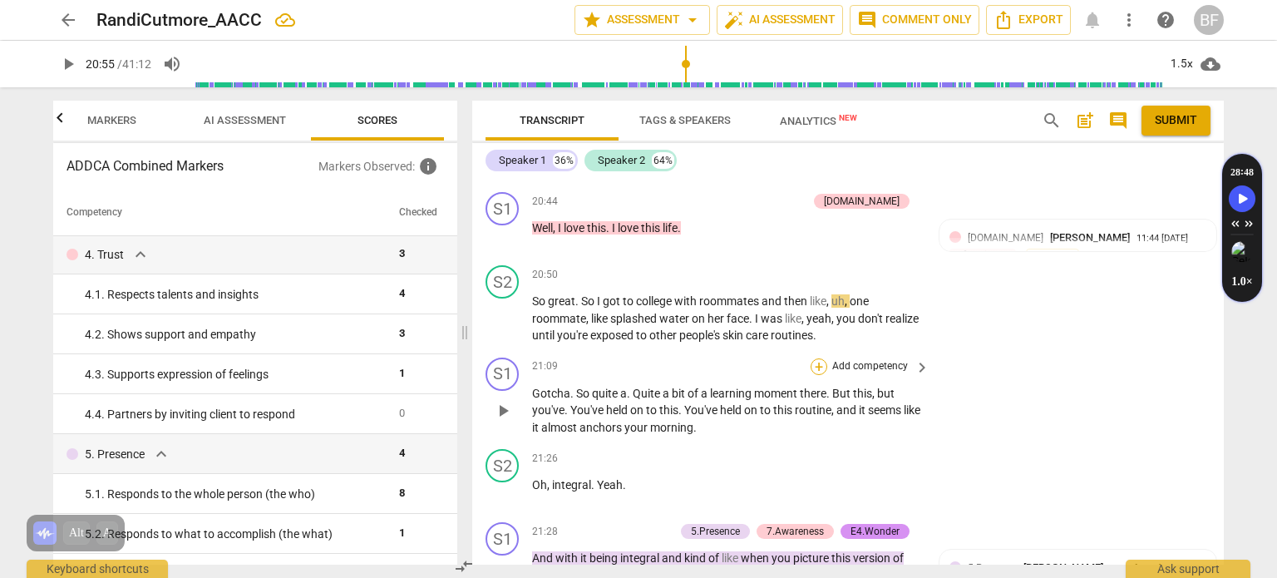
click at [823, 358] on div "+" at bounding box center [818, 366] width 17 height 17
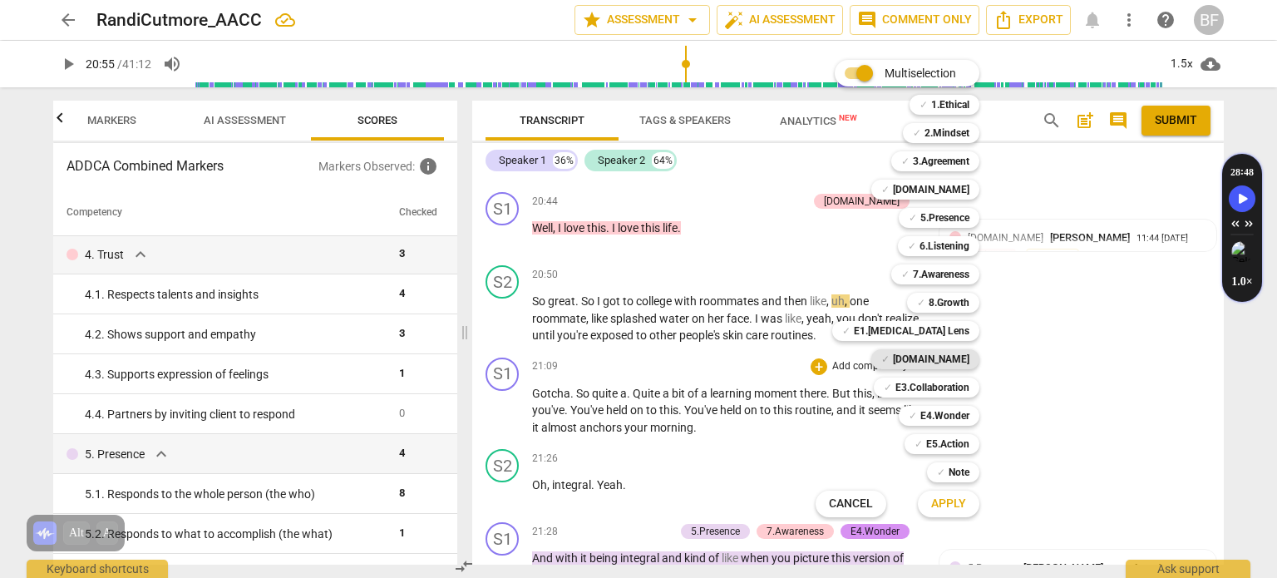
click at [963, 354] on b "[DOMAIN_NAME]" at bounding box center [931, 359] width 76 height 20
click at [943, 505] on span "Apply" at bounding box center [948, 503] width 35 height 17
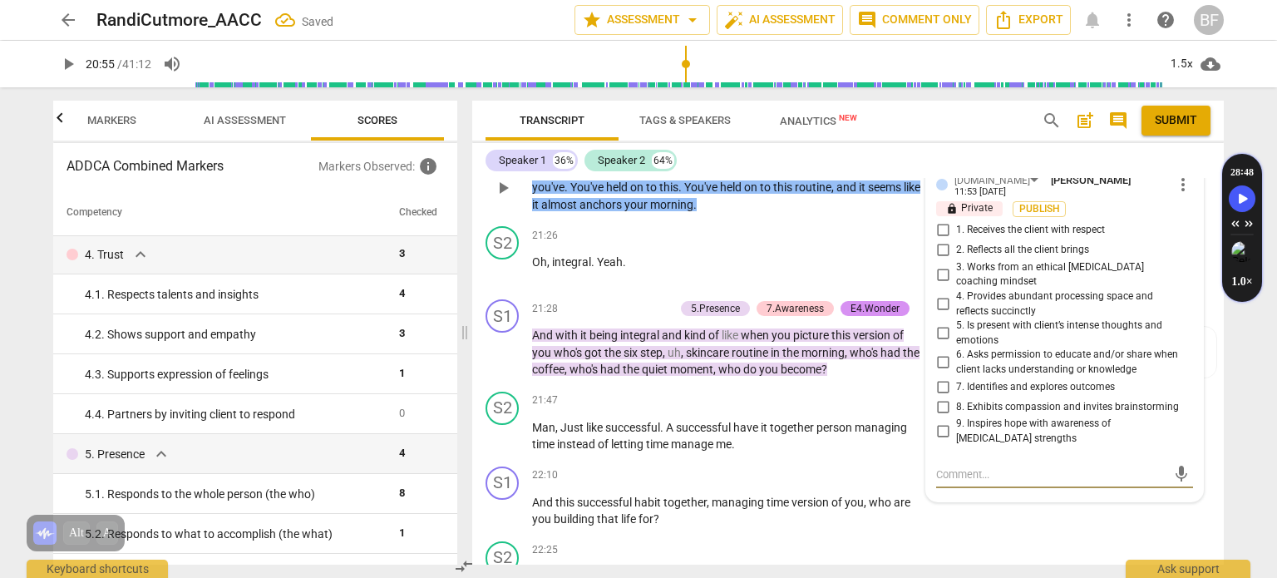
scroll to position [7142, 0]
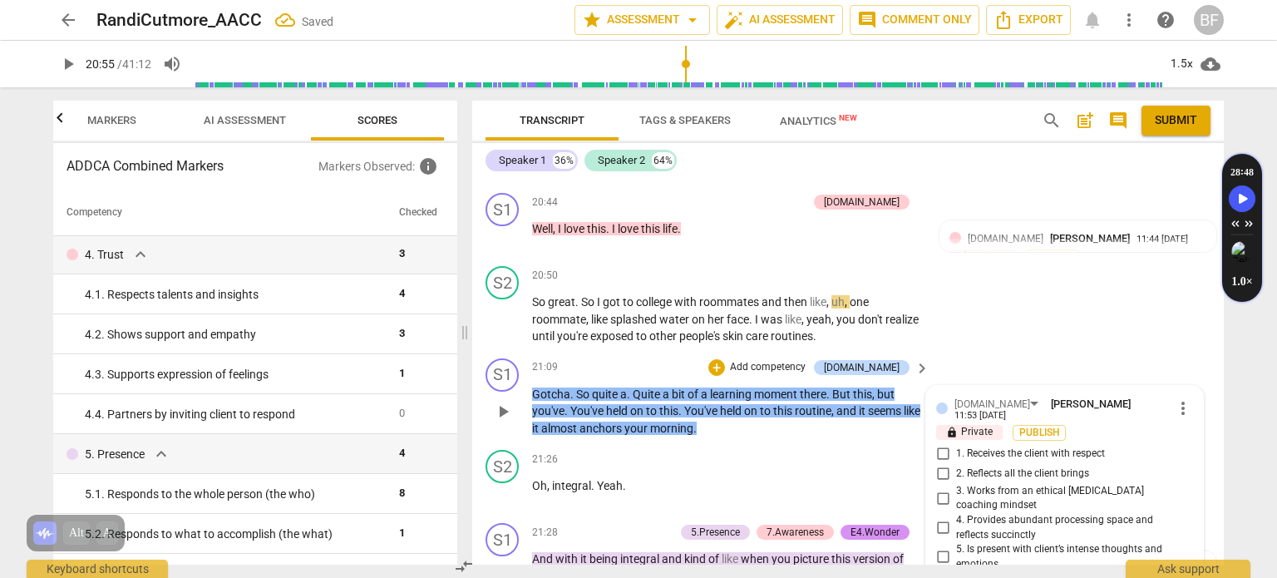
click at [939, 464] on input "2. Reflects all the client brings" at bounding box center [942, 474] width 27 height 20
checkbox input "true"
click at [1145, 259] on div "S2 play_arrow pause 20:50 + Add competency keyboard_arrow_right So great . So I…" at bounding box center [847, 305] width 751 height 92
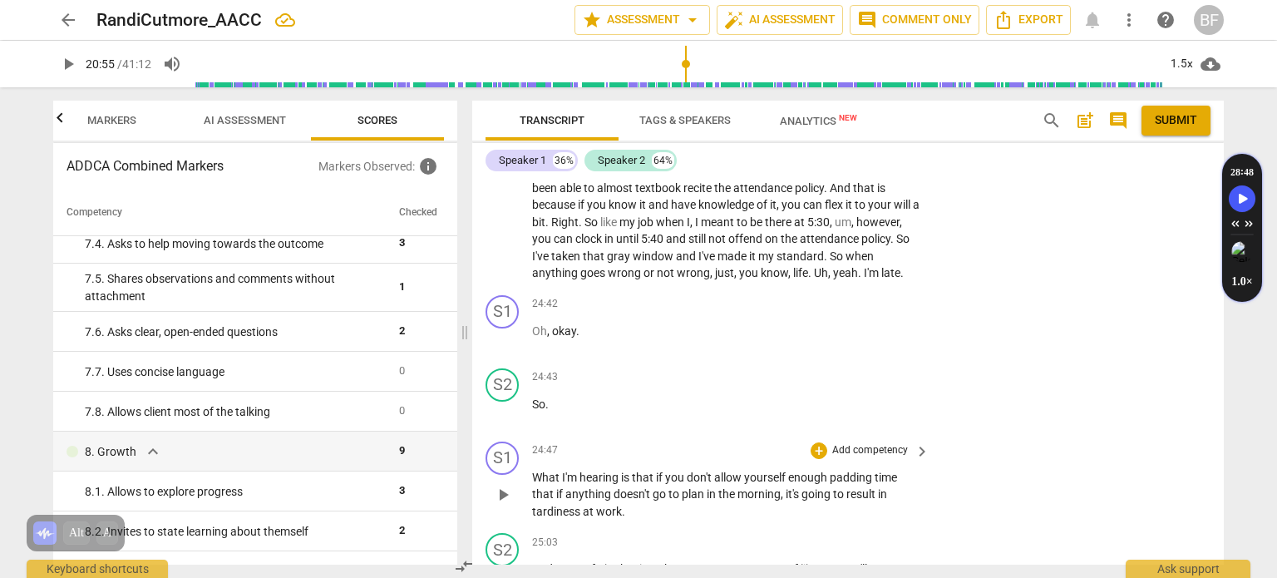
scroll to position [8234, 0]
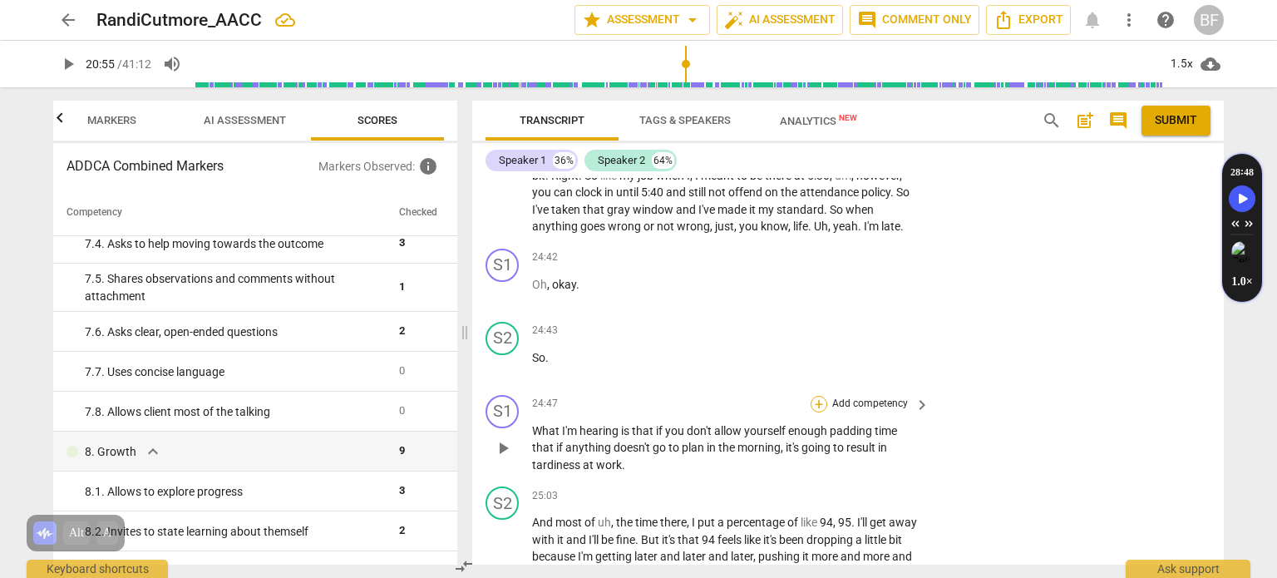
click at [814, 396] on div "+" at bounding box center [818, 404] width 17 height 17
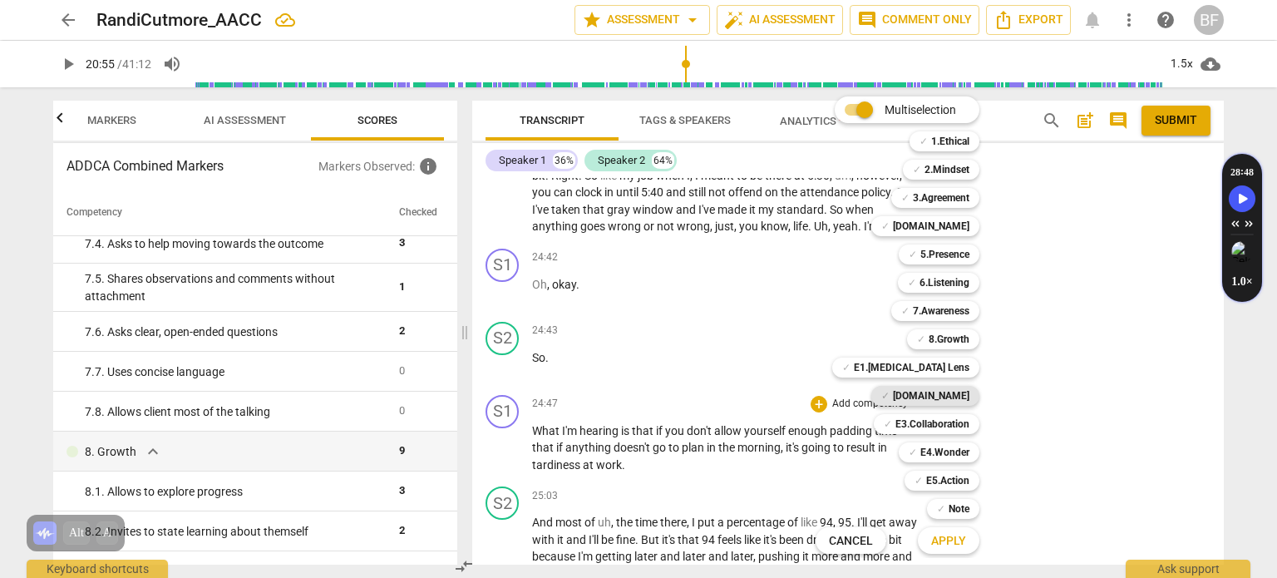
click at [948, 393] on b "[DOMAIN_NAME]" at bounding box center [931, 396] width 76 height 20
click at [943, 533] on span "Apply" at bounding box center [948, 541] width 35 height 17
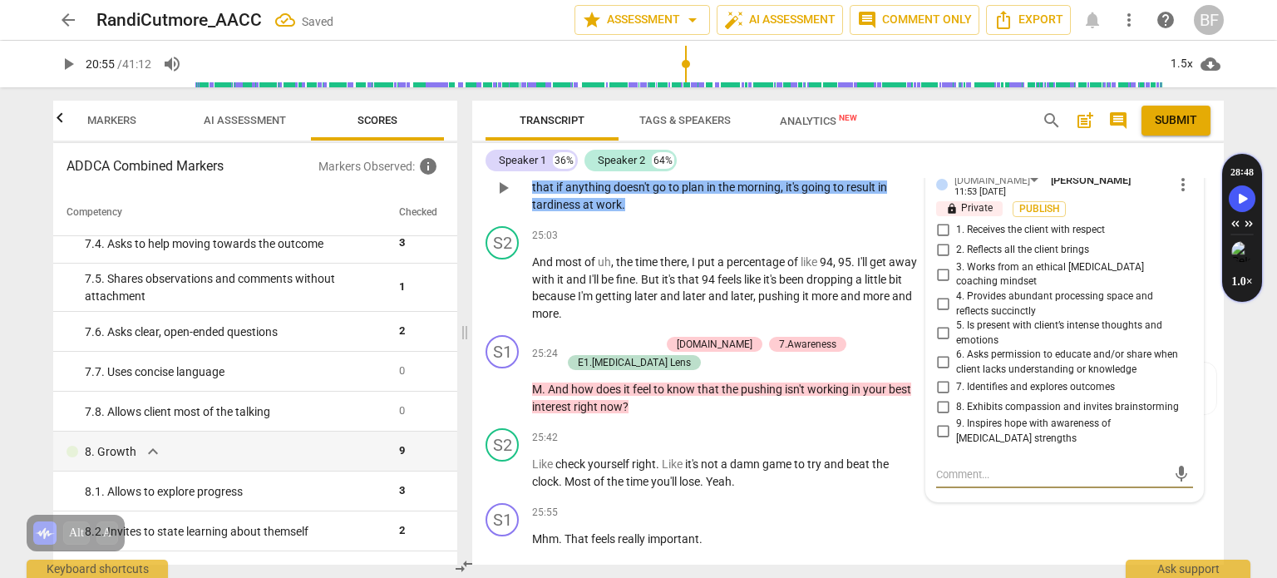
scroll to position [8390, 0]
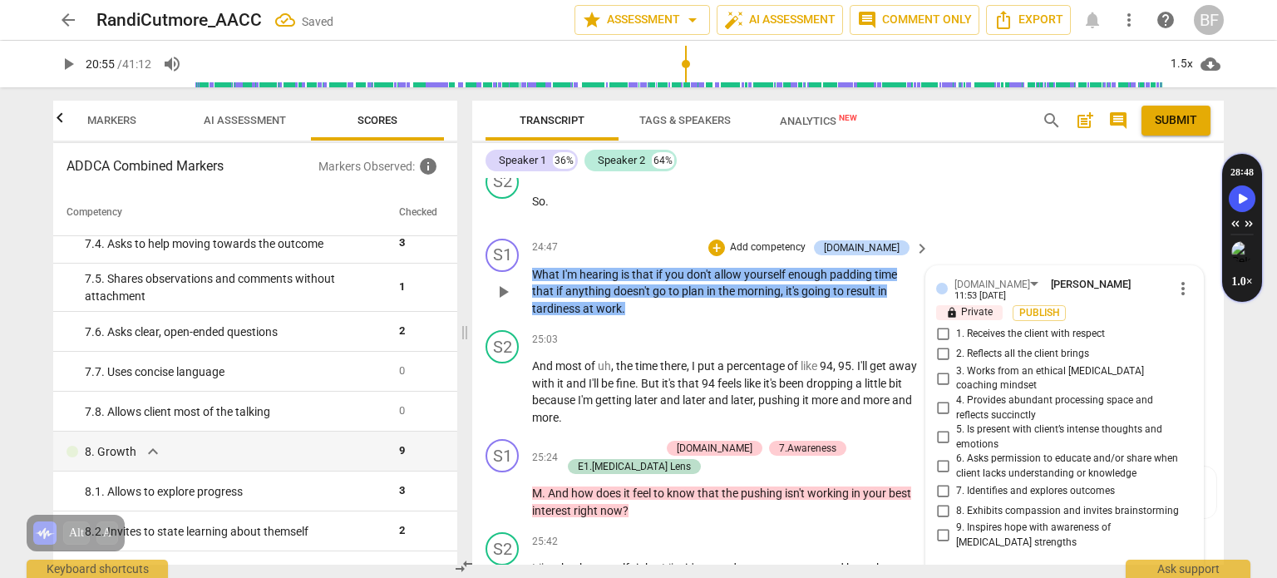
click at [938, 344] on input "2. Reflects all the client brings" at bounding box center [942, 354] width 27 height 20
checkbox input "true"
click at [1210, 323] on div "S2 play_arrow pause 25:03 + Add competency keyboard_arrow_right And most of uh …" at bounding box center [847, 377] width 751 height 109
click at [1213, 329] on div "S2 play_arrow pause 25:03 + Add competency keyboard_arrow_right And most of uh …" at bounding box center [847, 377] width 751 height 109
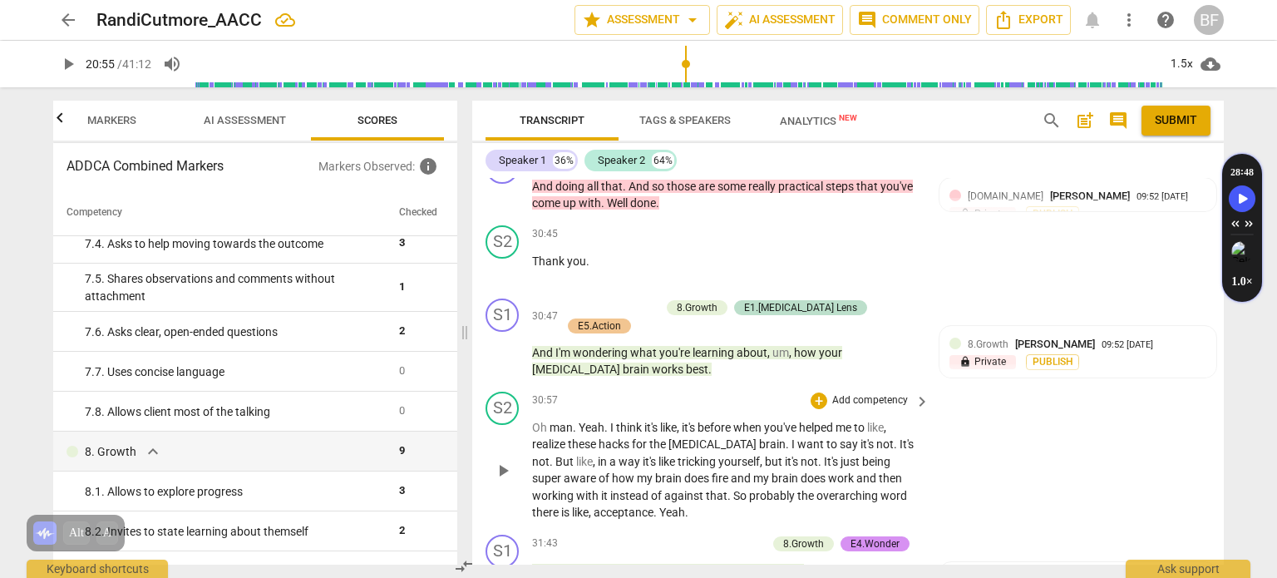
scroll to position [10330, 0]
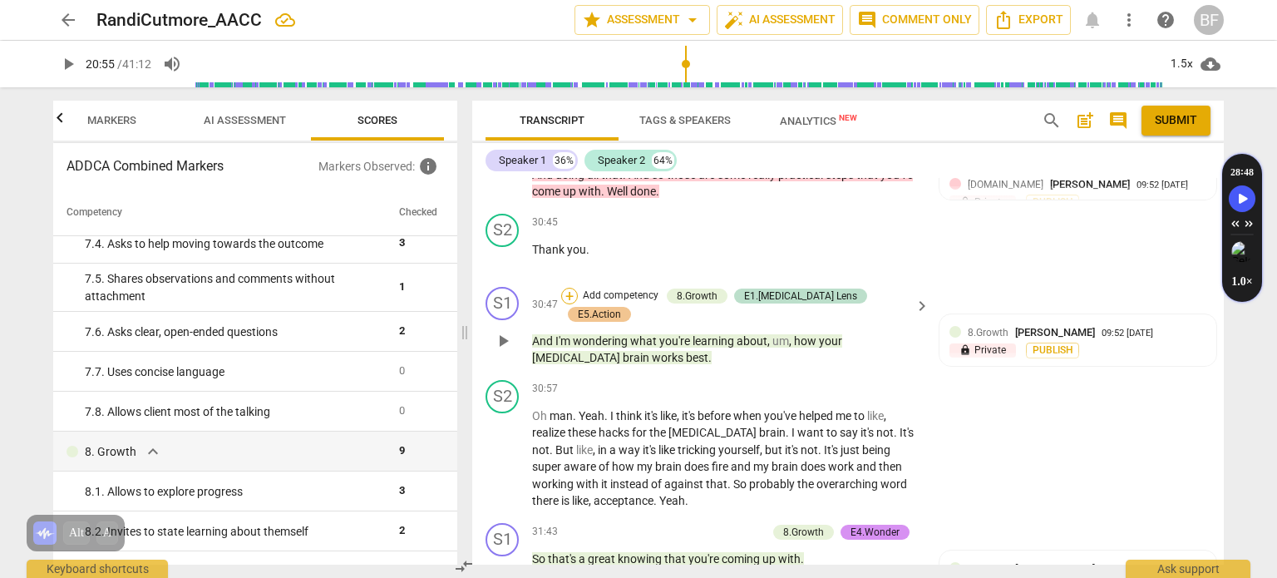
click at [578, 288] on div "+" at bounding box center [569, 296] width 17 height 17
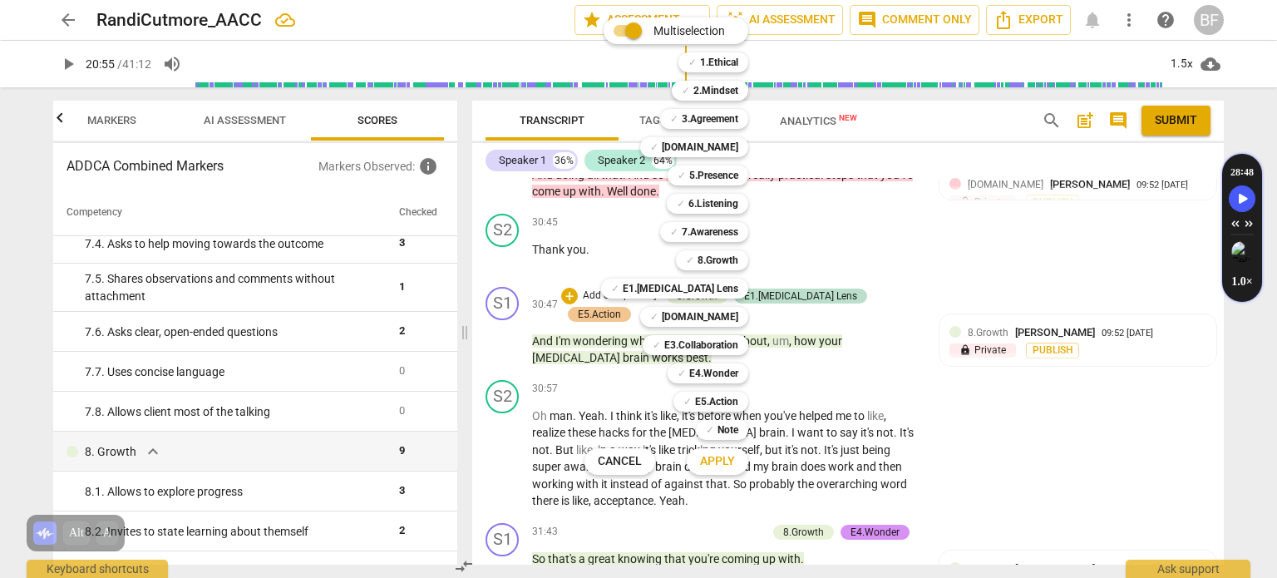
click at [695, 245] on div "✓ 7.Awareness 7" at bounding box center [713, 232] width 120 height 28
click at [696, 224] on b "7.Awareness" at bounding box center [710, 232] width 57 height 20
click at [740, 457] on button "Apply" at bounding box center [718, 461] width 62 height 30
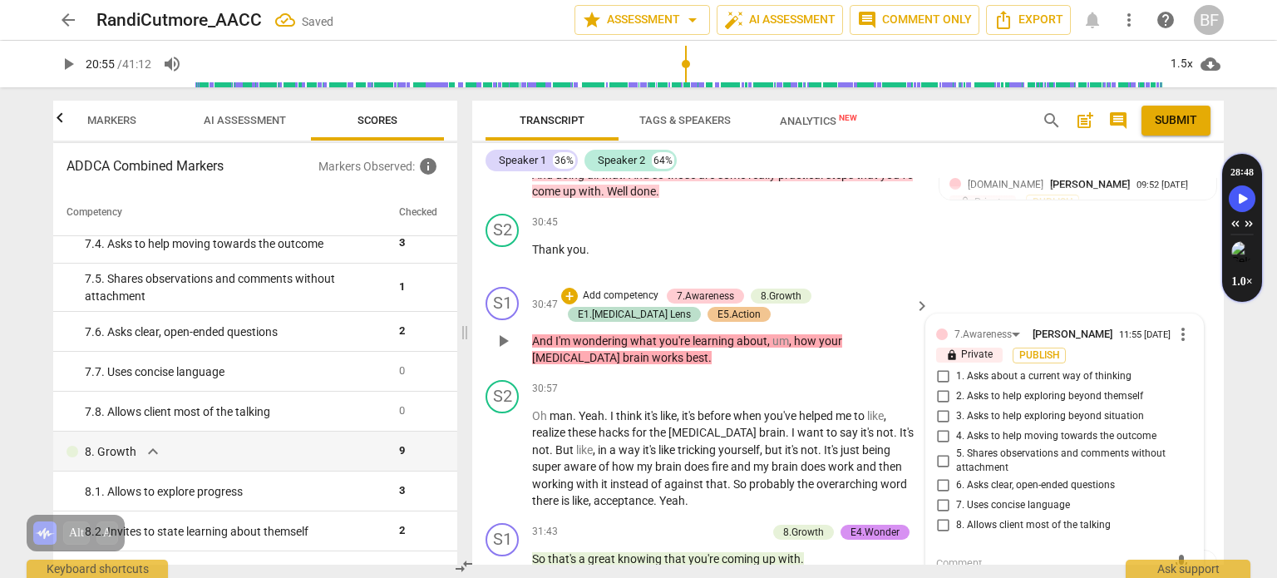
scroll to position [10384, 0]
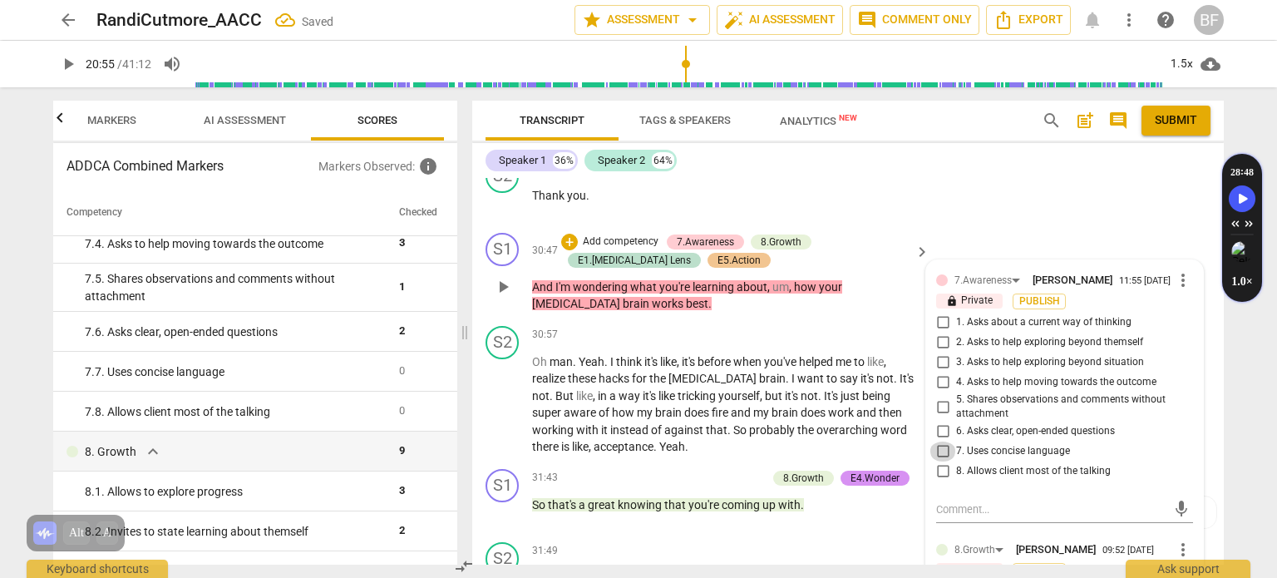
click at [936, 441] on input "7. Uses concise language" at bounding box center [942, 451] width 27 height 20
checkbox input "true"
click at [932, 421] on input "6. Asks clear, open-ended questions" at bounding box center [942, 431] width 27 height 20
checkbox input "true"
click at [1213, 378] on div "S2 play_arrow pause 30:57 + Add competency keyboard_arrow_right Oh man . Yeah .…" at bounding box center [847, 390] width 751 height 143
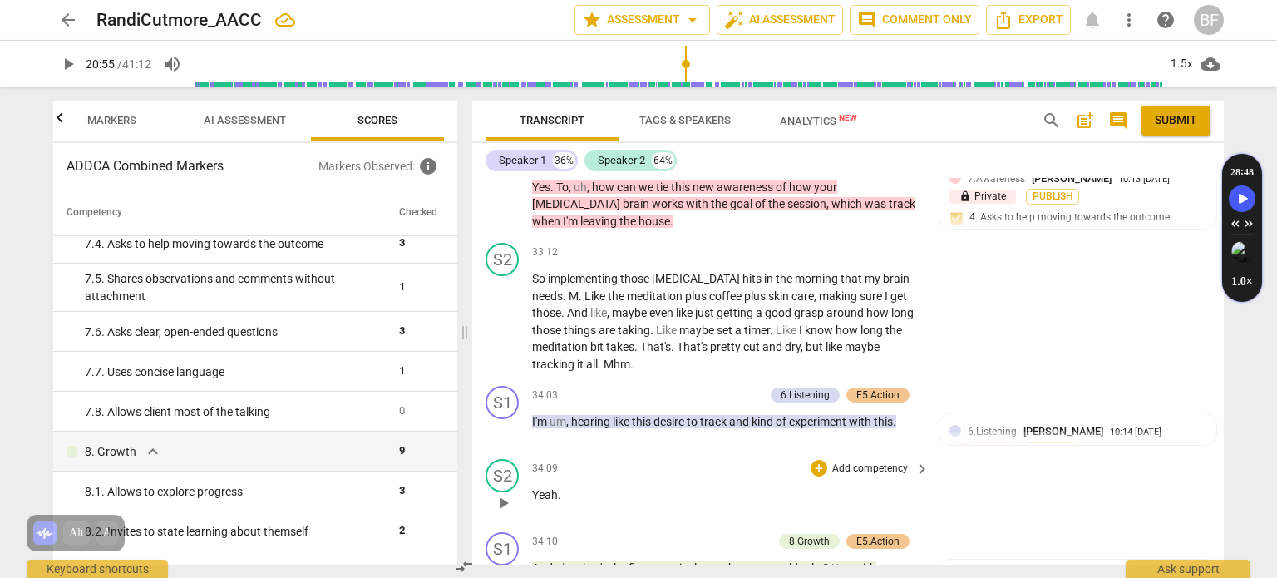
scroll to position [11589, 0]
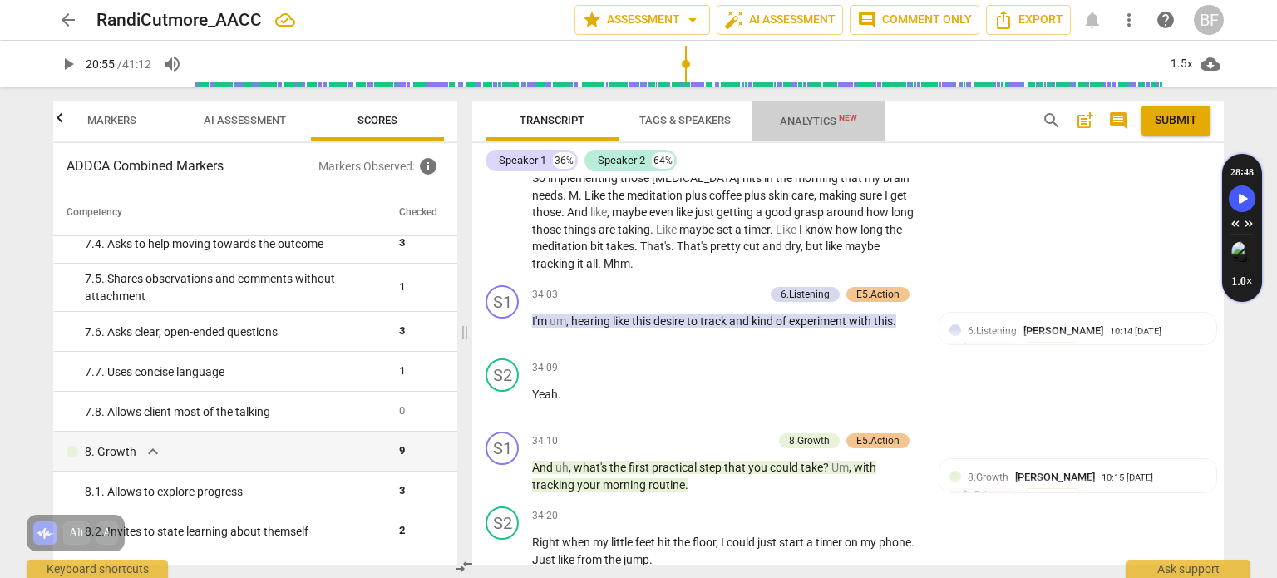
click at [803, 120] on span "Analytics New" at bounding box center [818, 121] width 77 height 12
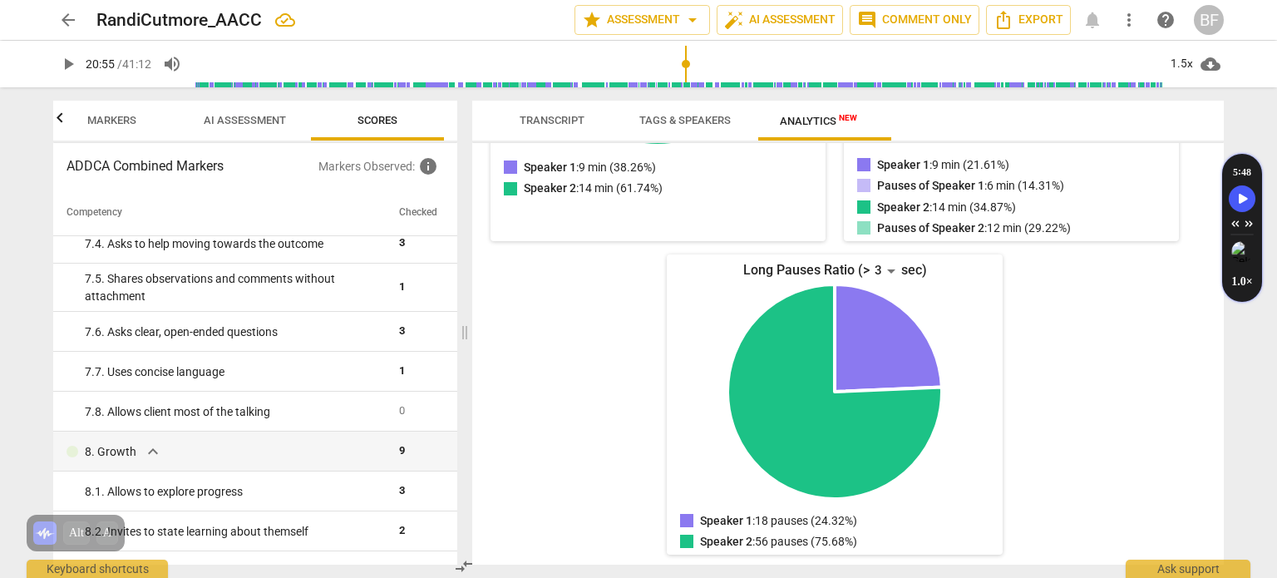
scroll to position [431, 0]
click at [815, 516] on p "Speaker 1 : 18 pauses (24.32%)" at bounding box center [778, 519] width 157 height 17
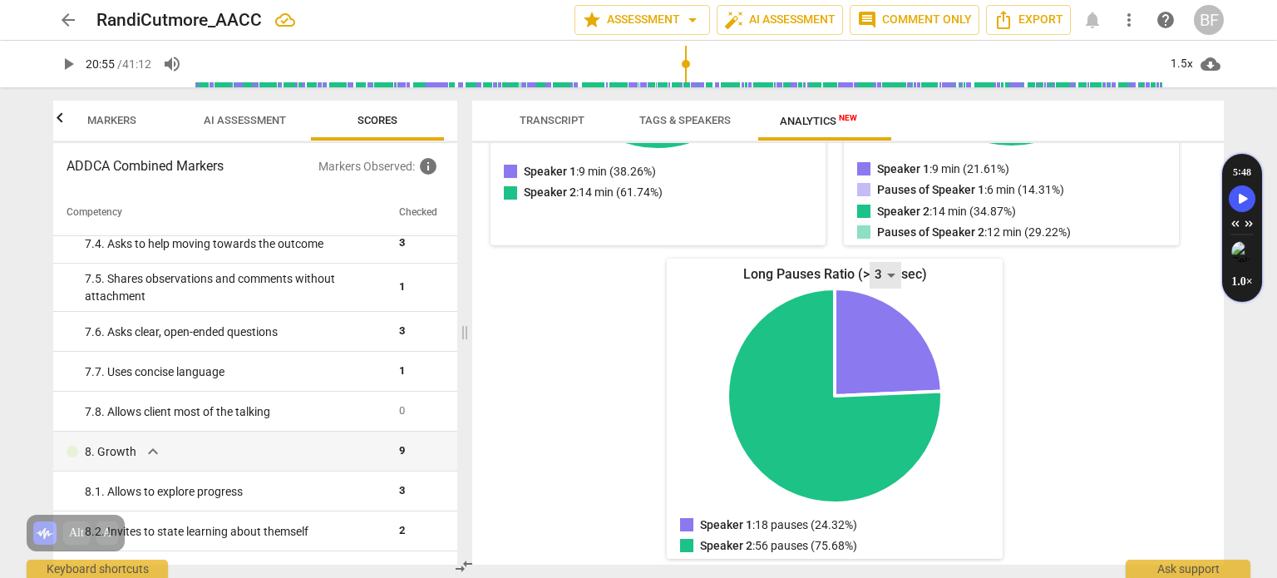
click at [888, 271] on div "3" at bounding box center [886, 275] width 32 height 27
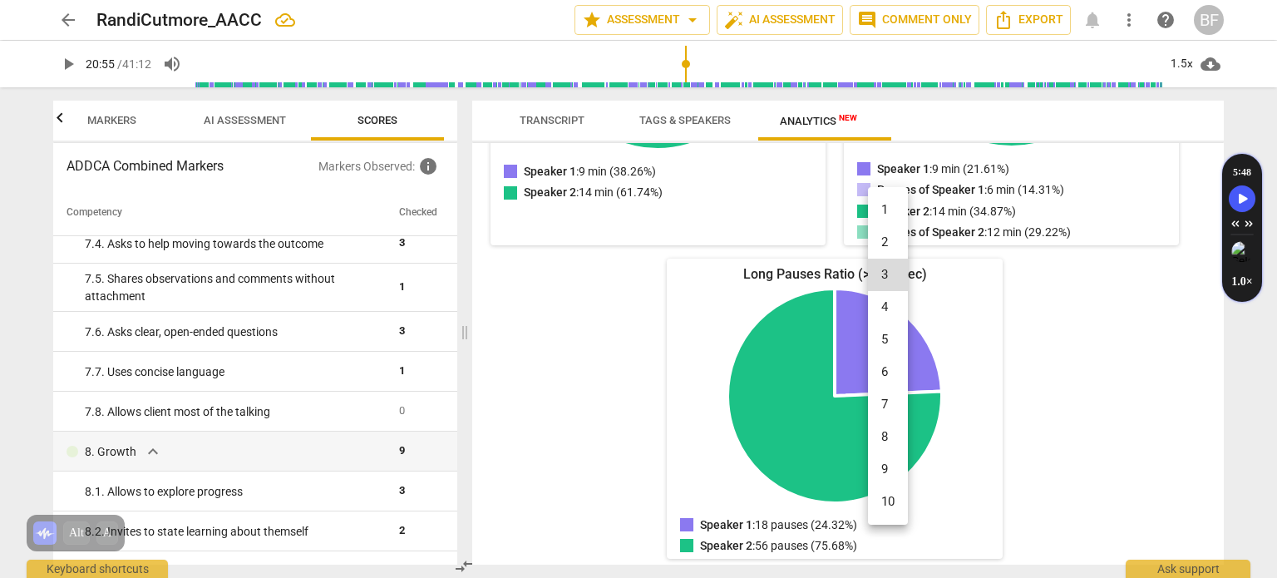
click at [943, 270] on div at bounding box center [638, 289] width 1277 height 578
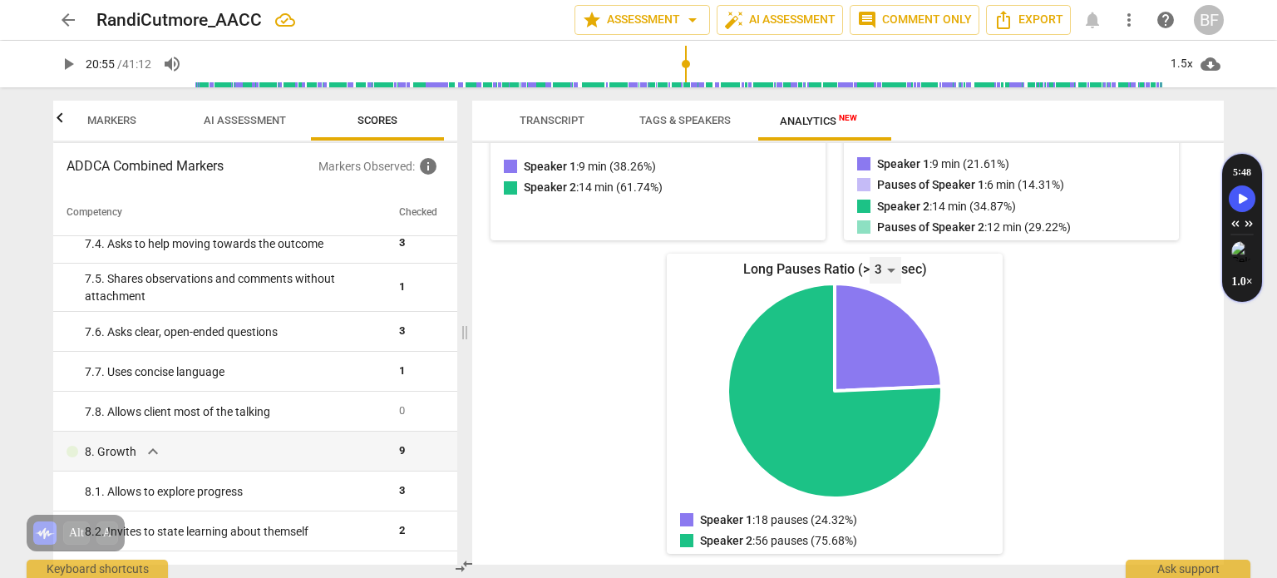
scroll to position [0, 0]
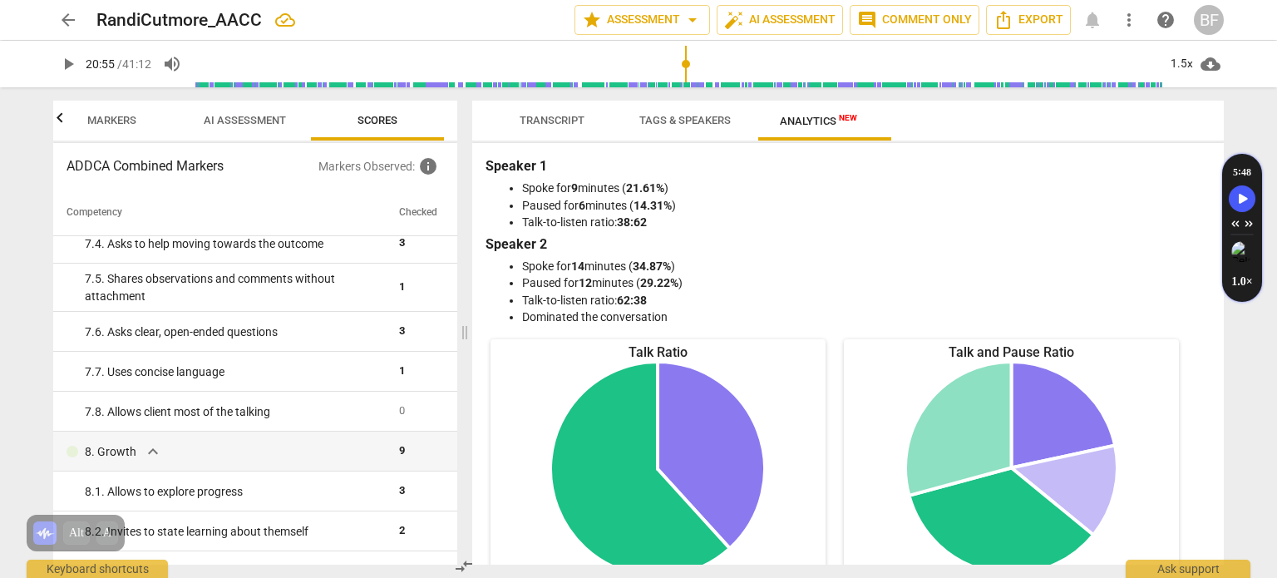
click at [569, 116] on span "Transcript" at bounding box center [552, 120] width 65 height 12
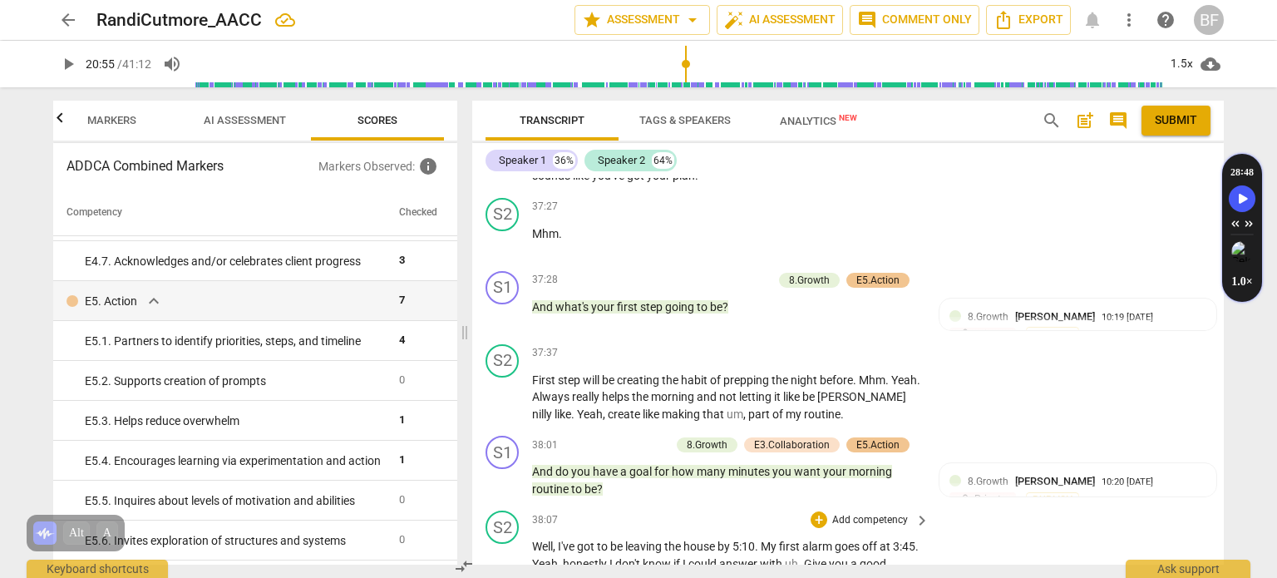
scroll to position [3317, 0]
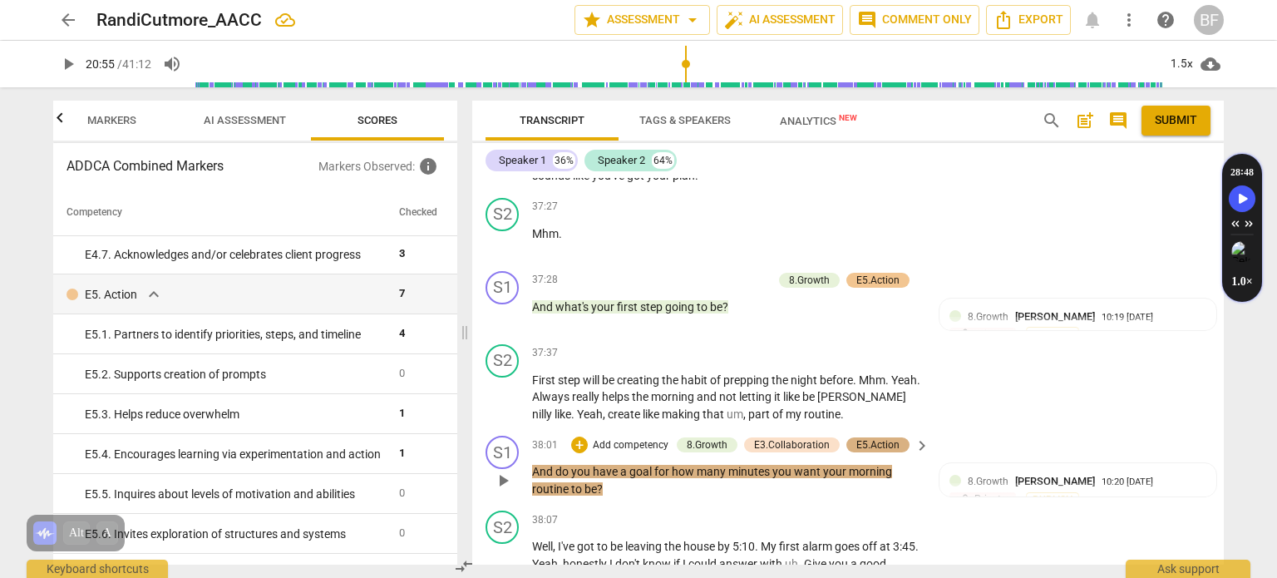
click at [897, 437] on div "E5.Action" at bounding box center [877, 444] width 63 height 15
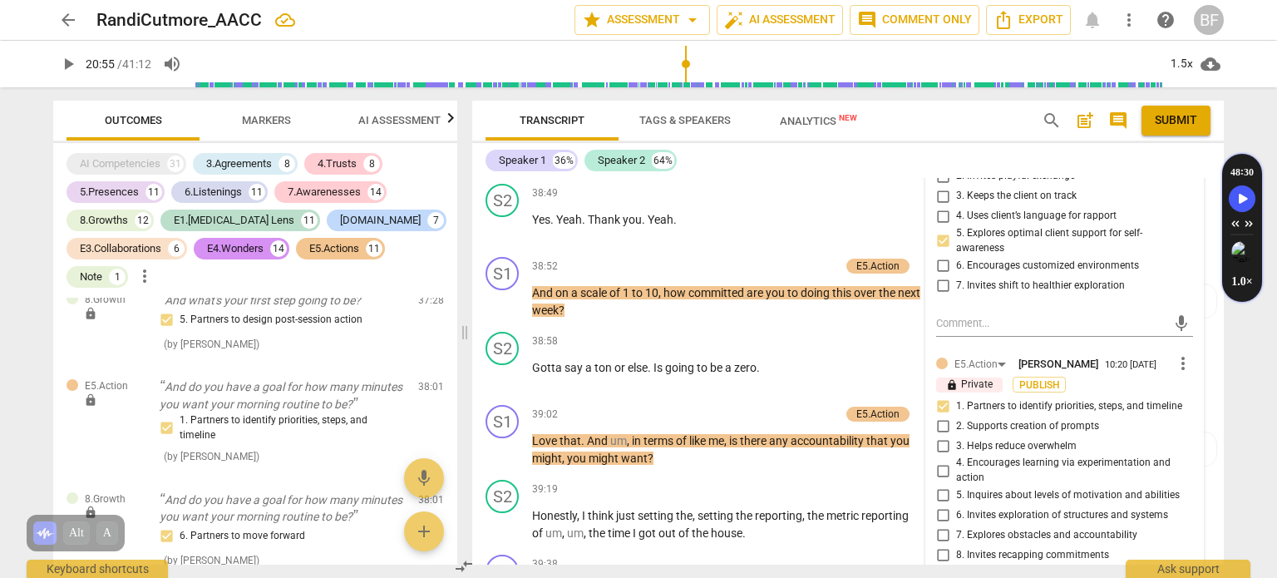
scroll to position [14214, 0]
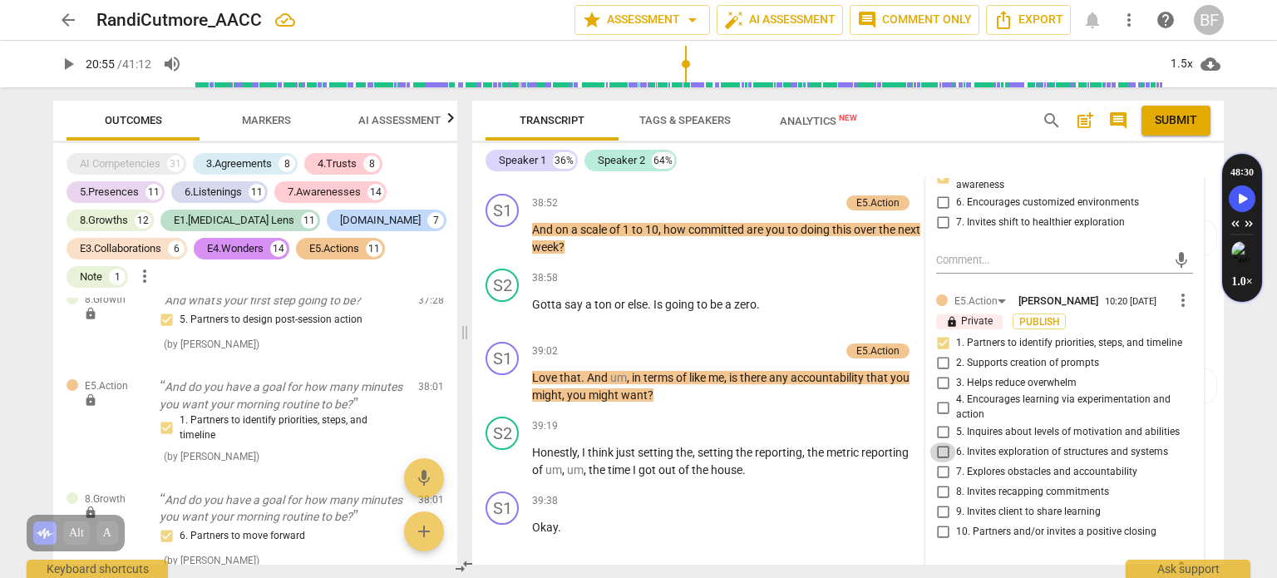
click at [938, 442] on input "6. Invites exploration of structures and systems" at bounding box center [942, 452] width 27 height 20
checkbox input "true"
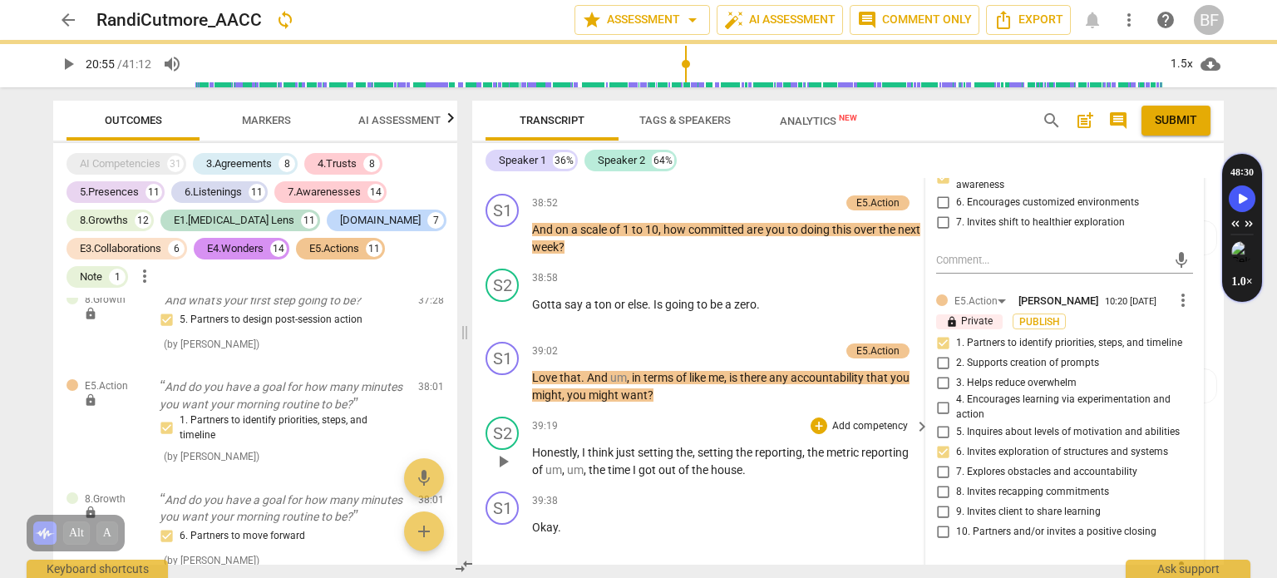
click at [1205, 416] on div "S2 play_arrow pause 39:19 + Add competency keyboard_arrow_right Honestly , I th…" at bounding box center [847, 447] width 751 height 75
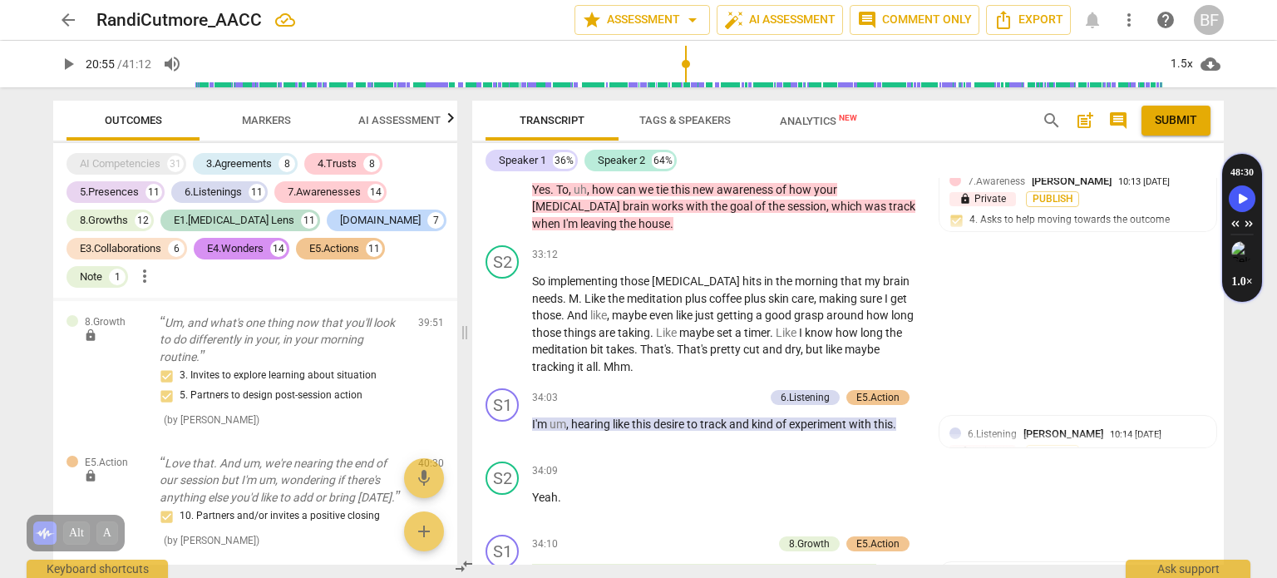
scroll to position [14864, 0]
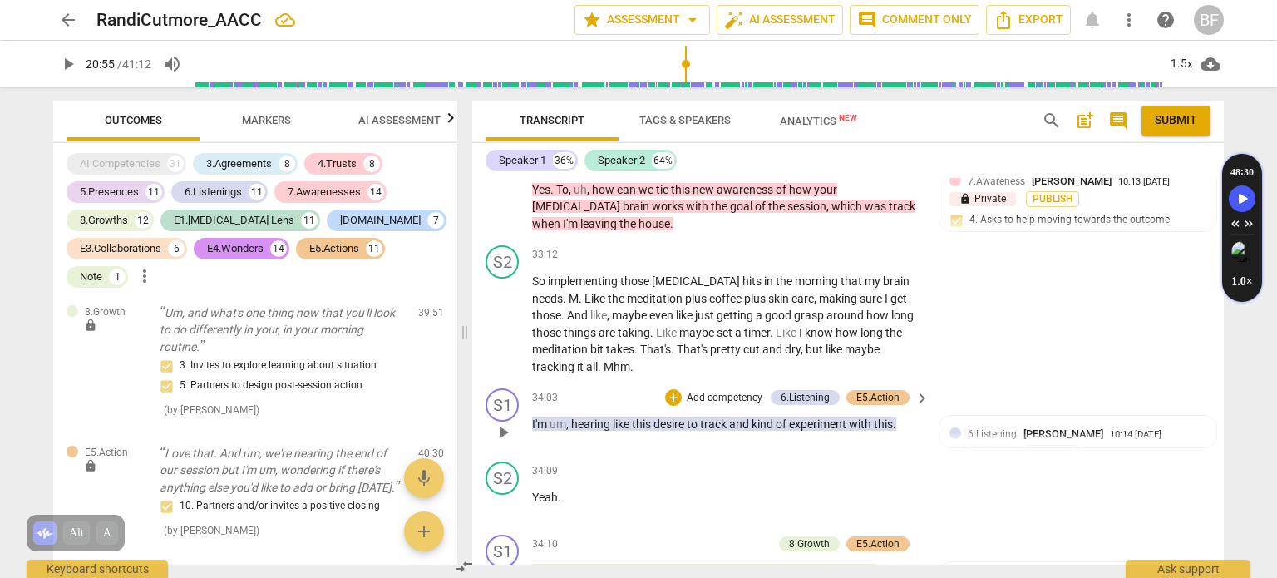
drag, startPoint x: 254, startPoint y: 160, endPoint x: 746, endPoint y: 343, distance: 525.0
click at [254, 160] on div "3.Agreements" at bounding box center [239, 163] width 66 height 17
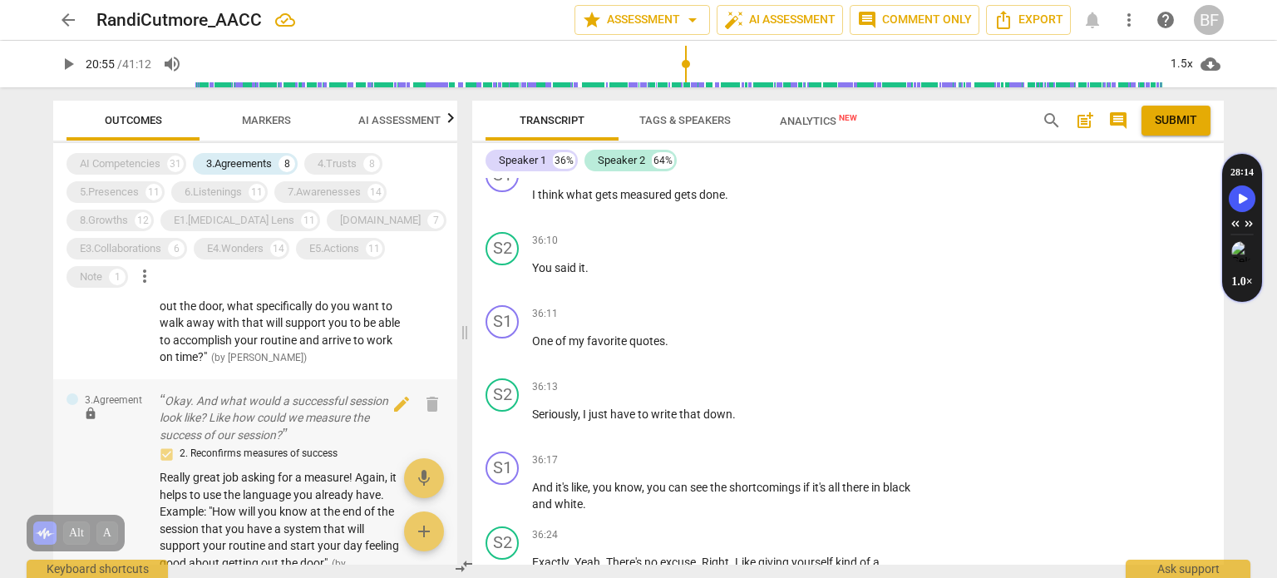
scroll to position [1067, 0]
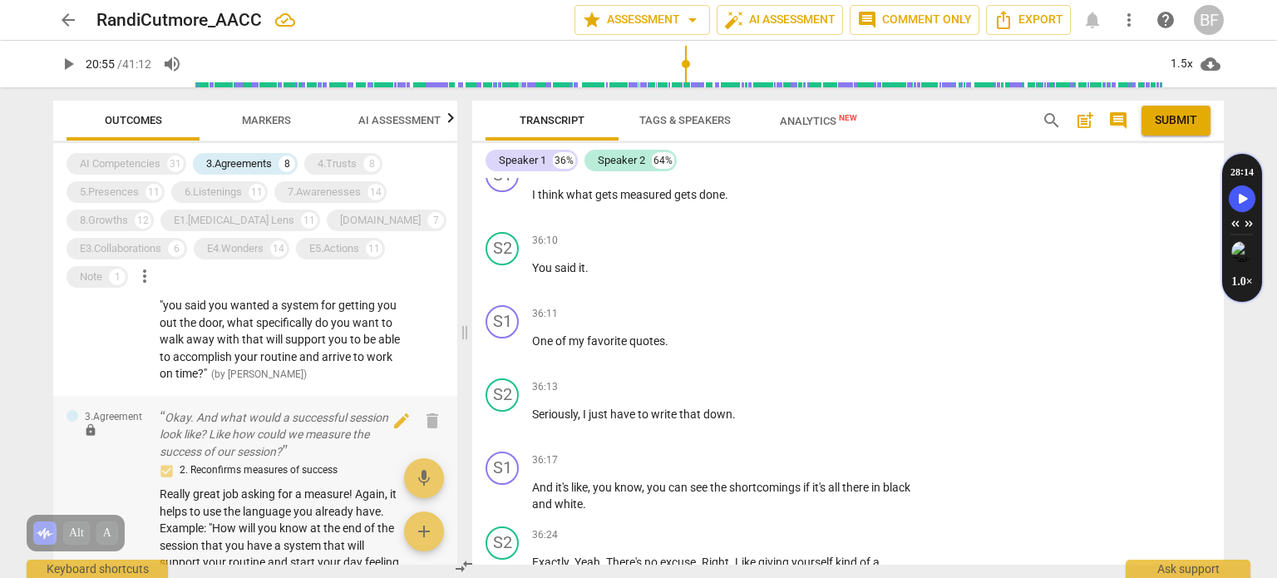
click at [296, 450] on p "Okay. And what would a successful session look like? Like how could we measure …" at bounding box center [282, 435] width 245 height 52
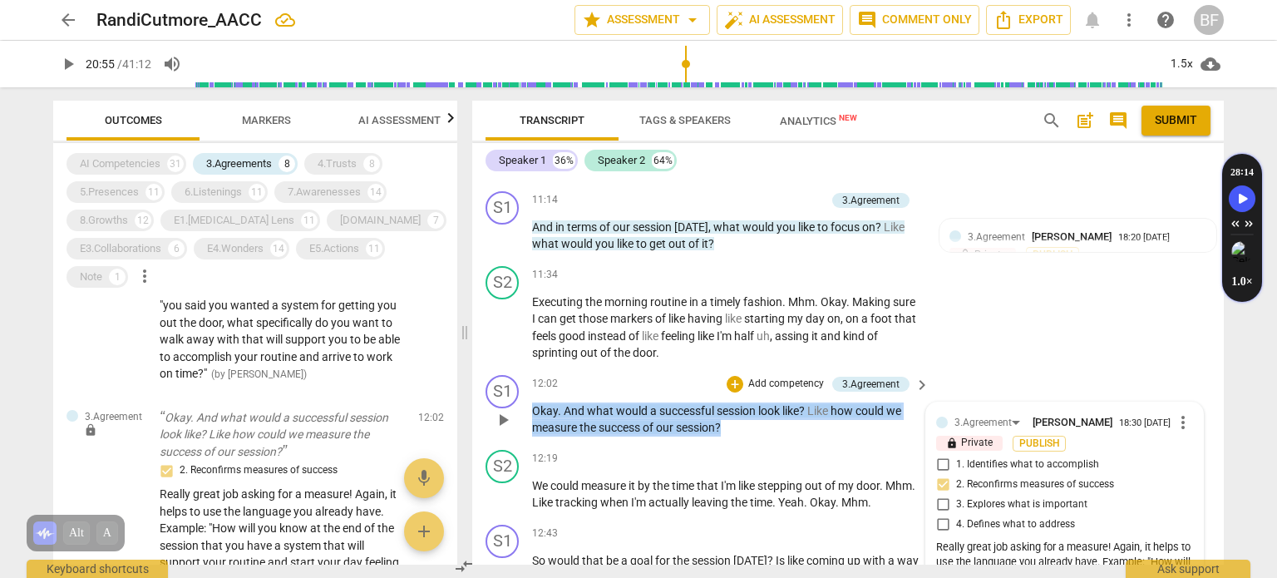
drag, startPoint x: 787, startPoint y: 397, endPoint x: 557, endPoint y: 347, distance: 235.6
click at [557, 375] on div "12:02 + Add competency 3.Agreement keyboard_arrow_right Okay . And what would a…" at bounding box center [731, 406] width 399 height 62
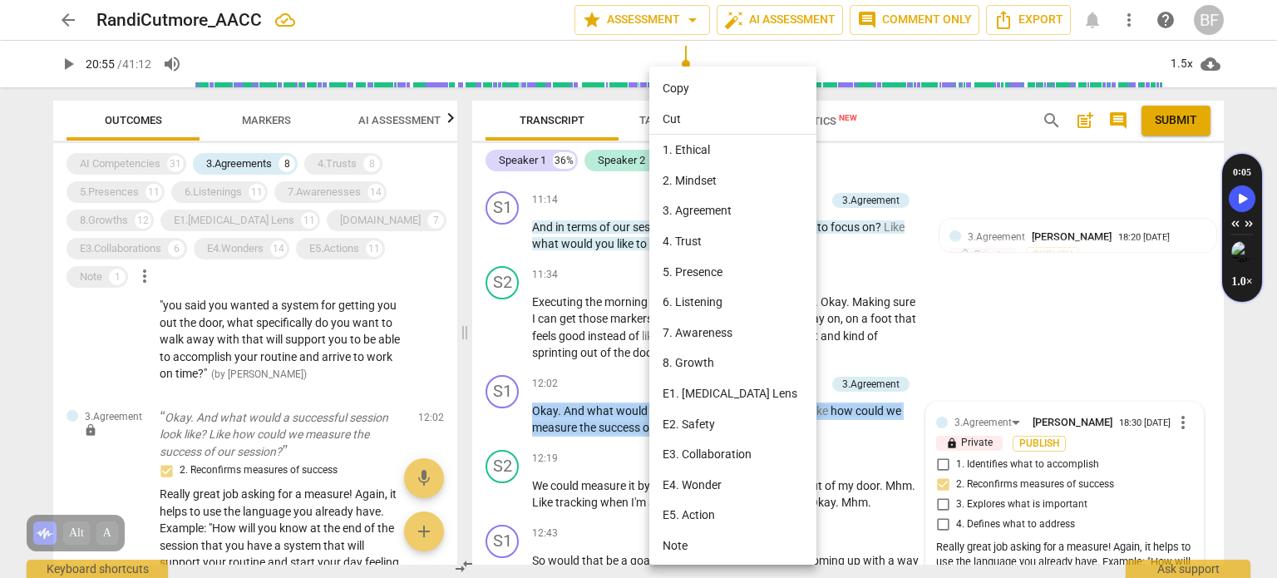
click at [690, 81] on li "Copy" at bounding box center [735, 88] width 173 height 31
copy p "Okay . And what would a successful session look like ? Like how could we measur…"
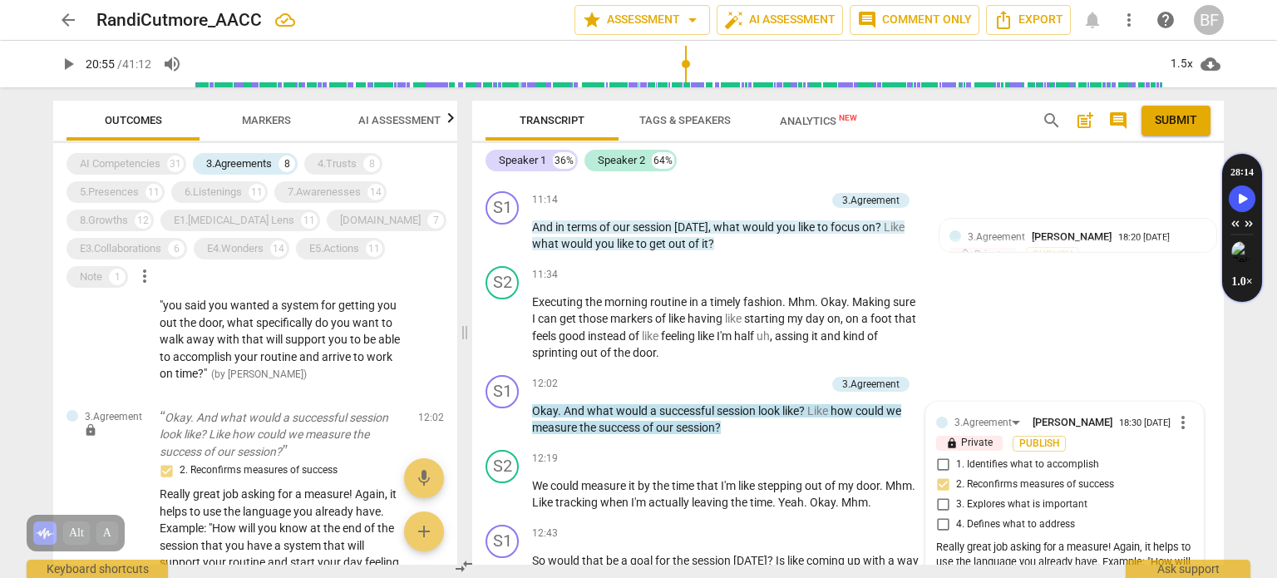
type input "1255"
